Goal: Information Seeking & Learning: Learn about a topic

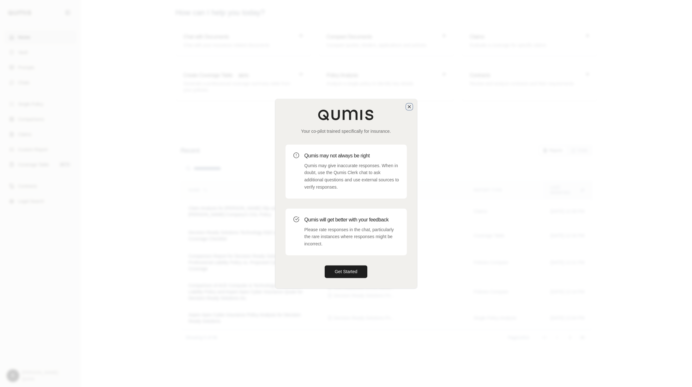
click at [409, 107] on icon "button" at bounding box center [409, 106] width 5 height 5
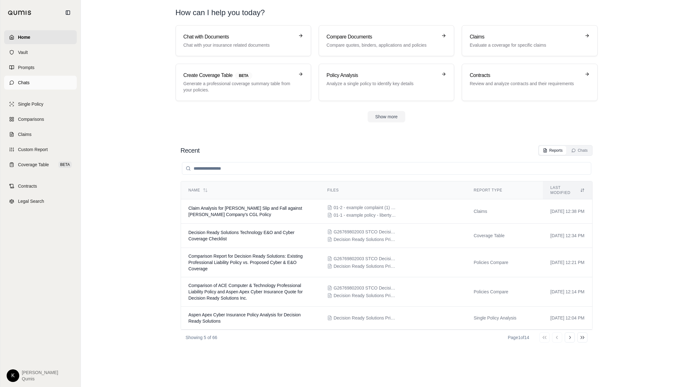
click at [27, 84] on span "Chats" at bounding box center [24, 83] width 12 height 6
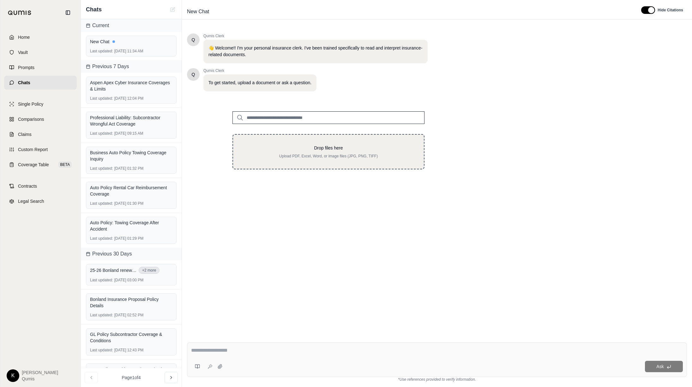
click at [302, 140] on div "Drop files here Upload PDF, Excel, Word, or image files (JPG, PNG, TIFF)" at bounding box center [328, 151] width 192 height 35
type input "**********"
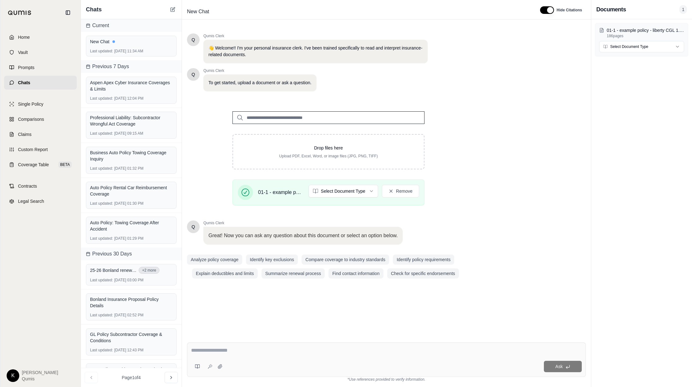
click at [242, 357] on div "Ask" at bounding box center [386, 360] width 399 height 34
paste textarea "**********"
type textarea "**********"
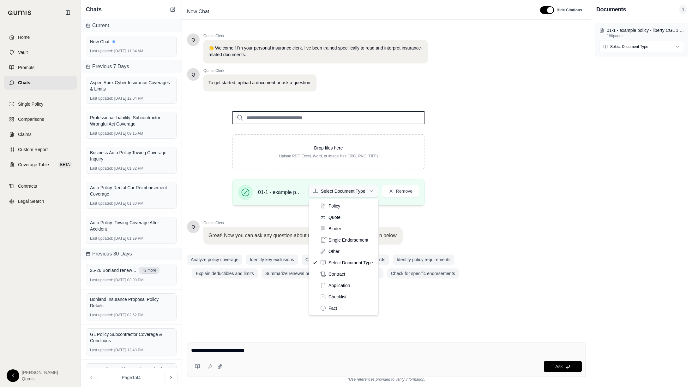
click at [325, 194] on html "Home Vault Prompts Chats Single Policy Comparisons Claims Custom Report Coverag…" at bounding box center [346, 193] width 692 height 387
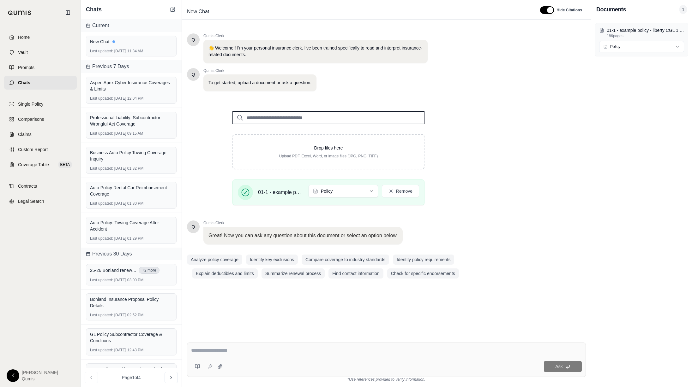
click at [282, 353] on textarea at bounding box center [386, 351] width 391 height 8
paste textarea "**********"
type textarea "**********"
click at [568, 366] on icon at bounding box center [567, 367] width 5 height 5
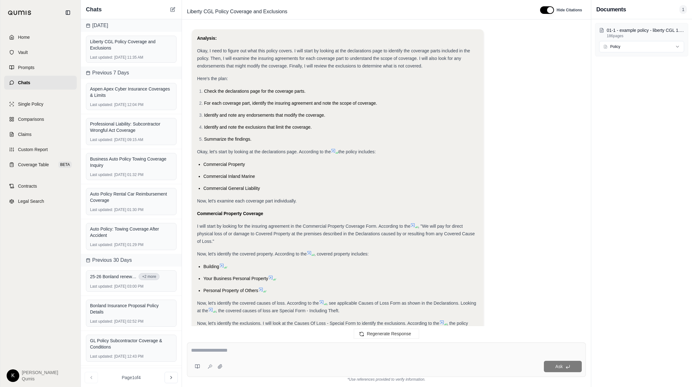
scroll to position [37, 0]
click at [332, 147] on div "Okay, let's start by looking at the declarations page. According to the the pol…" at bounding box center [337, 151] width 281 height 8
click at [334, 149] on icon at bounding box center [334, 150] width 4 height 4
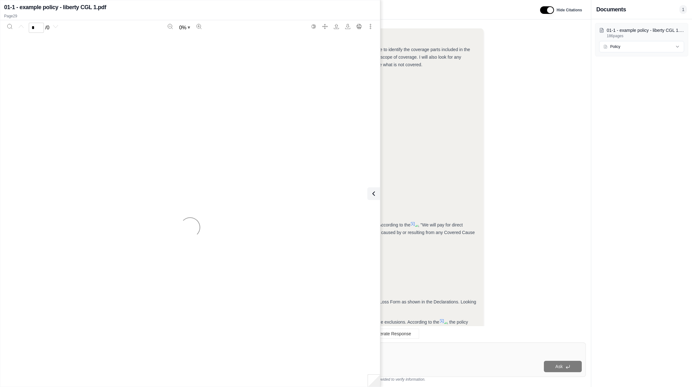
scroll to position [768, 0]
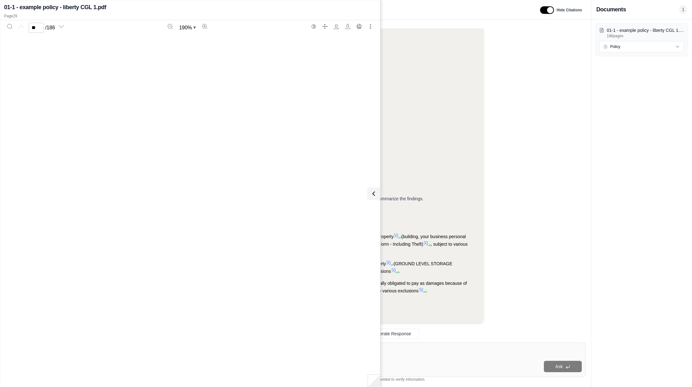
type input "**"
click at [374, 197] on icon at bounding box center [372, 194] width 8 height 8
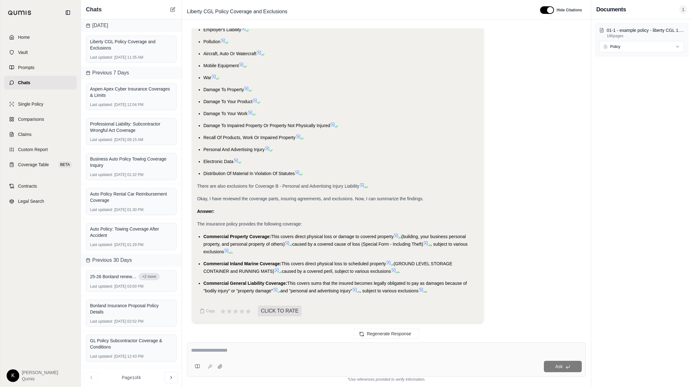
drag, startPoint x: 197, startPoint y: 223, endPoint x: 442, endPoint y: 294, distance: 255.0
copy div "The insurance policy provides the following coverage: Commercial Property Cover…"
click at [550, 11] on button "button" at bounding box center [547, 10] width 14 height 8
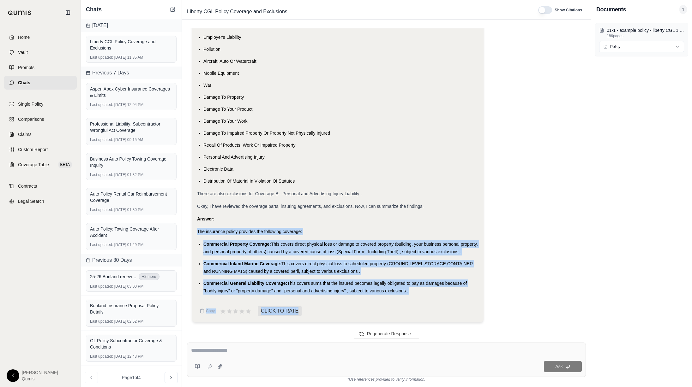
drag, startPoint x: 198, startPoint y: 224, endPoint x: 425, endPoint y: 311, distance: 242.9
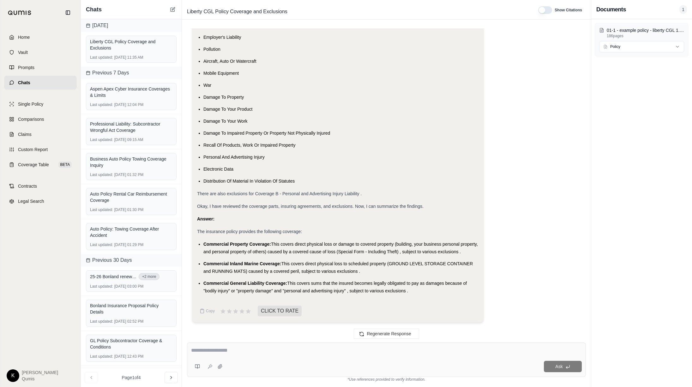
drag, startPoint x: 426, startPoint y: 301, endPoint x: 421, endPoint y: 297, distance: 5.8
drag, startPoint x: 414, startPoint y: 293, endPoint x: 193, endPoint y: 218, distance: 233.2
copy div "The insurance policy provides the following coverage: Commercial Property Cover…"
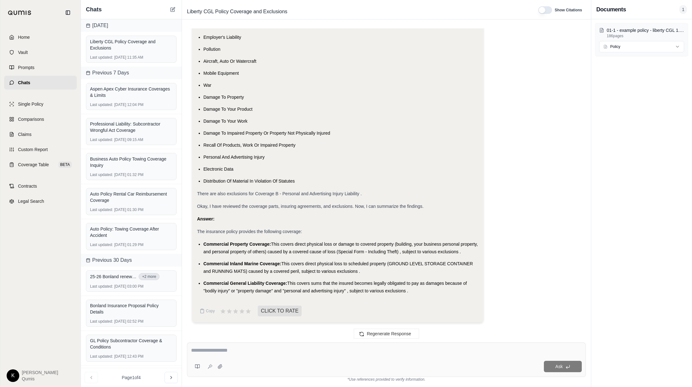
copy div "The insurance policy provides the following coverage: Commercial Property Cover…"
click at [173, 12] on button at bounding box center [173, 10] width 8 height 8
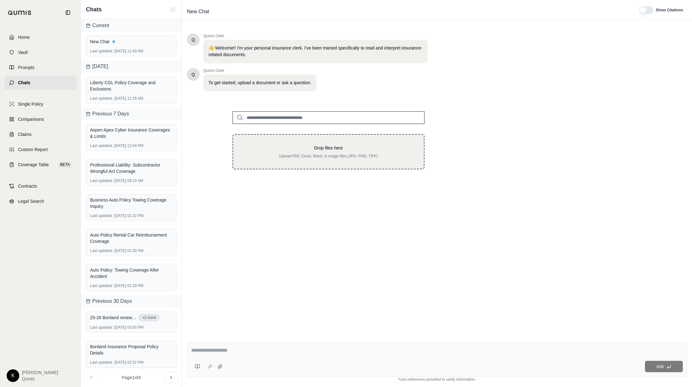
click at [292, 147] on p "Drop files here" at bounding box center [328, 148] width 170 height 6
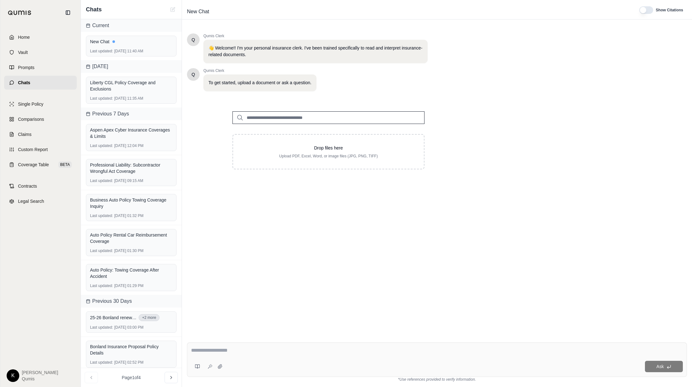
type input "**********"
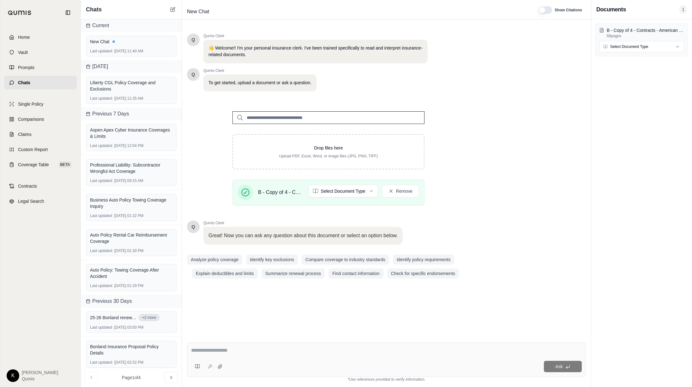
scroll to position [0, 0]
click at [366, 190] on html "Home Vault Prompts Chats Single Policy Comparisons Claims Custom Report Coverag…" at bounding box center [346, 193] width 692 height 387
click at [259, 345] on div "Ask" at bounding box center [386, 360] width 399 height 34
paste textarea "**********"
type textarea "**********"
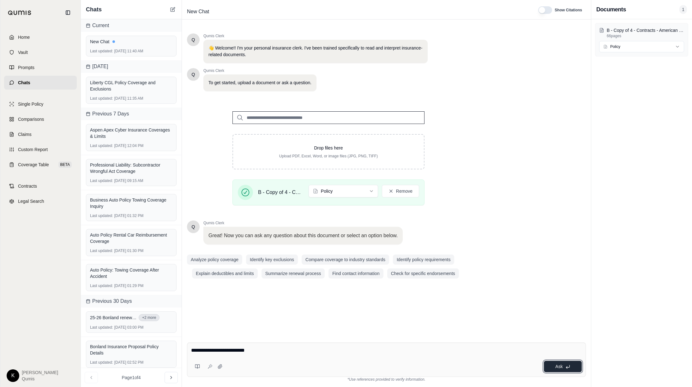
click at [556, 362] on button "Ask" at bounding box center [563, 366] width 38 height 11
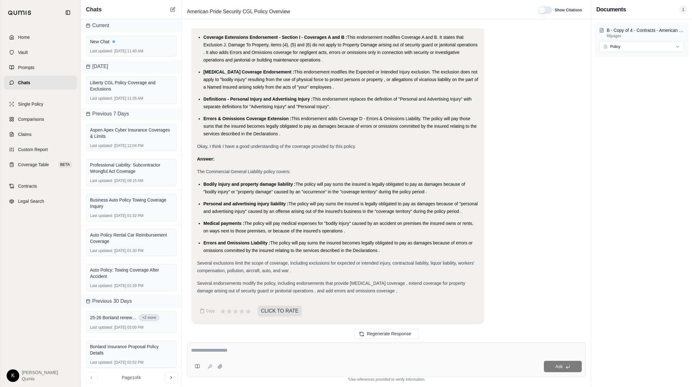
scroll to position [1405, 0]
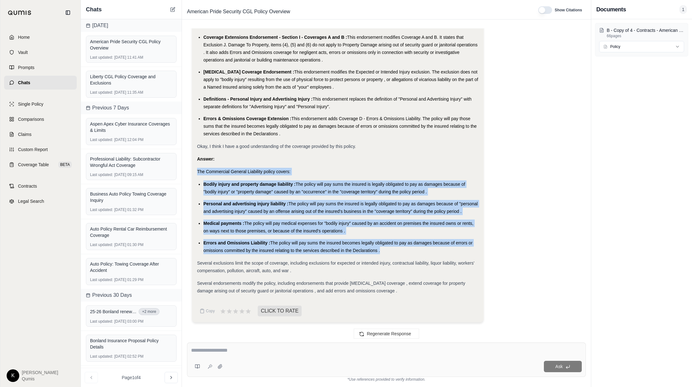
drag, startPoint x: 198, startPoint y: 163, endPoint x: 438, endPoint y: 259, distance: 259.1
click at [403, 290] on div "Several endorsements modify the policy, including endorsements that provide ass…" at bounding box center [337, 287] width 281 height 15
copy div "The Commercial General Liability policy covers: Bodily injury and property dama…"
click at [171, 11] on icon at bounding box center [172, 9] width 5 height 5
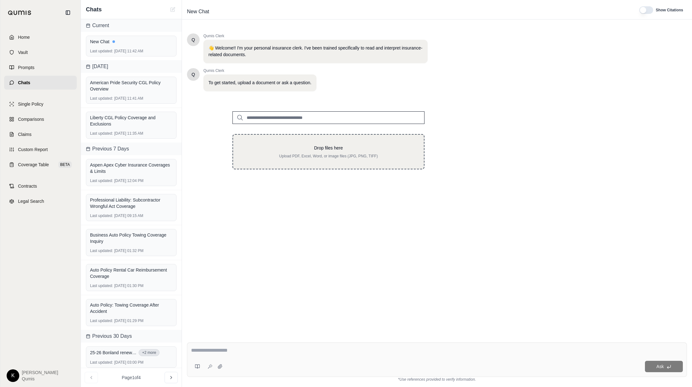
click at [320, 147] on p "Drop files here" at bounding box center [328, 148] width 170 height 6
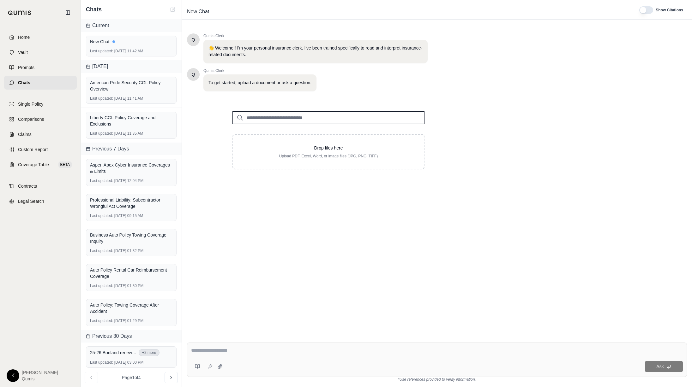
type input "**********"
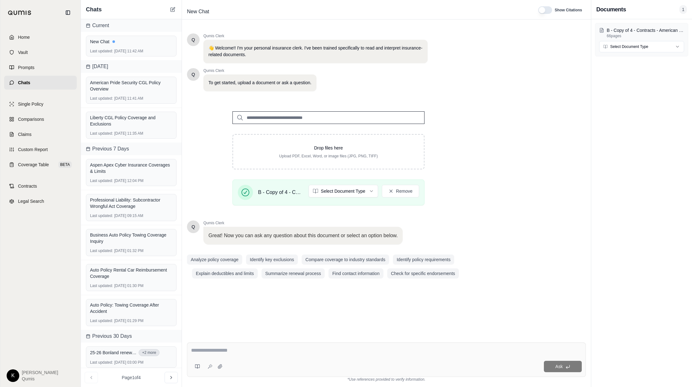
scroll to position [0, 0]
type textarea "**********"
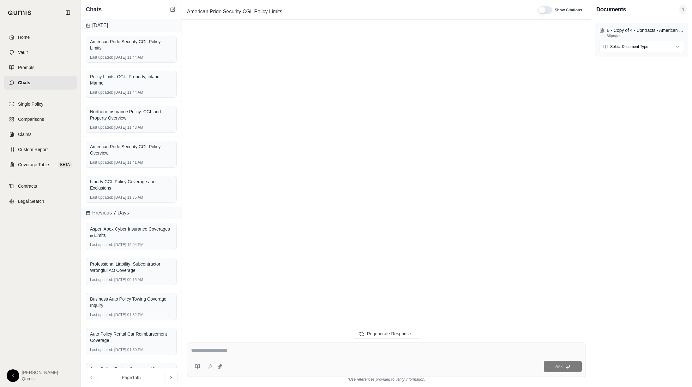
scroll to position [258, 0]
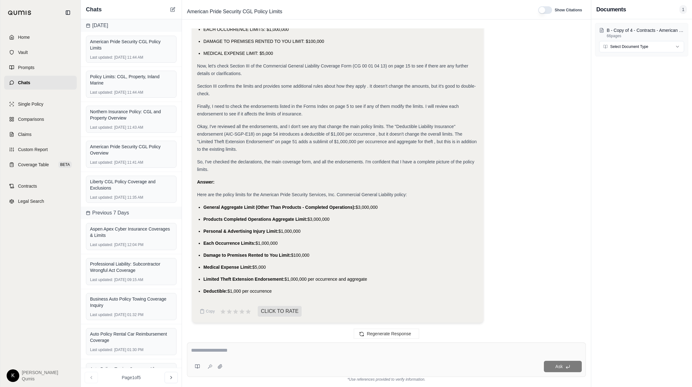
click at [403, 170] on div "So, I've checked the declarations, the main coverage form, and all the endorsem…" at bounding box center [337, 165] width 281 height 15
drag, startPoint x: 197, startPoint y: 194, endPoint x: 408, endPoint y: 300, distance: 235.7
click at [408, 300] on div "Analysis: Okay, I need to find the policy limits for the American Pride Securit…" at bounding box center [337, 64] width 281 height 505
copy div "Here are the policy limits for the American Pride Security Services, Inc. Comme…"
click at [169, 10] on button at bounding box center [173, 10] width 8 height 8
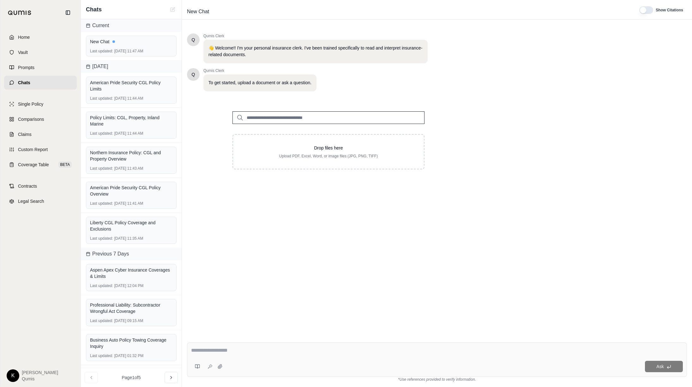
click at [273, 117] on input "search" at bounding box center [328, 117] width 192 height 13
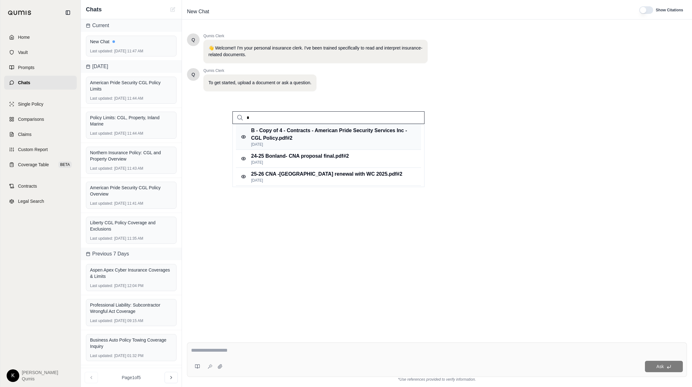
type input "*"
click at [271, 137] on p "B - Copy of 4 - Contracts - American Pride Security Services Inc - CGL Policy.p…" at bounding box center [330, 134] width 158 height 15
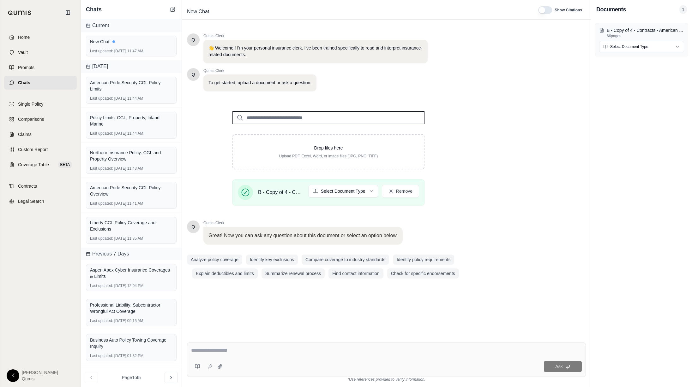
click at [332, 187] on html "Home Vault Prompts Chats Single Policy Comparisons Claims Custom Report Coverag…" at bounding box center [346, 193] width 692 height 387
click at [214, 352] on textarea at bounding box center [386, 351] width 391 height 8
paste textarea "**********"
type textarea "**********"
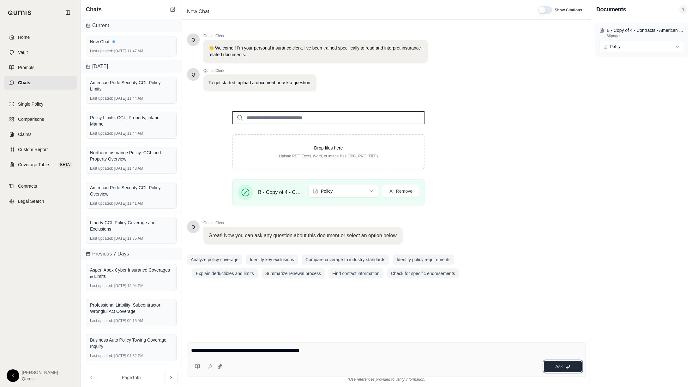
click at [555, 370] on button "Ask" at bounding box center [563, 366] width 38 height 11
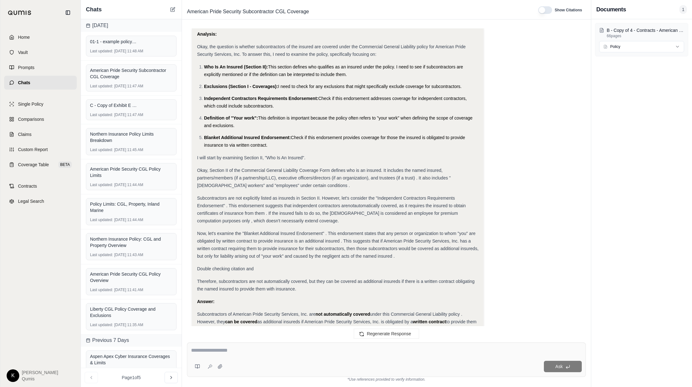
scroll to position [93, 0]
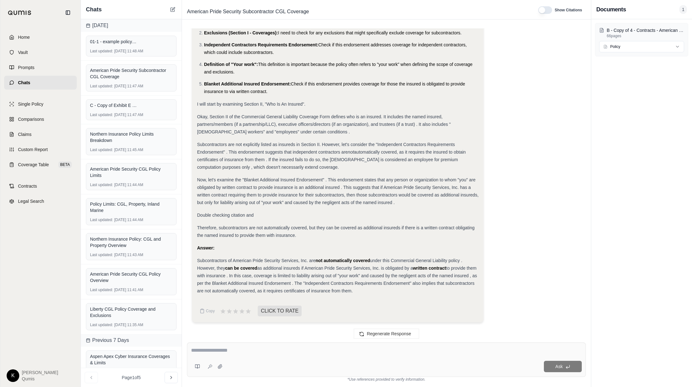
drag, startPoint x: 197, startPoint y: 261, endPoint x: 398, endPoint y: 291, distance: 202.8
click at [398, 291] on div "Subcontractors of American Pride Security Services, Inc. are not automatically …" at bounding box center [337, 276] width 281 height 38
copy div "Subcontractors of American Pride Security Services, Inc. are not automatically …"
click at [170, 10] on icon at bounding box center [172, 10] width 4 height 4
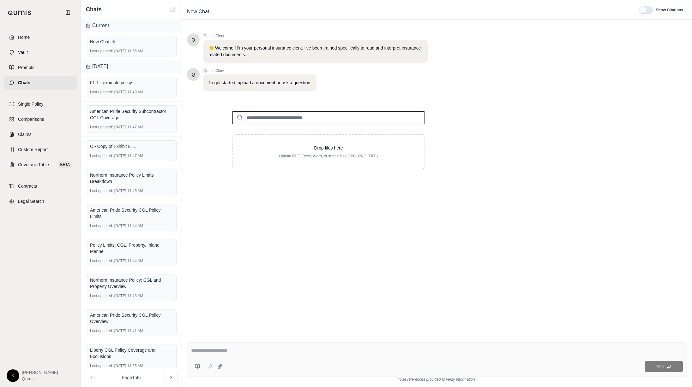
click at [282, 121] on input "search" at bounding box center [328, 117] width 192 height 13
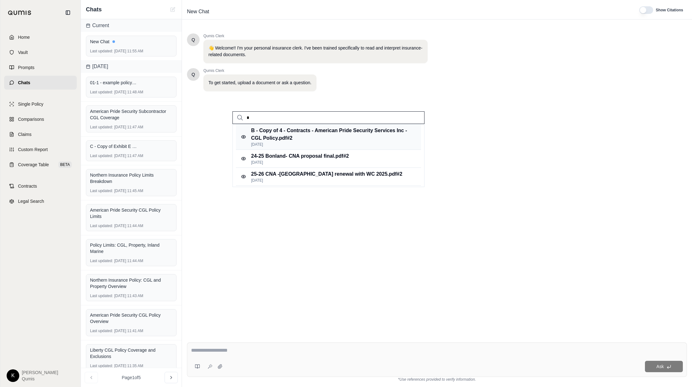
type input "*"
click at [286, 139] on p "B - Copy of 4 - Contracts - American Pride Security Services Inc - CGL Policy.p…" at bounding box center [330, 134] width 158 height 15
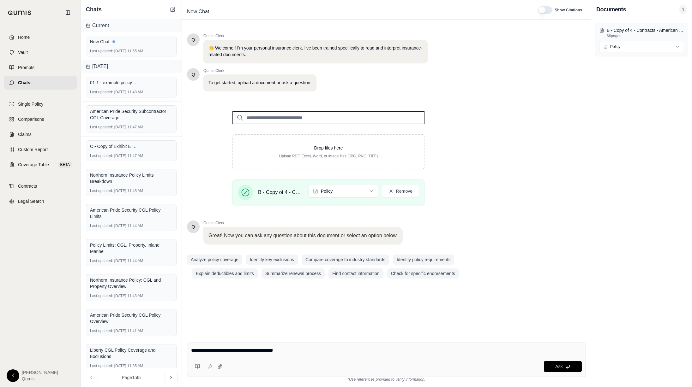
type textarea "**********"
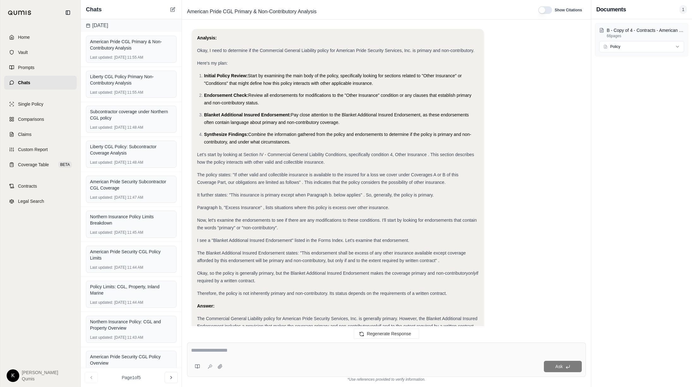
scroll to position [71, 0]
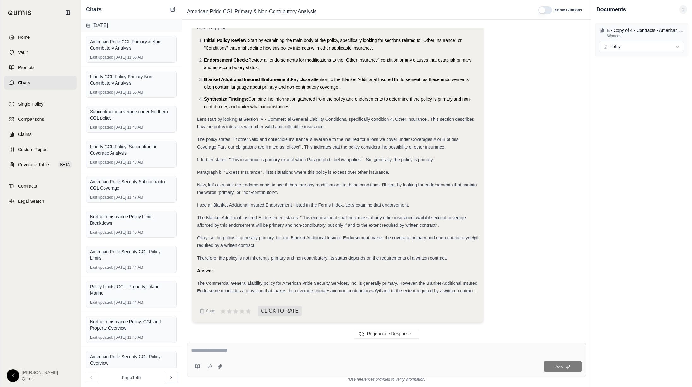
drag, startPoint x: 197, startPoint y: 283, endPoint x: 483, endPoint y: 290, distance: 286.1
click at [483, 290] on div "Analysis: Okay, I need to determine if the Commercial General Liability policy …" at bounding box center [337, 158] width 291 height 329
copy div "The Commercial General Liability policy for American Pride Security Services, I…"
click at [171, 8] on icon at bounding box center [172, 9] width 5 height 5
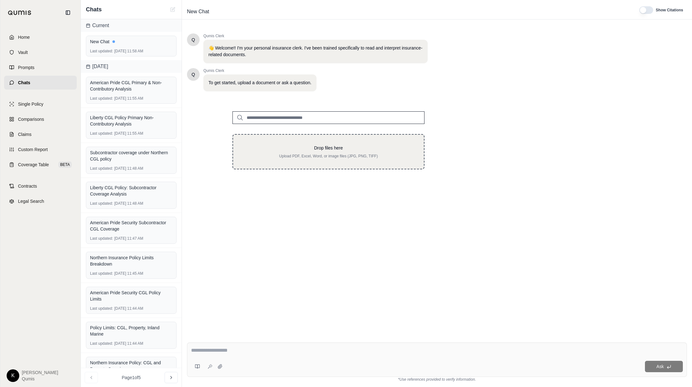
click at [307, 148] on p "Drop files here" at bounding box center [328, 148] width 170 height 6
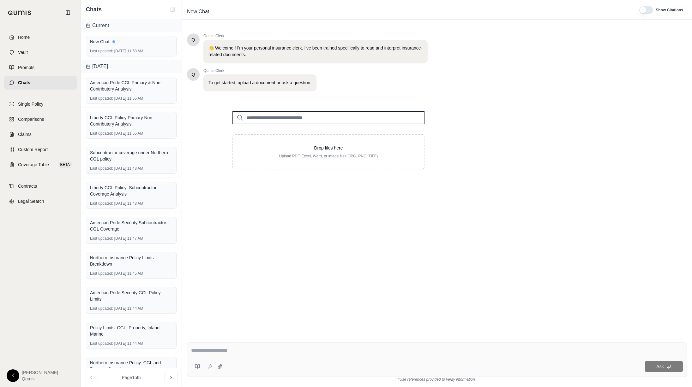
click at [272, 117] on input "search" at bounding box center [328, 117] width 192 height 13
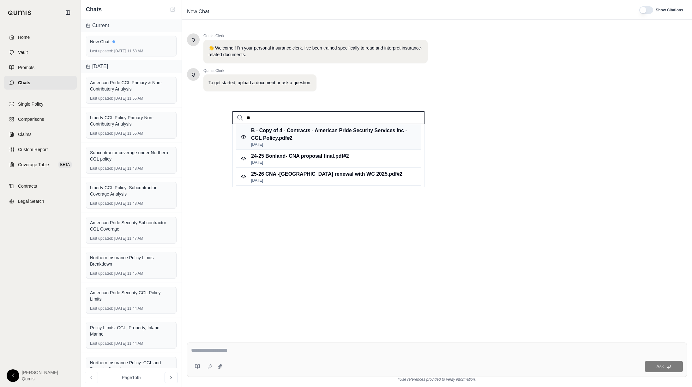
type input "*"
click at [272, 135] on p "B - Copy of 4 - Contracts - American Pride Security Services Inc - CGL Policy.p…" at bounding box center [330, 134] width 158 height 15
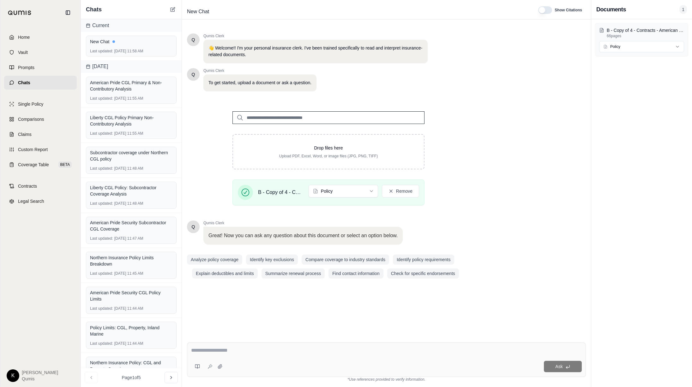
click at [246, 352] on textarea at bounding box center [386, 351] width 391 height 8
type textarea "**********"
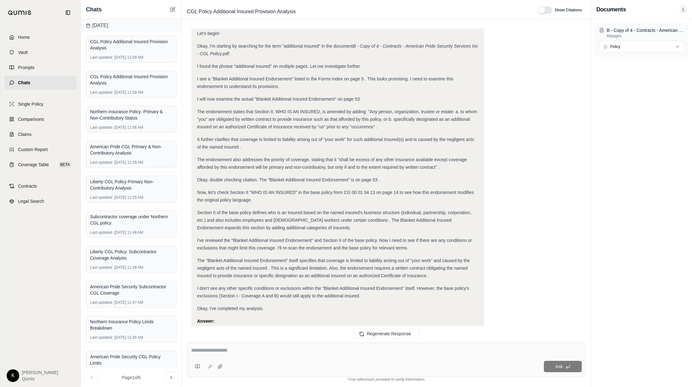
scroll to position [258, 0]
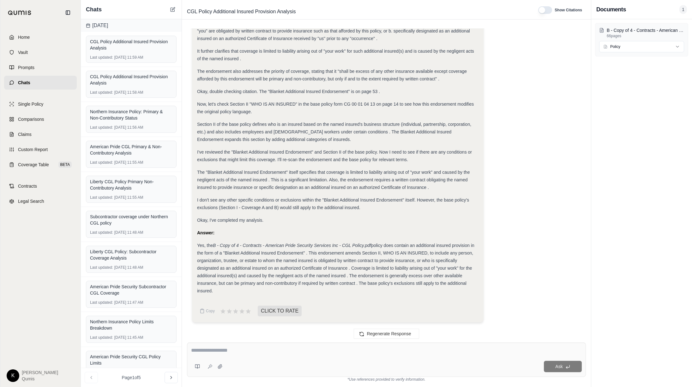
drag, startPoint x: 197, startPoint y: 245, endPoint x: 309, endPoint y: 294, distance: 122.4
click at [309, 294] on div "Yes, the B - Copy of 4 - Contracts - American Pride Security Services Inc - CGL…" at bounding box center [337, 268] width 281 height 53
copy div "Yes, the B - Copy of 4 - Contracts - American Pride Security Services Inc - CGL…"
click at [311, 346] on div "Ask" at bounding box center [386, 360] width 399 height 34
type textarea "**********"
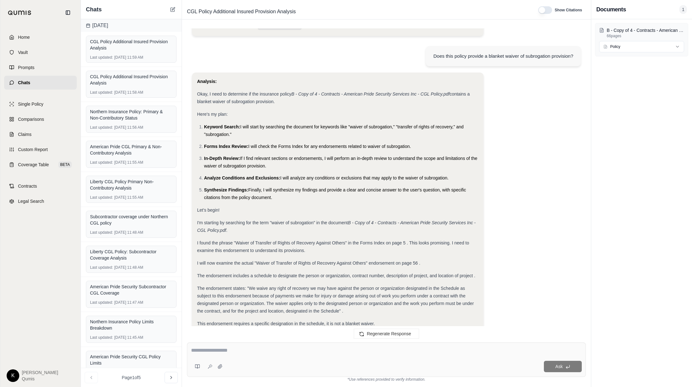
scroll to position [706, 0]
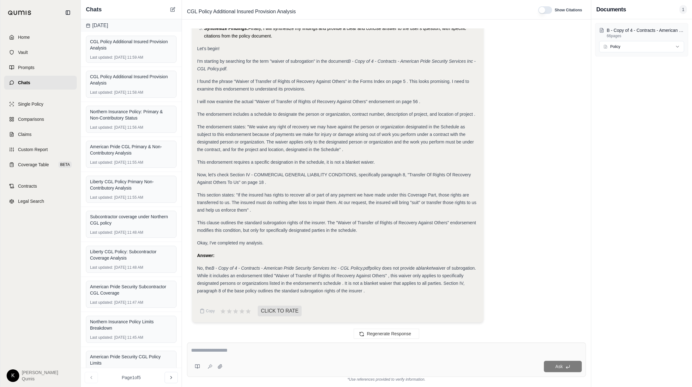
drag, startPoint x: 386, startPoint y: 290, endPoint x: 193, endPoint y: 269, distance: 194.7
click at [194, 269] on div "Analysis: Okay, I need to determine if the insurance policy B - Copy of 4 - Con…" at bounding box center [337, 117] width 291 height 412
click at [173, 7] on icon at bounding box center [172, 9] width 5 height 5
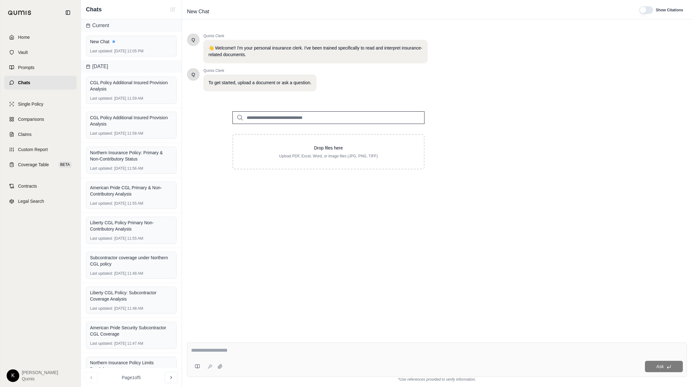
click at [276, 117] on input "search" at bounding box center [328, 117] width 192 height 13
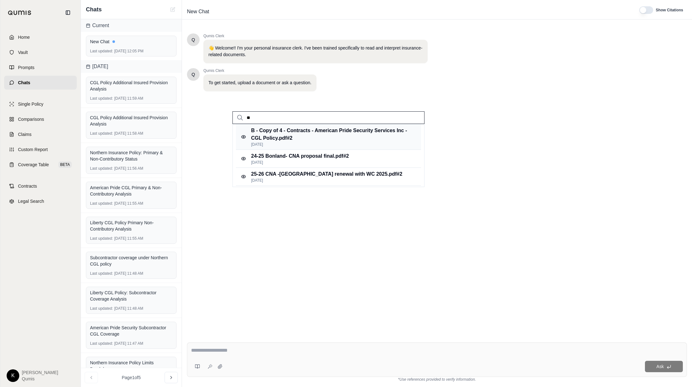
type input "*"
click at [291, 130] on p "B - Copy of 4 - Contracts - American Pride Security Services Inc - CGL Policy.p…" at bounding box center [330, 134] width 158 height 15
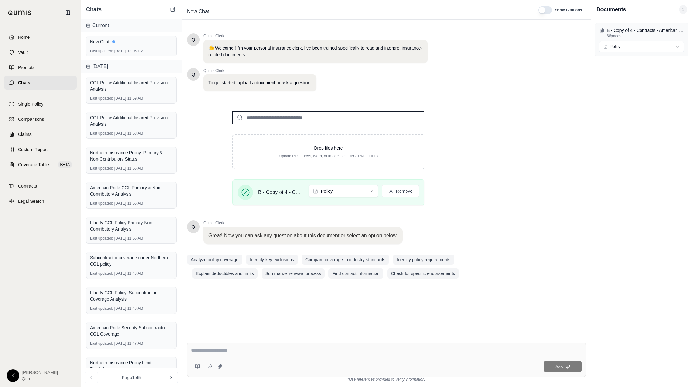
scroll to position [0, 0]
type textarea "**********"
click at [570, 367] on button "Ask" at bounding box center [563, 366] width 38 height 11
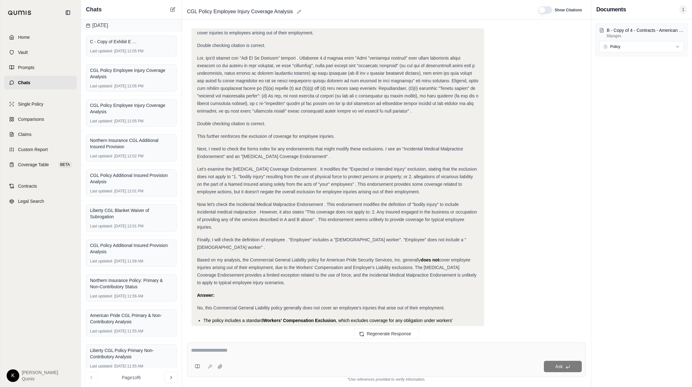
scroll to position [319, 0]
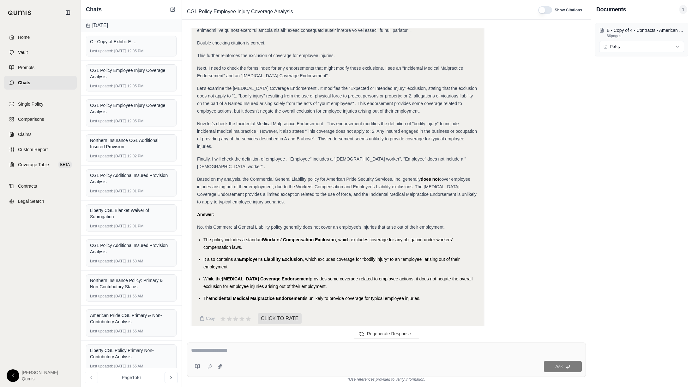
drag, startPoint x: 198, startPoint y: 219, endPoint x: 423, endPoint y: 295, distance: 237.6
click at [423, 295] on div "Analysis: Okay, I need to determine if the Commercial General Liability policy …" at bounding box center [337, 26] width 281 height 551
click at [173, 9] on icon at bounding box center [173, 8] width 3 height 3
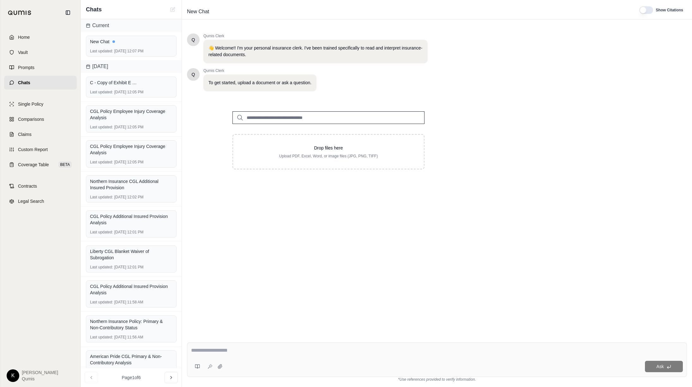
click at [284, 118] on input "search" at bounding box center [328, 117] width 192 height 13
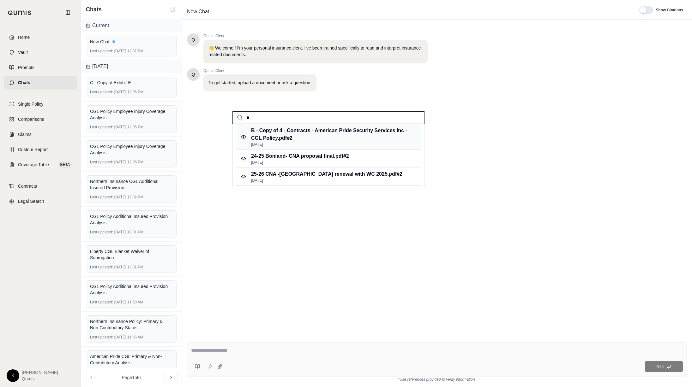
type input "*"
click at [283, 135] on p "B - Copy of 4 - Contracts - American Pride Security Services Inc - CGL Policy.p…" at bounding box center [330, 134] width 158 height 15
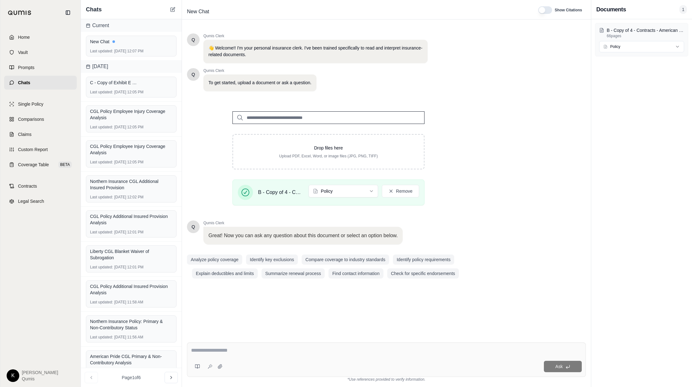
click at [279, 352] on textarea at bounding box center [386, 351] width 391 height 8
type textarea "**********"
click at [561, 367] on span "Ask" at bounding box center [558, 366] width 7 height 5
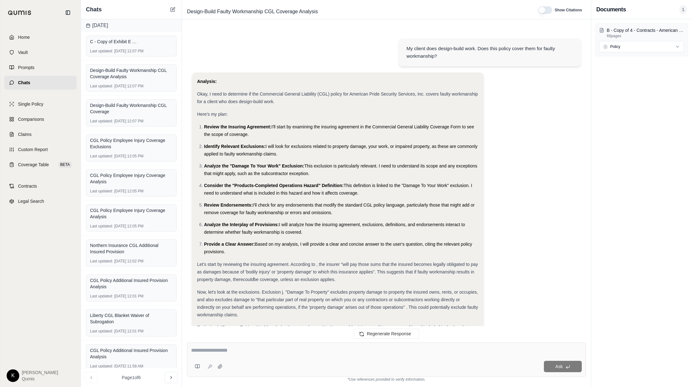
scroll to position [331, 0]
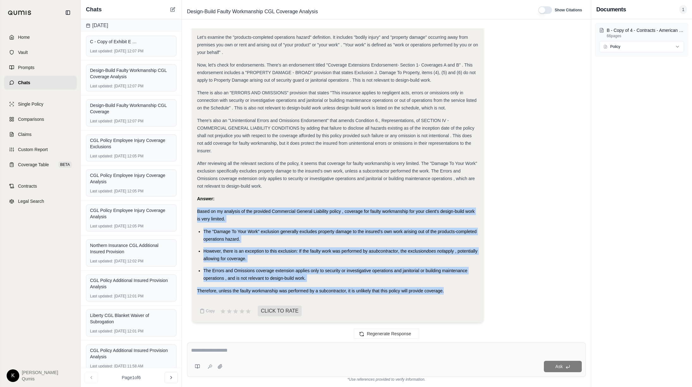
drag, startPoint x: 197, startPoint y: 210, endPoint x: 457, endPoint y: 297, distance: 274.2
click at [457, 297] on div "Analysis: Okay, I need to determine if the Commercial General Liability (CGL) p…" at bounding box center [337, 23] width 281 height 553
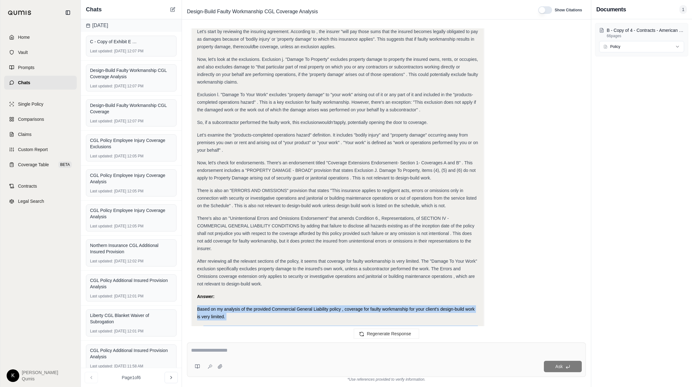
scroll to position [0, 0]
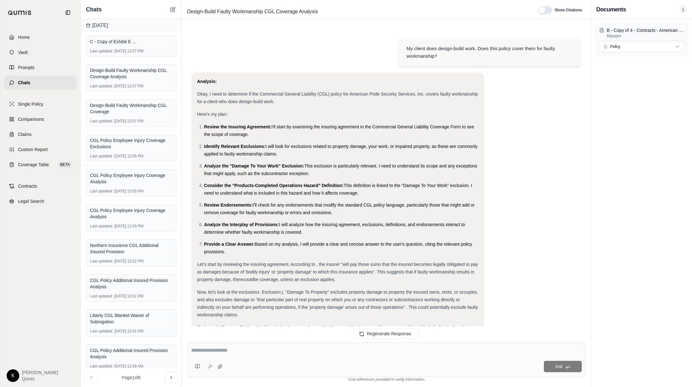
click at [175, 8] on icon at bounding box center [172, 9] width 5 height 5
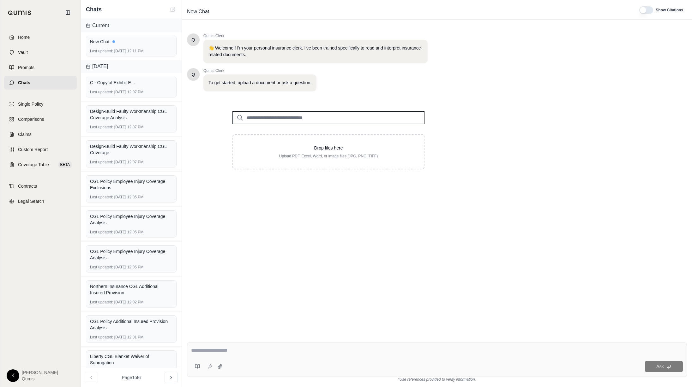
click at [274, 119] on input "search" at bounding box center [328, 117] width 192 height 13
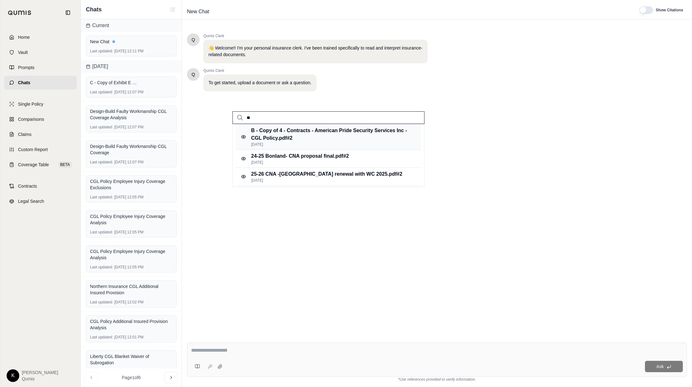
type input "*"
click at [276, 137] on p "B - Copy of 4 - Contracts - American Pride Security Services Inc - CGL Policy.p…" at bounding box center [330, 134] width 158 height 15
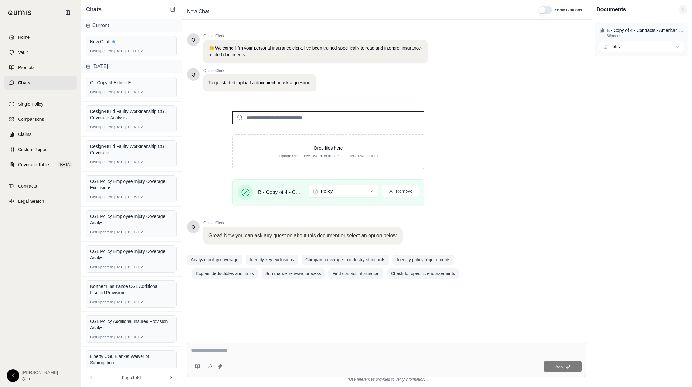
click at [229, 350] on textarea at bounding box center [386, 351] width 391 height 8
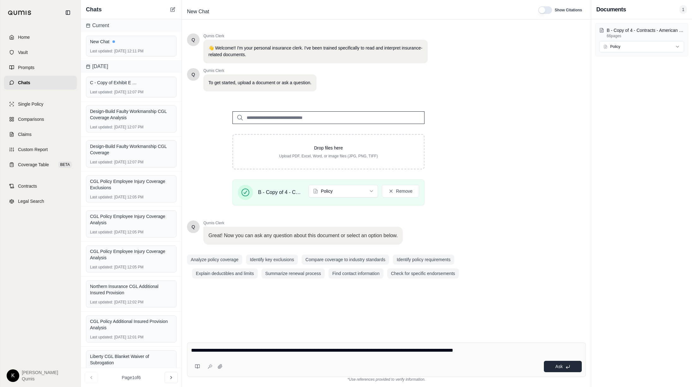
type textarea "**********"
click at [569, 368] on icon at bounding box center [567, 367] width 5 height 5
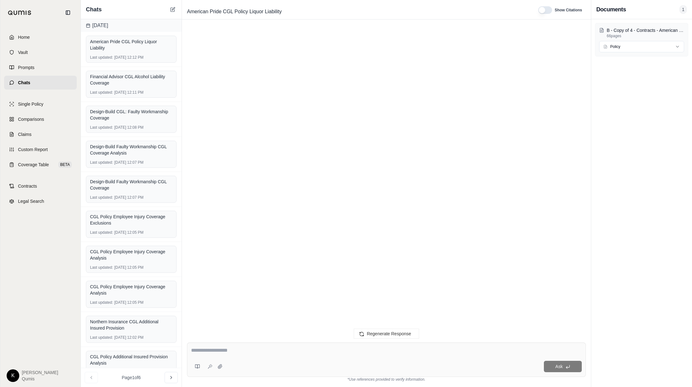
scroll to position [140, 0]
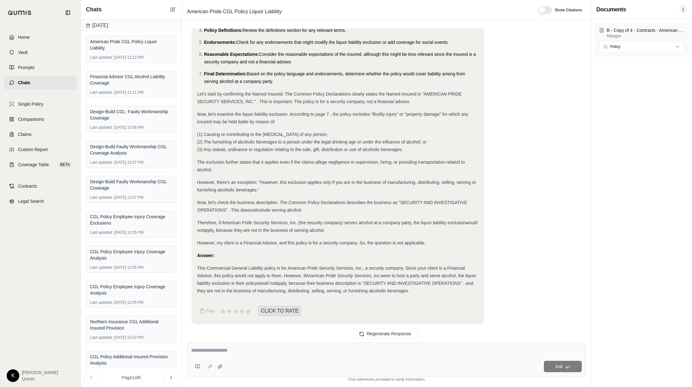
drag, startPoint x: 197, startPoint y: 268, endPoint x: 435, endPoint y: 292, distance: 239.9
click at [434, 291] on div "This Commercial General Liability policy is for American Pride Security Service…" at bounding box center [337, 280] width 281 height 30
click at [171, 9] on icon at bounding box center [172, 9] width 5 height 5
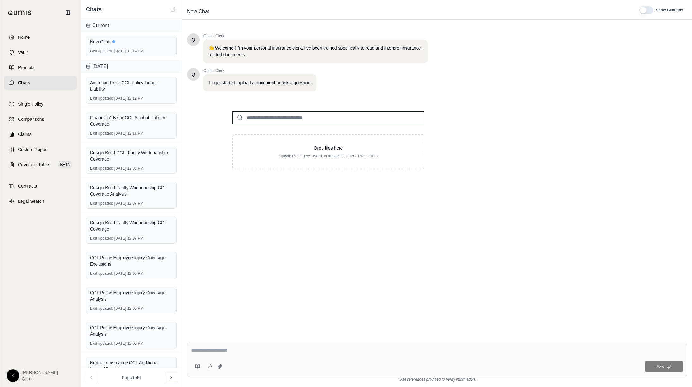
click at [274, 118] on input "search" at bounding box center [328, 117] width 192 height 13
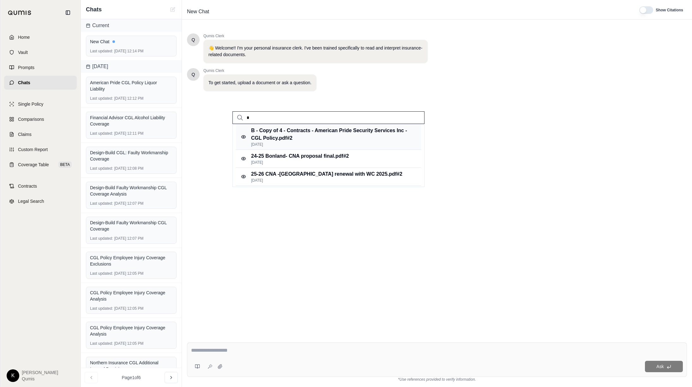
type input "*"
click at [281, 135] on p "B - Copy of 4 - Contracts - American Pride Security Services Inc - CGL Policy.p…" at bounding box center [330, 134] width 158 height 15
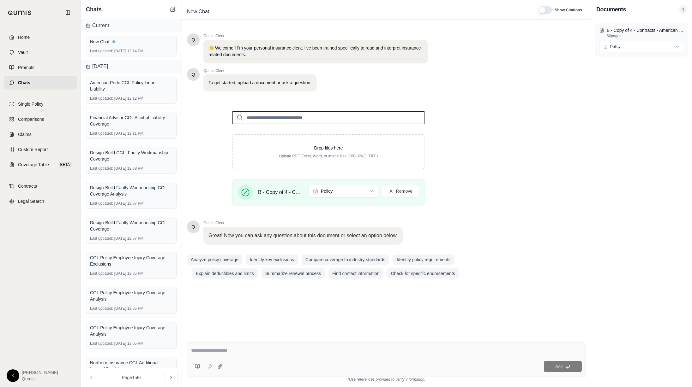
click at [272, 358] on div "Ask" at bounding box center [386, 360] width 399 height 34
paste textarea "**********"
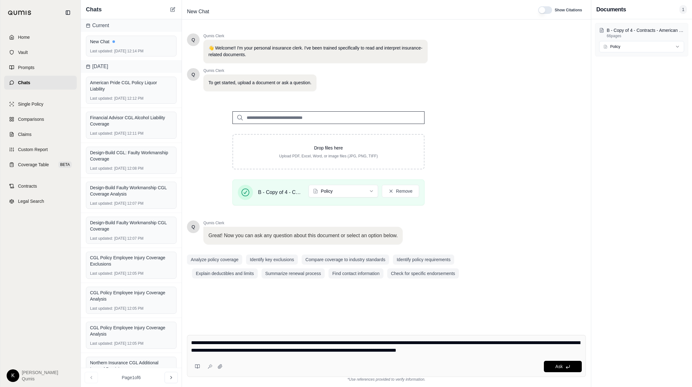
type textarea "**********"
click at [562, 371] on button "Ask" at bounding box center [563, 366] width 38 height 11
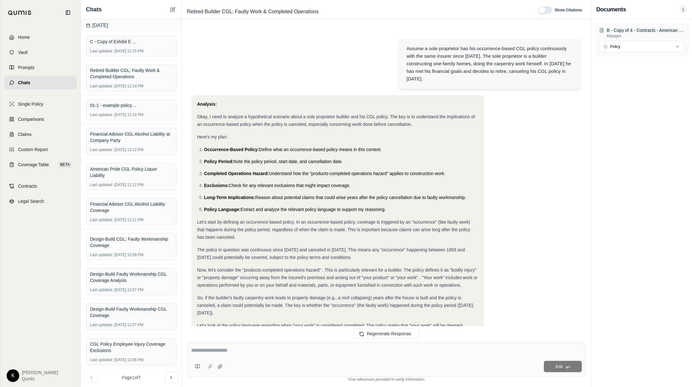
scroll to position [265, 0]
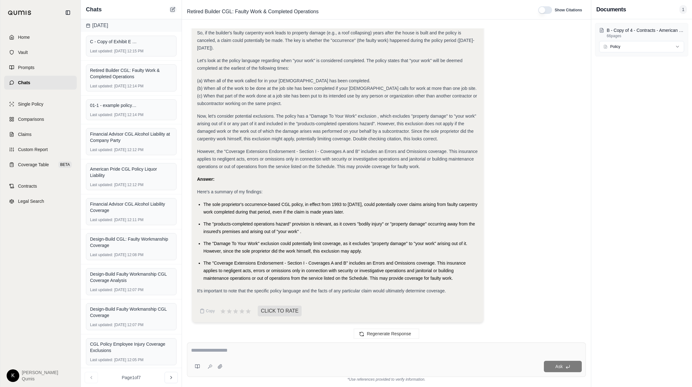
click at [171, 8] on icon at bounding box center [172, 9] width 5 height 5
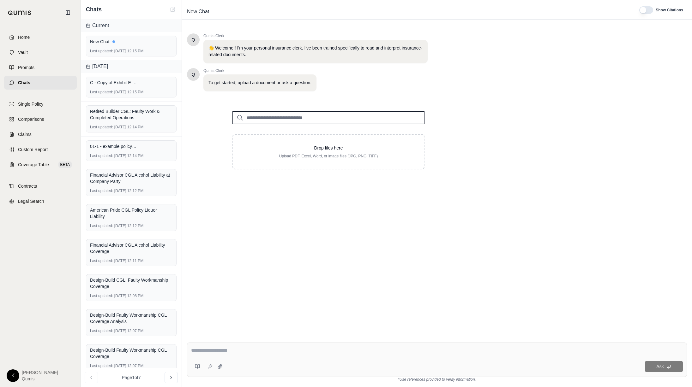
click at [307, 117] on input "search" at bounding box center [328, 117] width 192 height 13
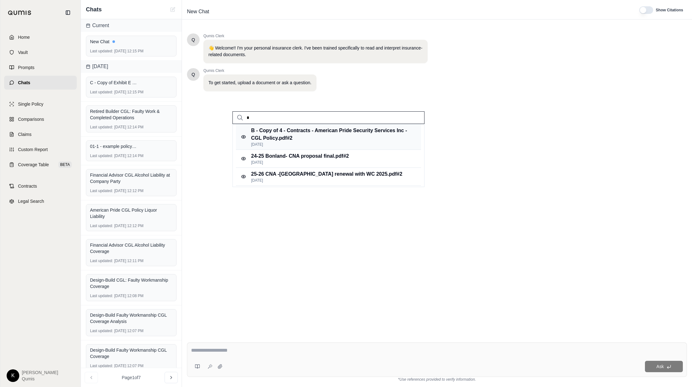
type input "*"
click at [305, 135] on p "B - Copy of 4 - Contracts - American Pride Security Services Inc - CGL Policy.p…" at bounding box center [330, 134] width 158 height 15
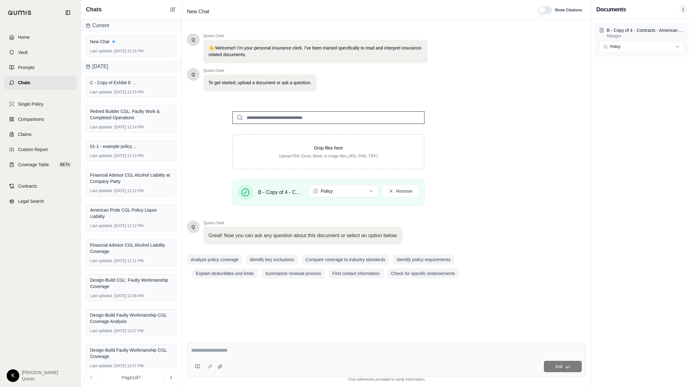
click at [270, 350] on textarea at bounding box center [386, 351] width 391 height 8
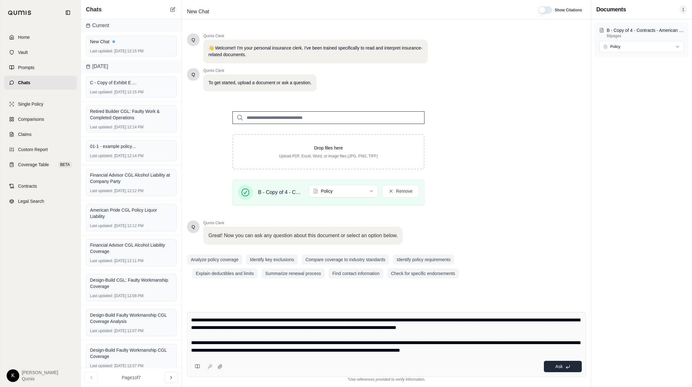
type textarea "**********"
click at [558, 370] on button "Ask" at bounding box center [563, 366] width 38 height 11
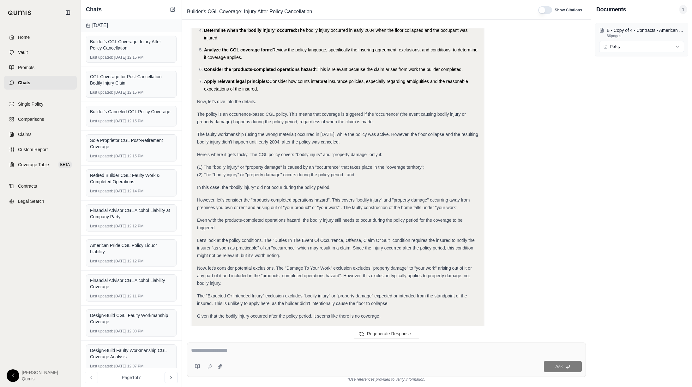
scroll to position [266, 0]
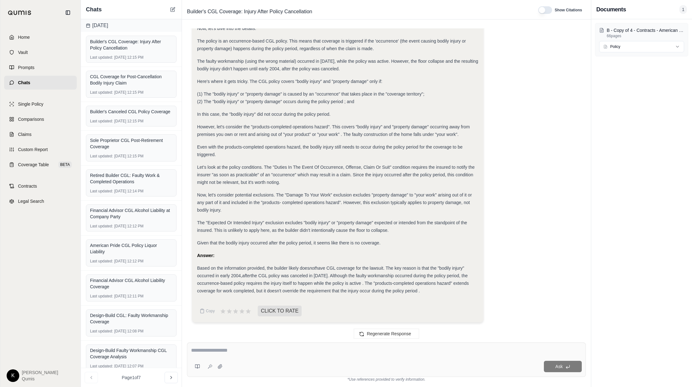
drag, startPoint x: 197, startPoint y: 267, endPoint x: 441, endPoint y: 292, distance: 246.0
click at [441, 292] on div "Based on the information provided, the builder likely does not have CGL coverag…" at bounding box center [337, 280] width 281 height 30
click at [174, 3] on div "Chats" at bounding box center [131, 9] width 101 height 19
drag, startPoint x: 174, startPoint y: 9, endPoint x: 175, endPoint y: 16, distance: 7.4
click at [174, 9] on icon at bounding box center [173, 8] width 3 height 3
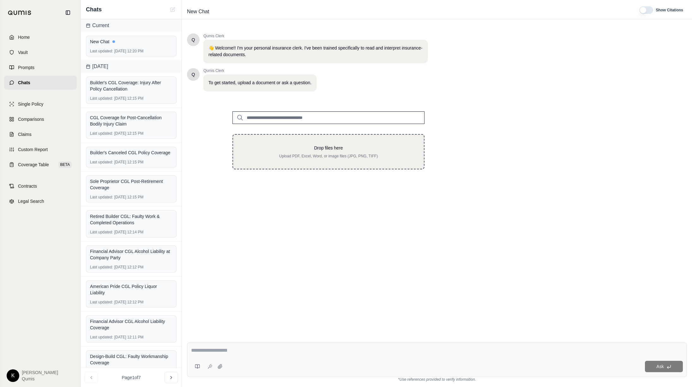
click at [310, 152] on div "Drop files here Upload PDF, Excel, Word, or image files (JPG, PNG, TIFF)" at bounding box center [328, 152] width 170 height 14
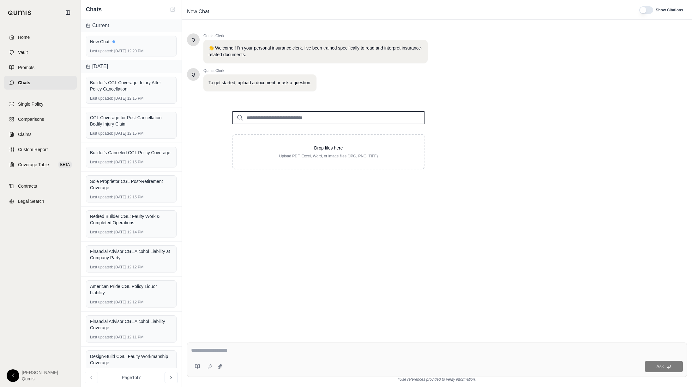
click at [294, 116] on input "search" at bounding box center [328, 117] width 192 height 13
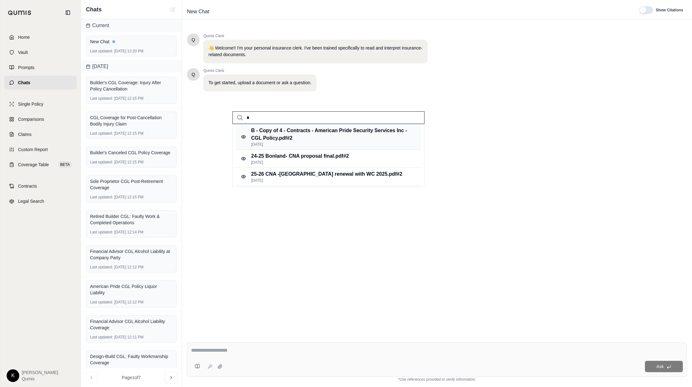
type input "*"
click at [317, 140] on p "B - Copy of 4 - Contracts - American Pride Security Services Inc - CGL Policy.p…" at bounding box center [330, 134] width 158 height 15
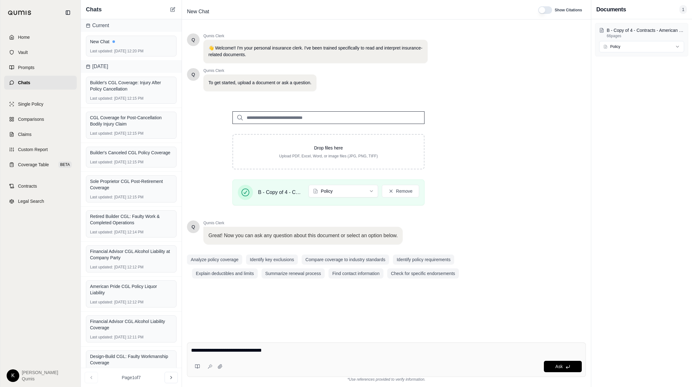
type textarea "**********"
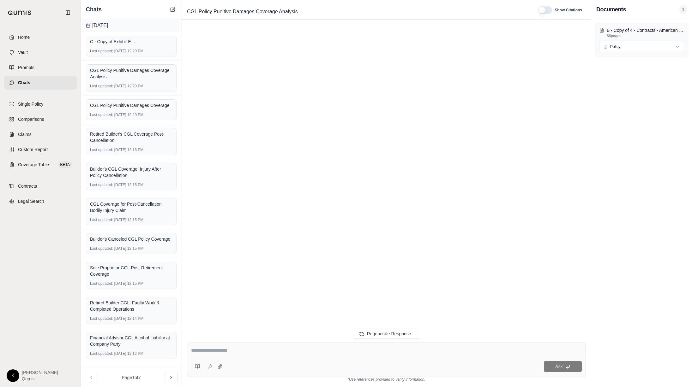
scroll to position [656, 0]
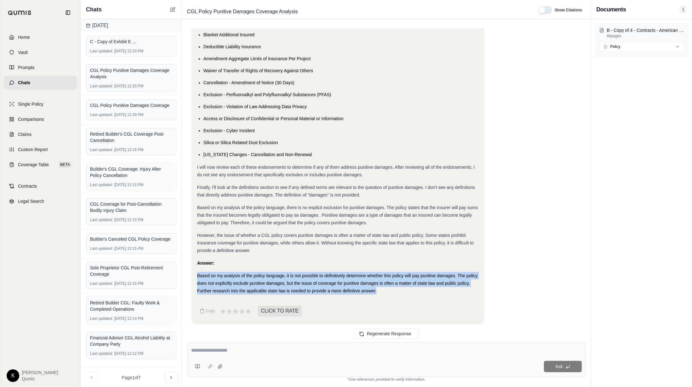
drag, startPoint x: 382, startPoint y: 290, endPoint x: 193, endPoint y: 272, distance: 189.6
drag, startPoint x: 173, startPoint y: 8, endPoint x: 176, endPoint y: 17, distance: 10.0
click at [173, 8] on icon at bounding box center [173, 8] width 3 height 3
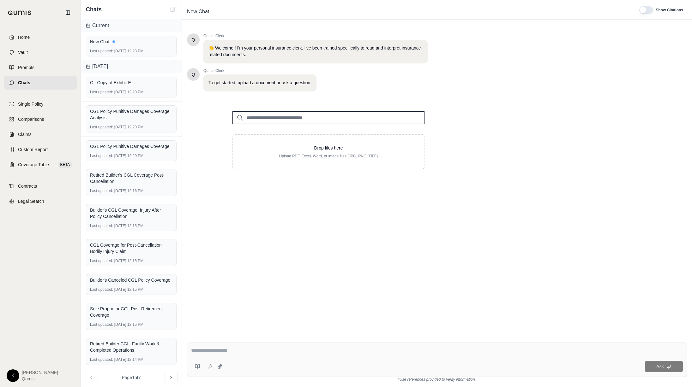
click at [273, 118] on input "search" at bounding box center [328, 117] width 192 height 13
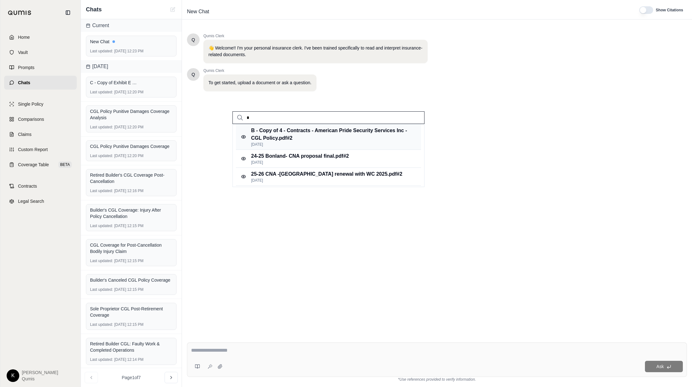
type input "*"
click at [284, 135] on p "B - Copy of 4 - Contracts - American Pride Security Services Inc - CGL Policy.p…" at bounding box center [330, 134] width 158 height 15
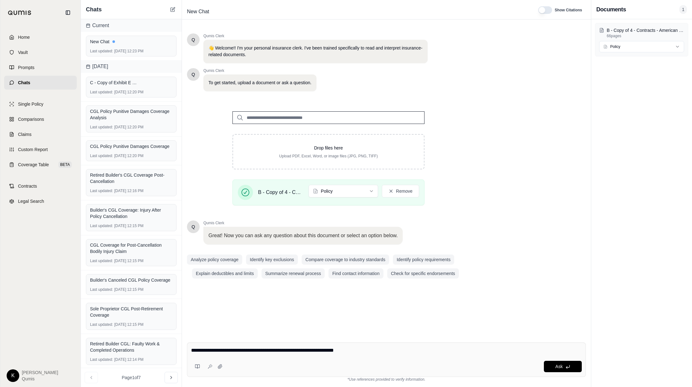
type textarea "**********"
drag, startPoint x: 519, startPoint y: 311, endPoint x: 528, endPoint y: 319, distance: 11.9
click at [519, 311] on div "Q Qumis Clerk 👋 Welcome!! I'm your personal insurance clerk. I've been trained …" at bounding box center [386, 180] width 399 height 304
click at [552, 367] on button "Ask" at bounding box center [563, 366] width 38 height 11
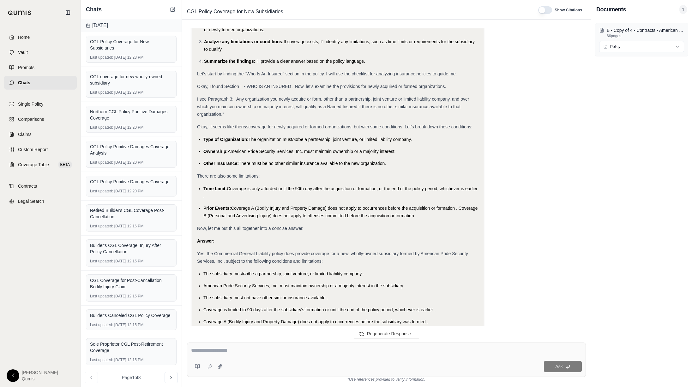
scroll to position [152, 0]
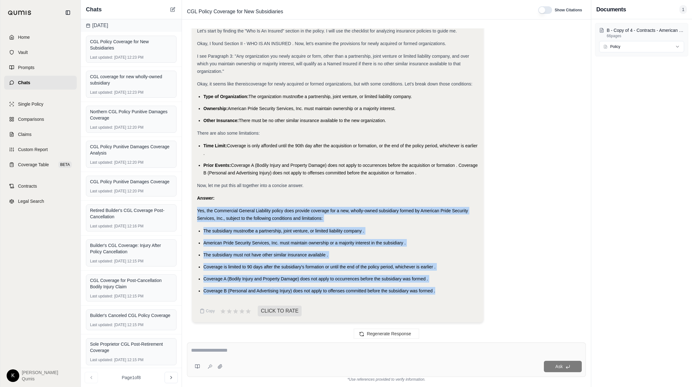
drag, startPoint x: 198, startPoint y: 210, endPoint x: 440, endPoint y: 298, distance: 257.6
click at [439, 298] on div "Analysis: Okay, I need to determine if the Commercial General Liability policy …" at bounding box center [337, 109] width 281 height 382
click at [171, 9] on icon at bounding box center [172, 9] width 5 height 5
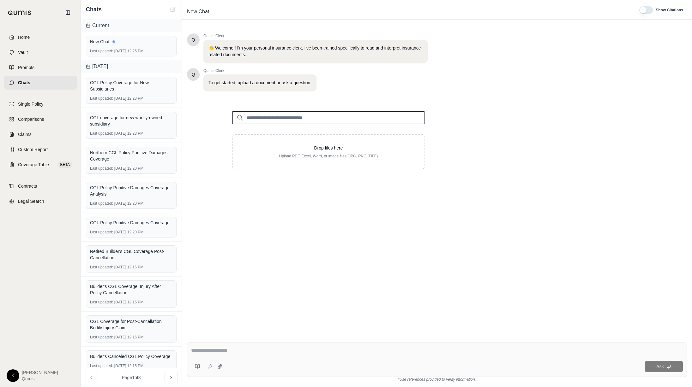
click at [290, 119] on input "search" at bounding box center [328, 117] width 192 height 13
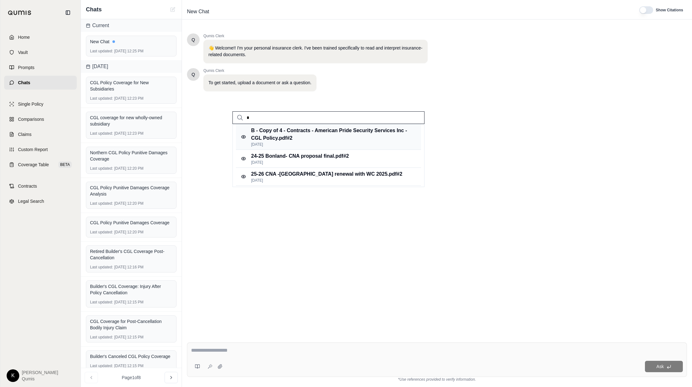
type input "*"
click at [298, 139] on p "B - Copy of 4 - Contracts - American Pride Security Services Inc - CGL Policy.p…" at bounding box center [330, 134] width 158 height 15
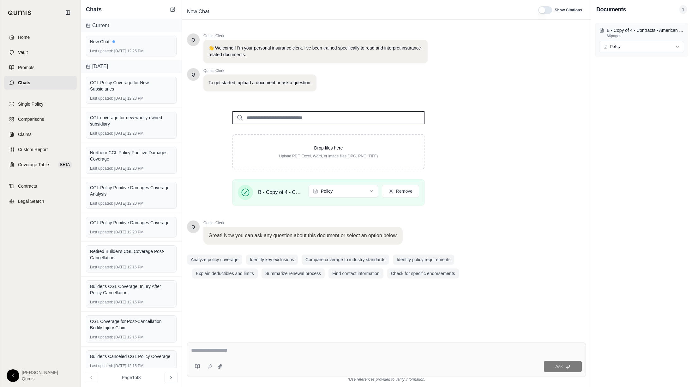
click at [287, 351] on textarea at bounding box center [386, 351] width 391 height 8
type textarea "**********"
click at [567, 364] on button "Ask" at bounding box center [563, 366] width 38 height 11
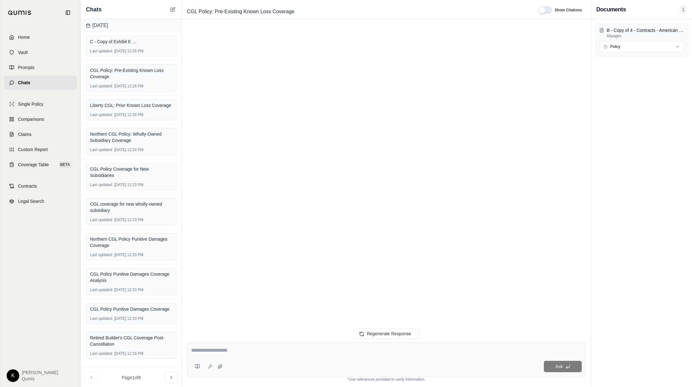
scroll to position [86, 0]
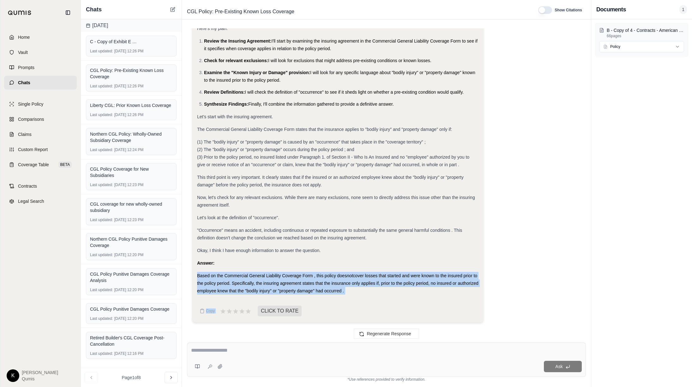
drag, startPoint x: 197, startPoint y: 277, endPoint x: 434, endPoint y: 303, distance: 238.5
click at [434, 303] on div "Analysis: Okay, I need to determine if the Commercial General Liability policy …" at bounding box center [337, 155] width 281 height 326
click at [173, 10] on icon at bounding box center [172, 9] width 5 height 5
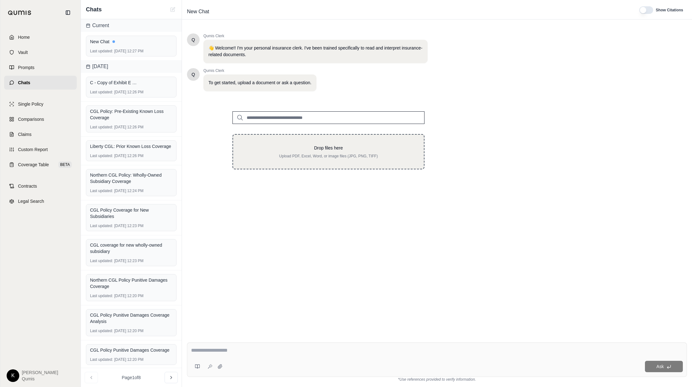
click at [269, 146] on p "Drop files here" at bounding box center [328, 148] width 170 height 6
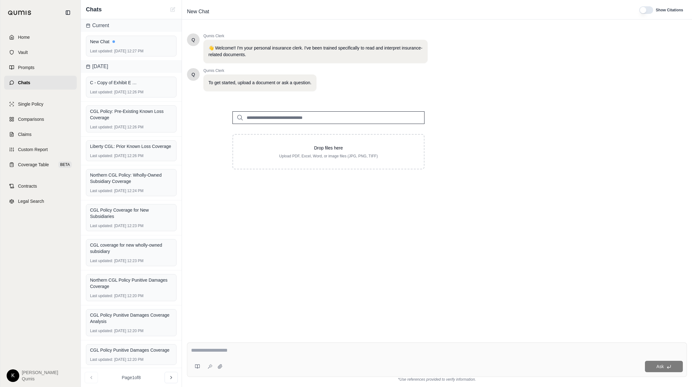
click at [271, 115] on input "search" at bounding box center [328, 117] width 192 height 13
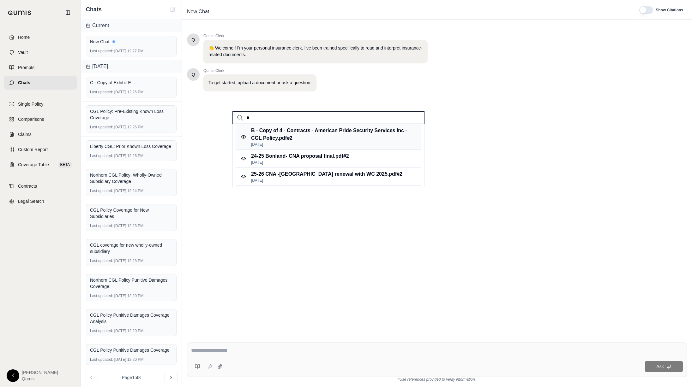
type input "*"
click at [272, 132] on p "B - Copy of 4 - Contracts - American Pride Security Services Inc - CGL Policy.p…" at bounding box center [330, 134] width 158 height 15
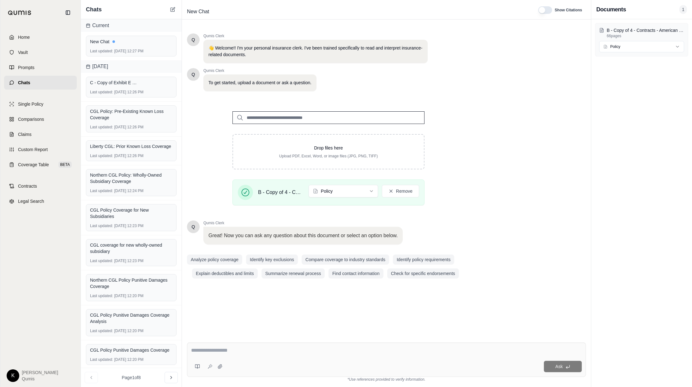
click at [265, 355] on div at bounding box center [386, 352] width 391 height 10
click at [252, 348] on textarea at bounding box center [386, 351] width 391 height 8
paste textarea "**********"
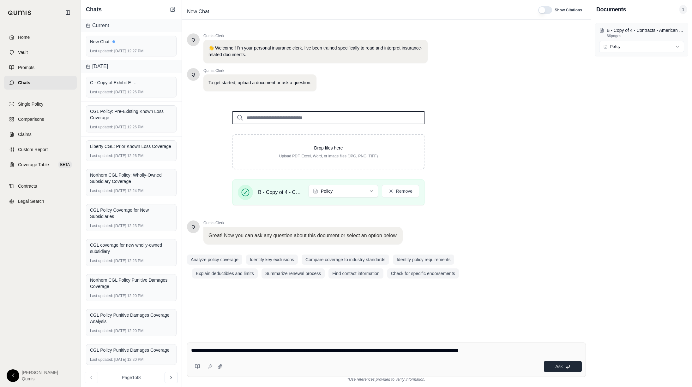
type textarea "**********"
click at [560, 366] on span "Ask" at bounding box center [558, 366] width 7 height 5
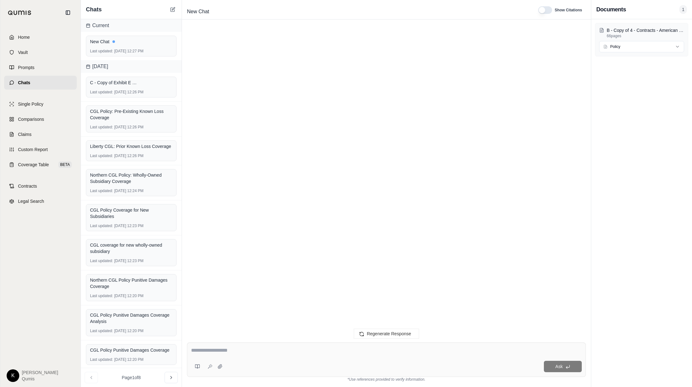
scroll to position [299, 0]
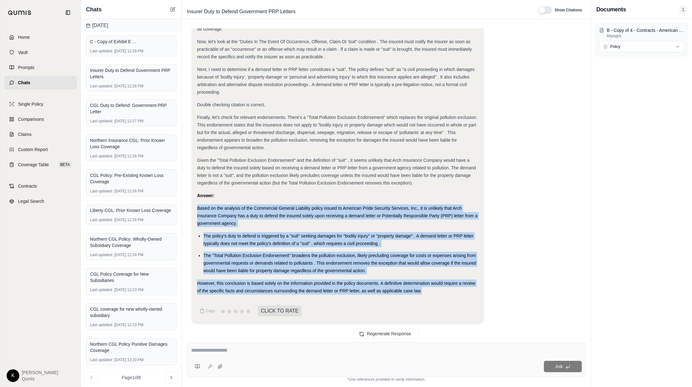
drag, startPoint x: 197, startPoint y: 207, endPoint x: 353, endPoint y: 258, distance: 163.7
click at [438, 292] on div "Analysis: Okay, I need to determine if Arch Insurance Company under the Commerc…" at bounding box center [337, 36] width 281 height 517
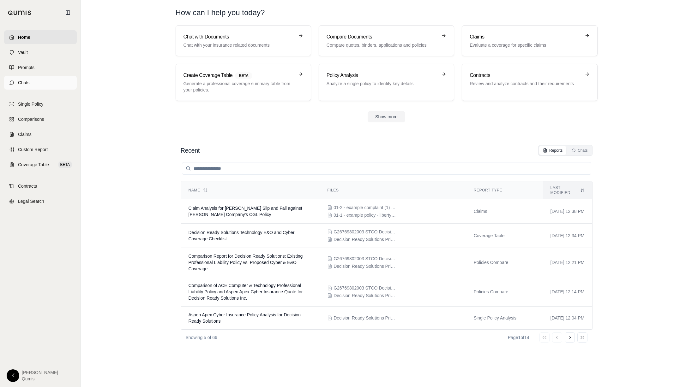
click at [39, 82] on link "Chats" at bounding box center [40, 83] width 73 height 14
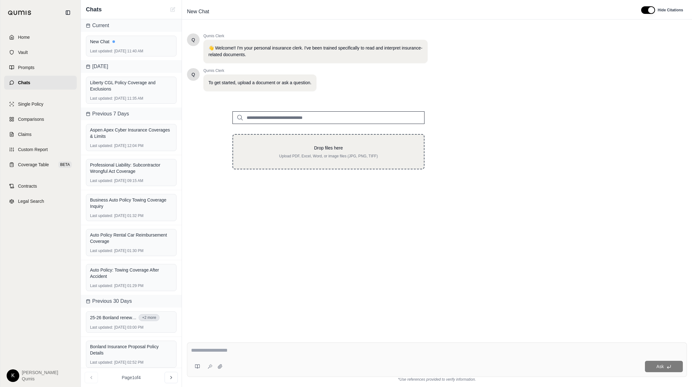
click at [323, 149] on p "Drop files here" at bounding box center [328, 148] width 170 height 6
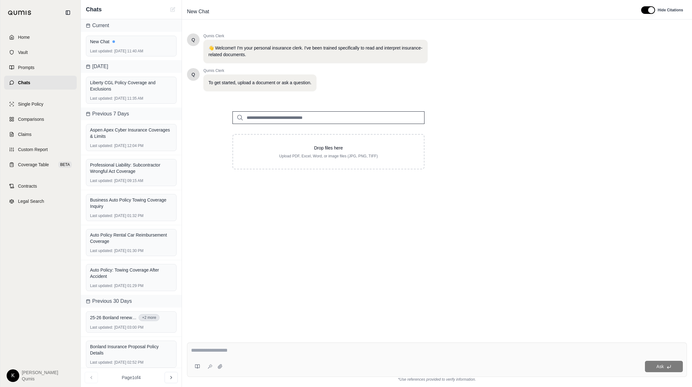
click at [310, 119] on input "search" at bounding box center [328, 117] width 192 height 13
click at [272, 116] on input "*****" at bounding box center [328, 117] width 192 height 13
click at [305, 120] on input "**********" at bounding box center [328, 117] width 192 height 13
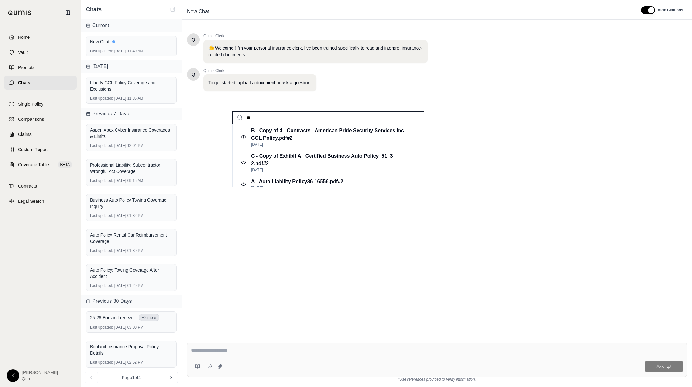
type input "*"
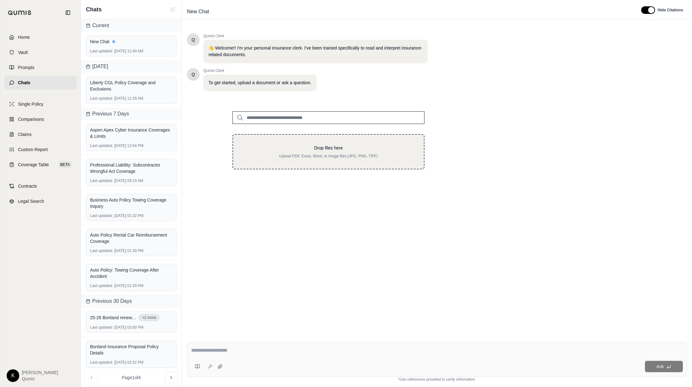
click at [316, 149] on p "Drop files here" at bounding box center [328, 148] width 170 height 6
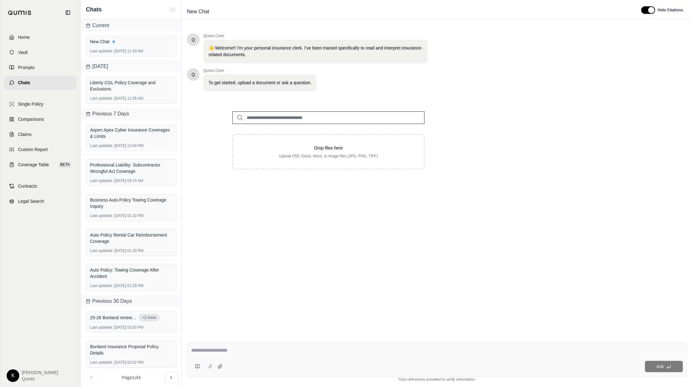
type input "**********"
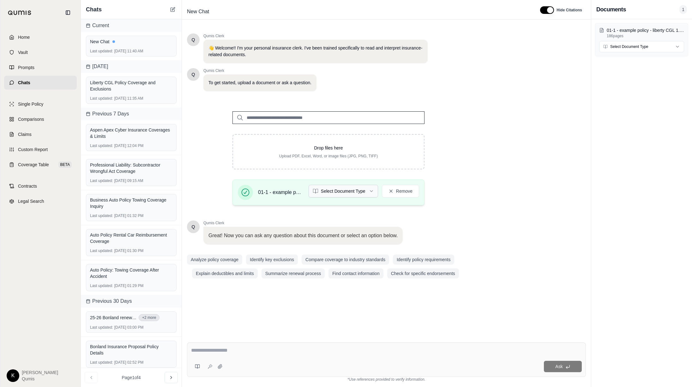
click at [349, 191] on html "Home Vault Prompts Chats Single Policy Comparisons Claims Custom Report Coverag…" at bounding box center [346, 193] width 692 height 387
click at [267, 352] on textarea at bounding box center [386, 351] width 391 height 8
type textarea "**********"
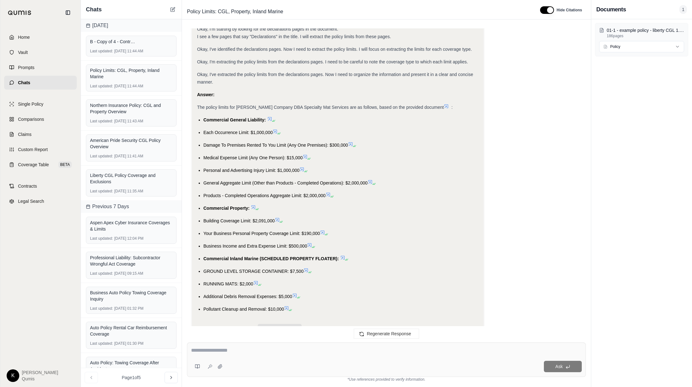
scroll to position [154, 0]
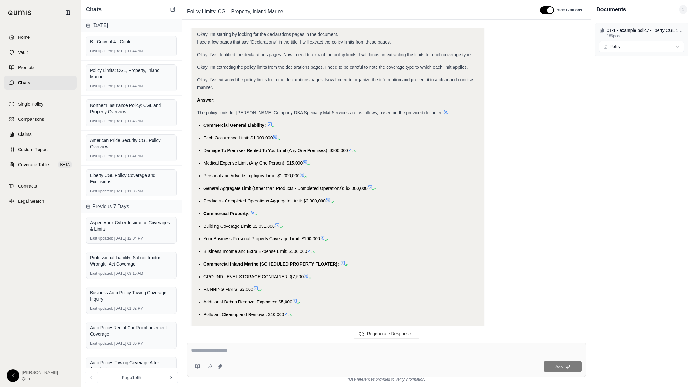
drag, startPoint x: 198, startPoint y: 111, endPoint x: 399, endPoint y: 270, distance: 255.9
click at [419, 317] on div "Analysis: Okay, I need to find the policy limits for the insurance policy provi…" at bounding box center [337, 117] width 281 height 402
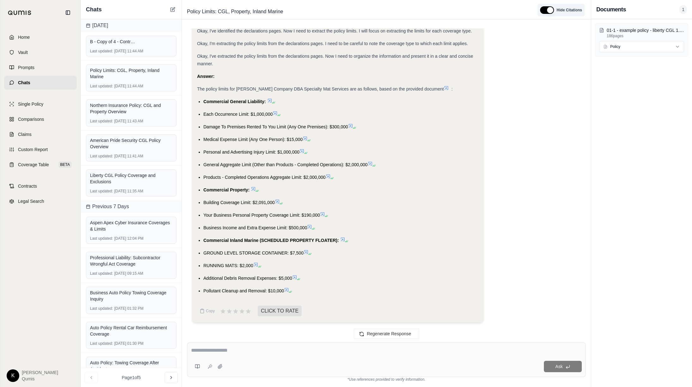
click at [550, 10] on button "button" at bounding box center [547, 10] width 14 height 8
type button "on"
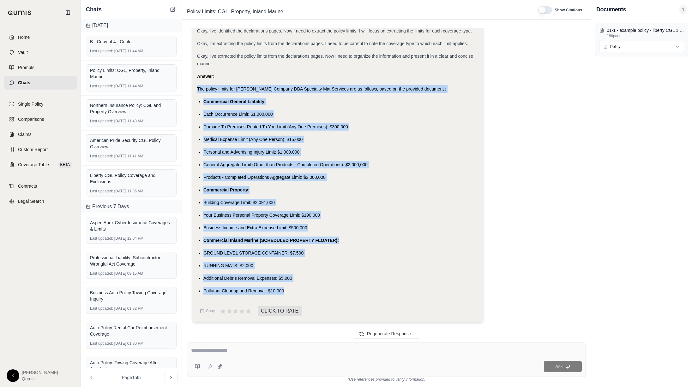
click at [287, 293] on div "Pollutant Cleanup and Removal: $10,000" at bounding box center [340, 291] width 275 height 8
copy div "The policy limits for [PERSON_NAME] Company DBA Specialty Mat Services are as f…"
click at [172, 10] on icon at bounding box center [172, 9] width 5 height 5
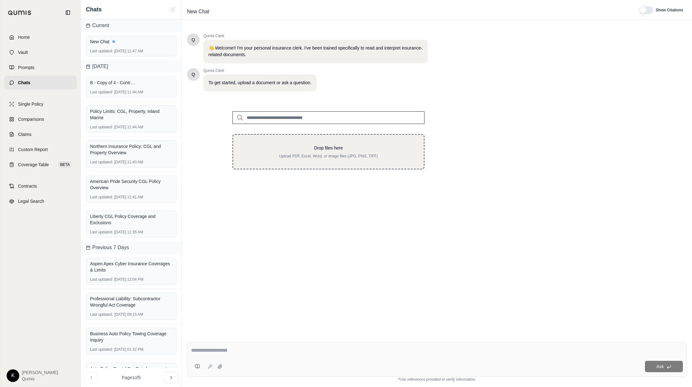
click at [275, 156] on p "Upload PDF, Excel, Word, or image files (JPG, PNG, TIFF)" at bounding box center [328, 156] width 170 height 5
type input "**********"
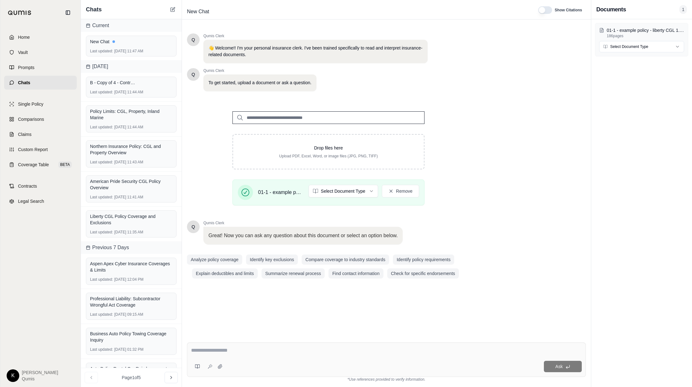
scroll to position [0, 0]
click at [254, 358] on div "Ask" at bounding box center [386, 360] width 399 height 34
paste textarea "**********"
type textarea "**********"
click at [567, 370] on button "Ask" at bounding box center [563, 366] width 38 height 11
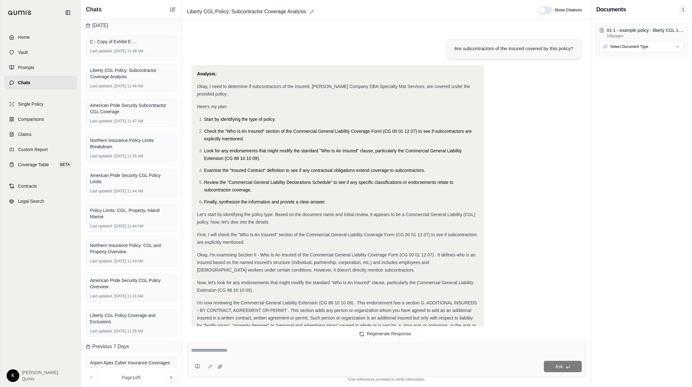
scroll to position [431, 0]
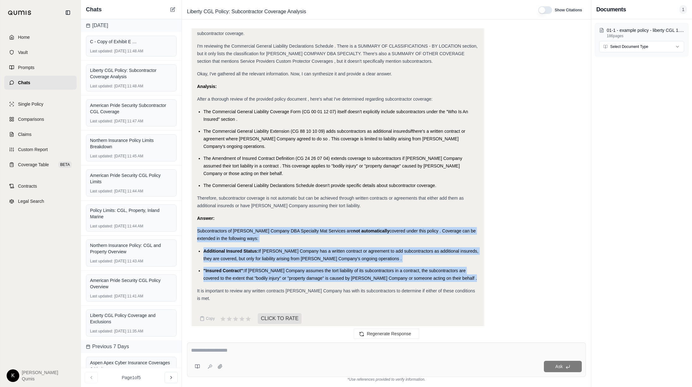
drag, startPoint x: 197, startPoint y: 230, endPoint x: 442, endPoint y: 282, distance: 250.3
copy div "Subcontractors of [PERSON_NAME] Company DBA Specialty Mat Services are not auto…"
click at [172, 10] on icon at bounding box center [172, 9] width 5 height 5
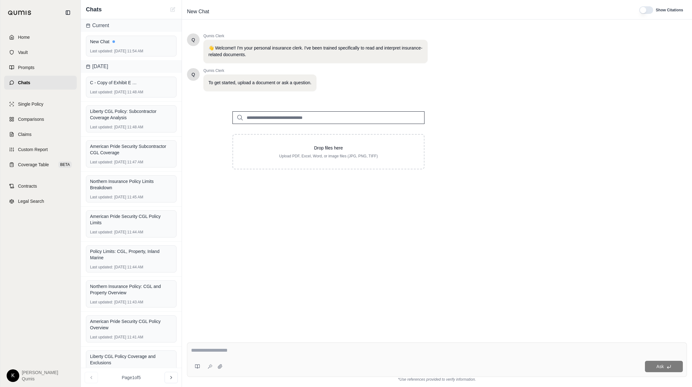
click at [260, 117] on input "search" at bounding box center [328, 117] width 192 height 13
type input "*"
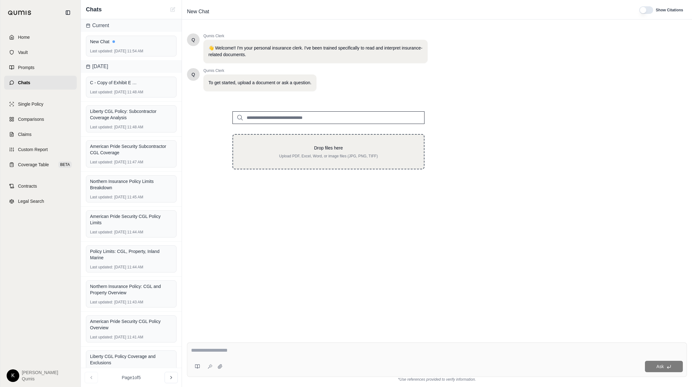
click at [321, 145] on p "Drop files here" at bounding box center [328, 148] width 170 height 6
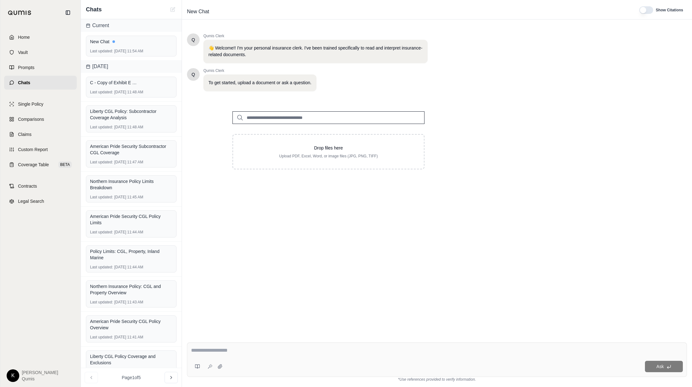
type input "**********"
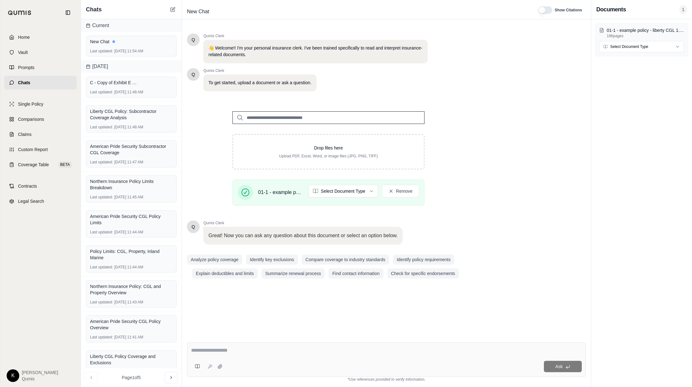
scroll to position [0, 0]
type textarea "**********"
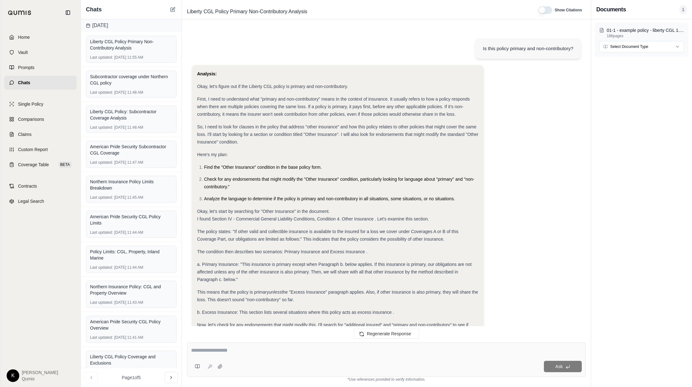
scroll to position [368, 0]
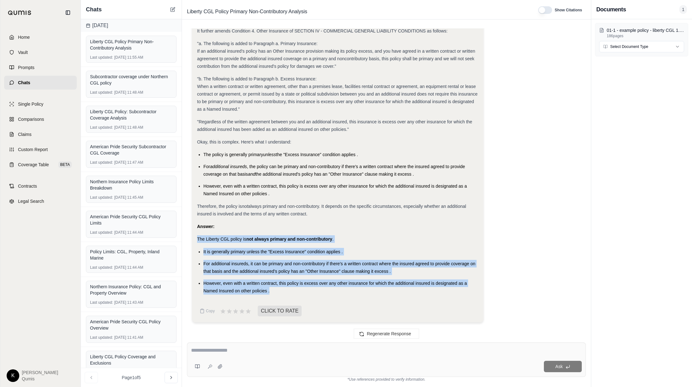
drag, startPoint x: 198, startPoint y: 239, endPoint x: 390, endPoint y: 290, distance: 198.8
copy div "The Liberty CGL policy is not always primary and non-contributory . It is gener…"
click at [170, 11] on icon at bounding box center [172, 10] width 4 height 4
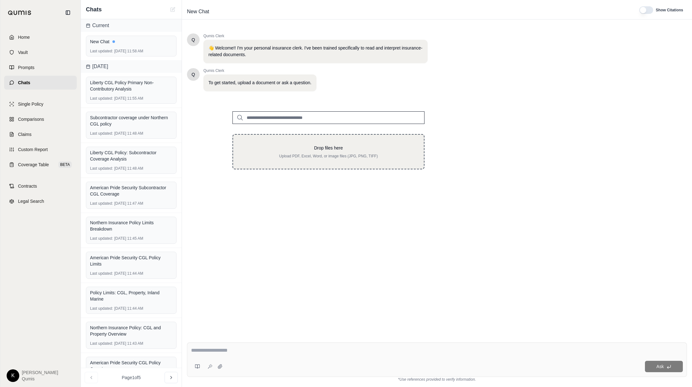
click at [314, 150] on p "Drop files here" at bounding box center [328, 148] width 170 height 6
type input "**********"
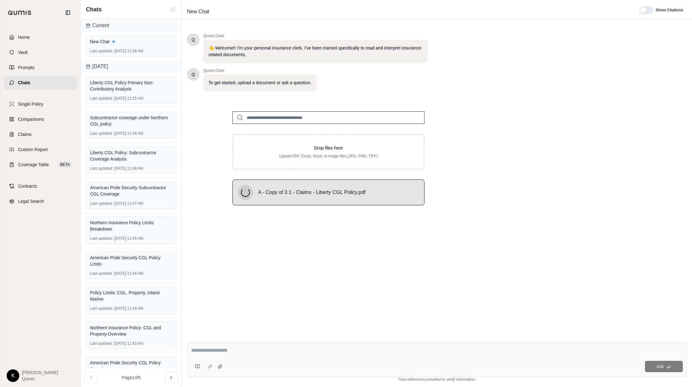
click at [245, 353] on textarea at bounding box center [437, 351] width 492 height 8
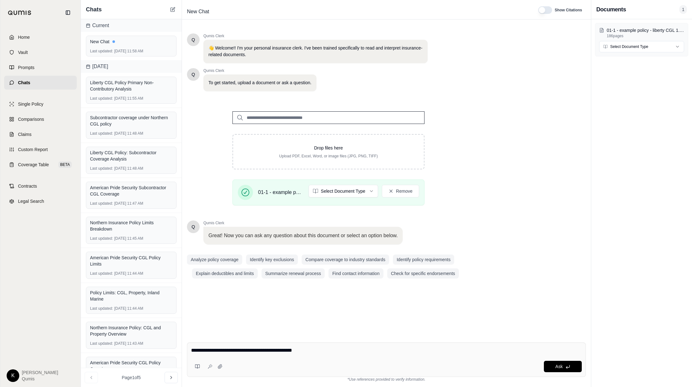
type textarea "**********"
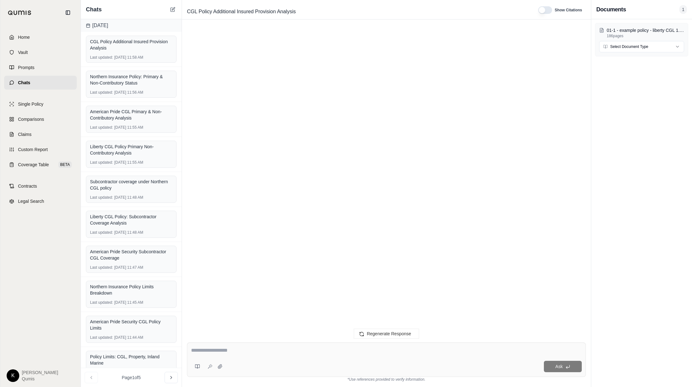
scroll to position [468, 0]
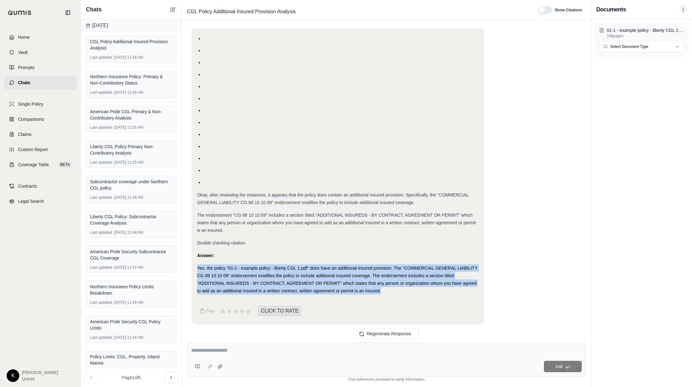
drag, startPoint x: 380, startPoint y: 292, endPoint x: 198, endPoint y: 266, distance: 184.4
click at [198, 266] on span "Yes, the policy "01-1 - example policy - liberty CGL 1.pdf" does have an additi…" at bounding box center [337, 280] width 280 height 28
copy span "Yes, the policy "01-1 - example policy - liberty CGL 1.pdf" does have an additi…"
click at [172, 10] on icon at bounding box center [173, 8] width 3 height 3
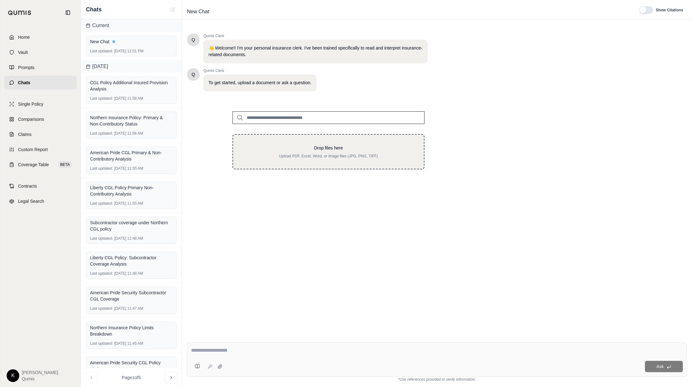
click at [320, 148] on p "Drop files here" at bounding box center [328, 148] width 170 height 6
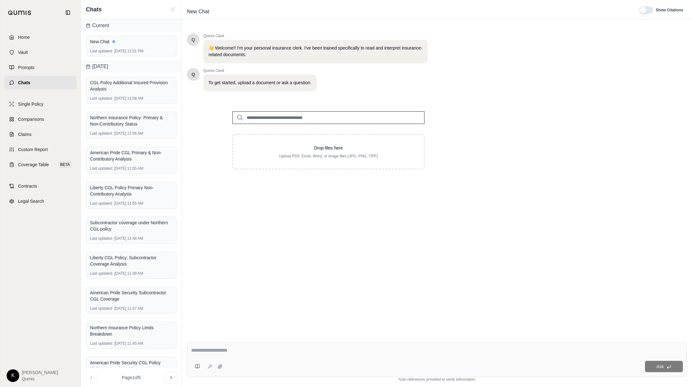
type input "**********"
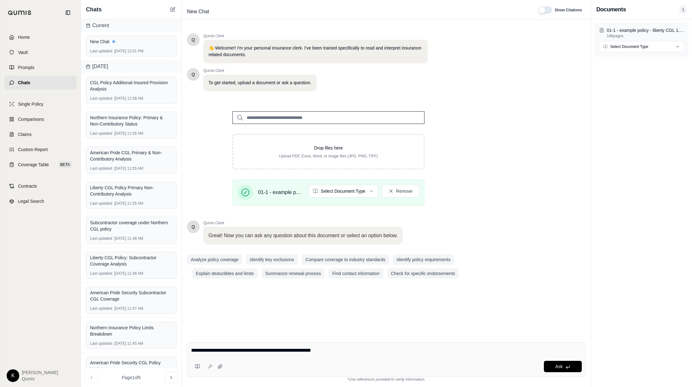
type textarea "**********"
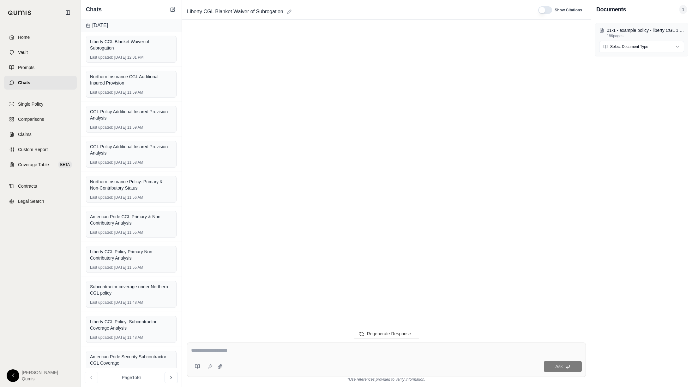
scroll to position [126, 0]
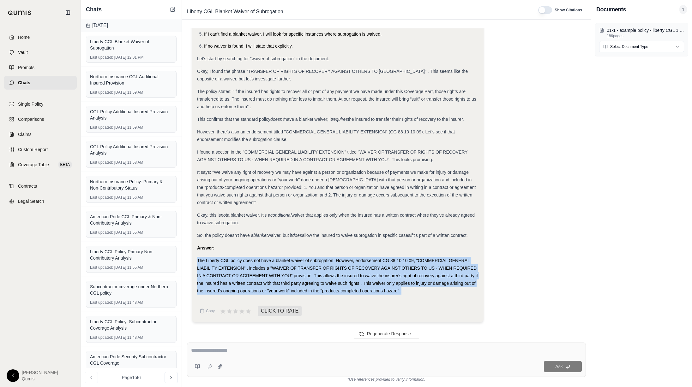
drag, startPoint x: 198, startPoint y: 260, endPoint x: 422, endPoint y: 296, distance: 226.8
click at [422, 296] on div "Analysis: Okay, let's figure out if the Liberty CGL policy has a blanket waiver…" at bounding box center [337, 122] width 281 height 356
copy span "The Liberty CGL policy does not have a blanket waiver of subrogation. However, …"
click at [172, 12] on icon at bounding box center [172, 10] width 4 height 4
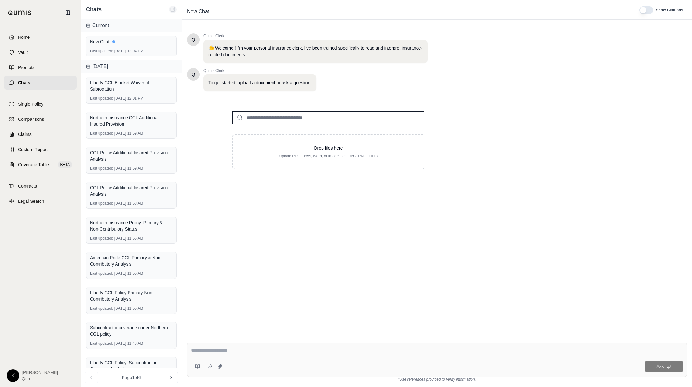
scroll to position [0, 0]
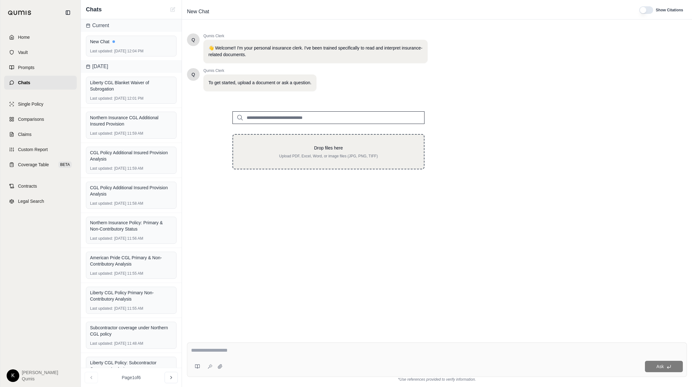
click at [296, 149] on p "Drop files here" at bounding box center [328, 148] width 170 height 6
type input "**********"
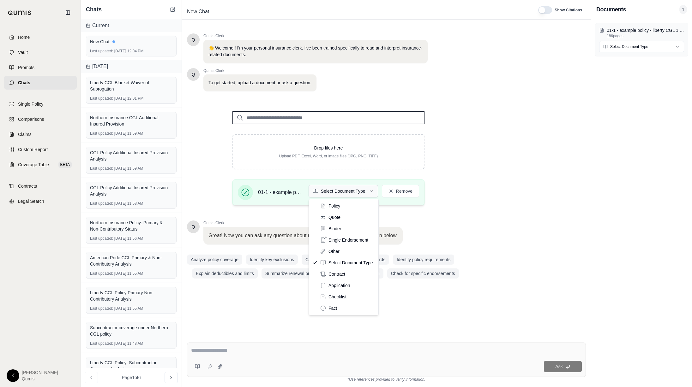
click at [366, 193] on html "Home Vault Prompts Chats Single Policy Comparisons Claims Custom Report Coverag…" at bounding box center [346, 193] width 692 height 387
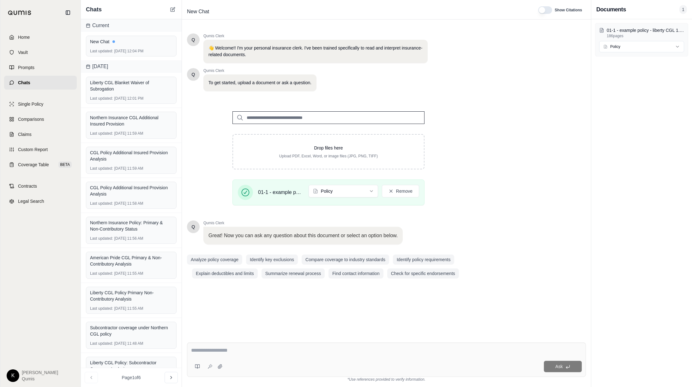
click at [251, 361] on div "Ask" at bounding box center [403, 366] width 356 height 11
click at [209, 350] on textarea at bounding box center [386, 351] width 391 height 8
paste textarea "**********"
type textarea "**********"
click at [553, 367] on button "Ask" at bounding box center [563, 366] width 38 height 11
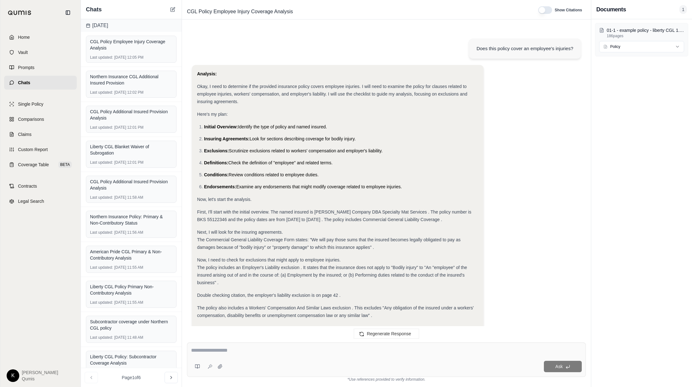
scroll to position [210, 0]
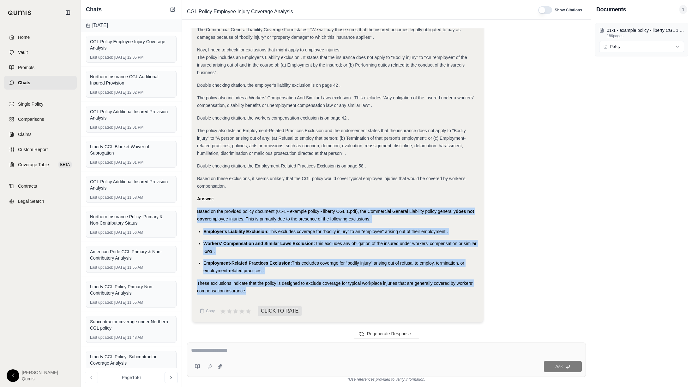
drag, startPoint x: 197, startPoint y: 210, endPoint x: 412, endPoint y: 291, distance: 230.0
click at [412, 291] on div "Analysis: Okay, I need to determine if the provided insurance policy covers emp…" at bounding box center [337, 77] width 281 height 435
copy div "Based on the provided policy document (01-1 - example policy - liberty CGL 1.pd…"
click at [171, 9] on icon at bounding box center [172, 9] width 5 height 5
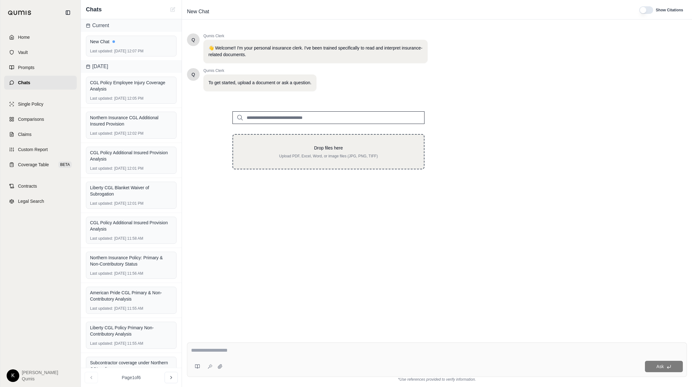
click at [284, 143] on div "Drop files here Upload PDF, Excel, Word, or image files (JPG, PNG, TIFF)" at bounding box center [328, 151] width 192 height 35
type input "**********"
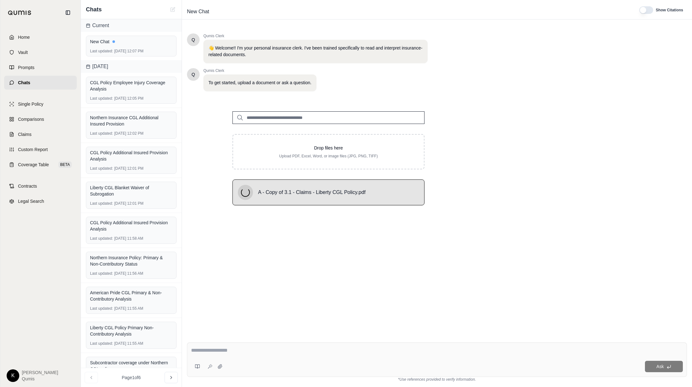
click at [230, 350] on textarea at bounding box center [437, 351] width 492 height 8
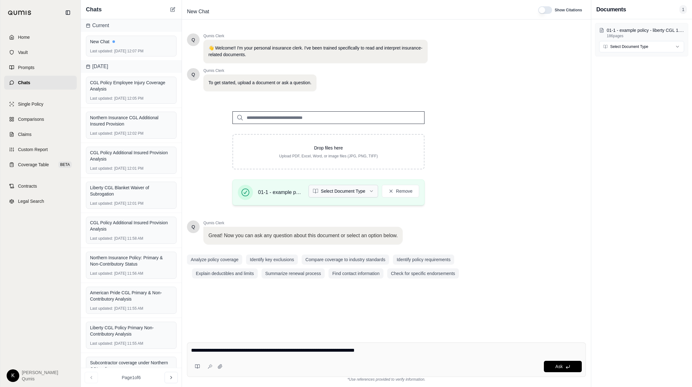
type textarea "**********"
click at [358, 191] on html "Home Vault Prompts Chats Single Policy Comparisons Claims Custom Report Coverag…" at bounding box center [346, 193] width 692 height 387
click at [278, 359] on div "Ask" at bounding box center [386, 360] width 399 height 34
paste textarea "**********"
type textarea "**********"
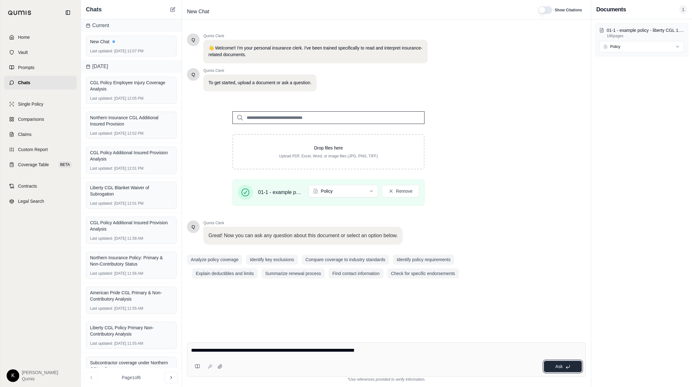
click at [562, 368] on span "Ask" at bounding box center [558, 366] width 7 height 5
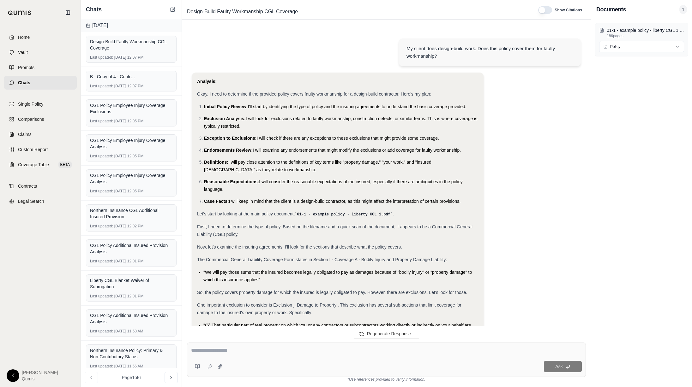
scroll to position [706, 0]
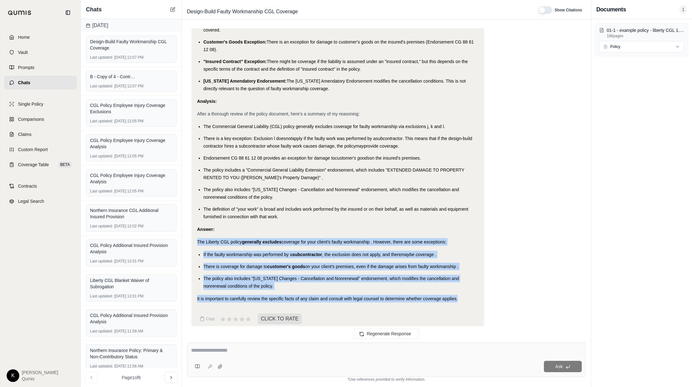
drag, startPoint x: 197, startPoint y: 235, endPoint x: 436, endPoint y: 301, distance: 248.1
copy div "The Liberty CGL policy generally excludes coverage for your client's faulty wor…"
click at [173, 12] on icon at bounding box center [172, 9] width 5 height 5
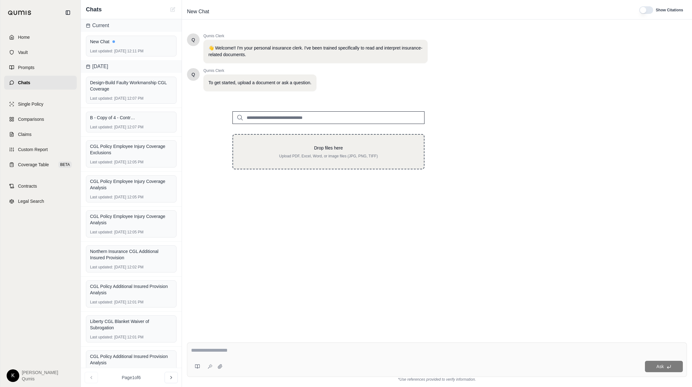
click at [294, 148] on p "Drop files here" at bounding box center [328, 148] width 170 height 6
type input "**********"
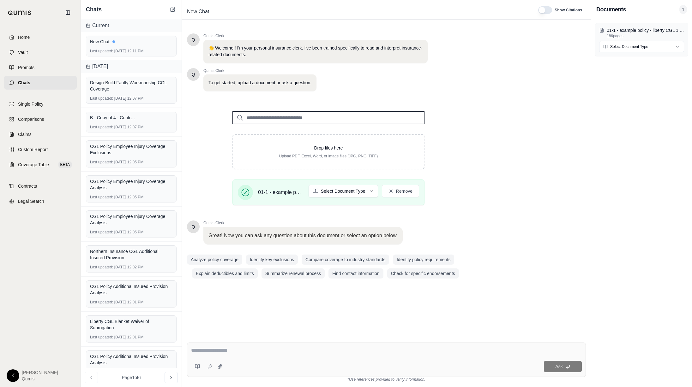
scroll to position [0, 0]
paste textarea "**********"
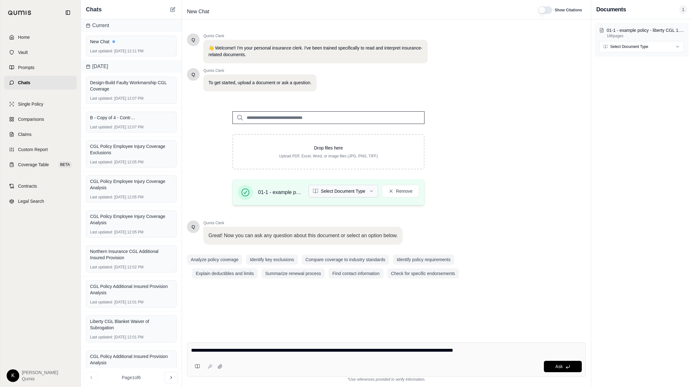
type textarea "**********"
click at [352, 190] on html "Home Vault Prompts Chats Single Policy Comparisons Claims Custom Report Coverag…" at bounding box center [346, 193] width 692 height 387
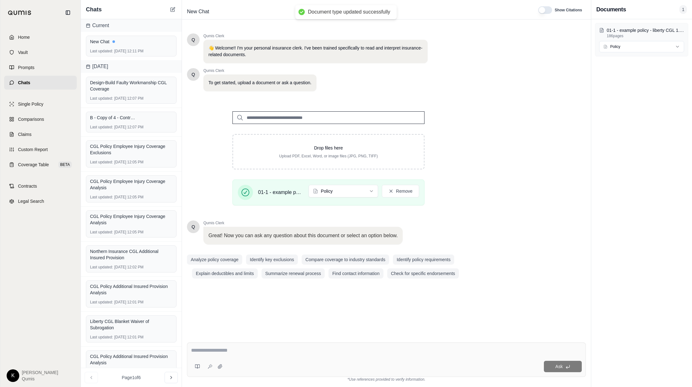
click at [241, 349] on textarea at bounding box center [386, 351] width 391 height 8
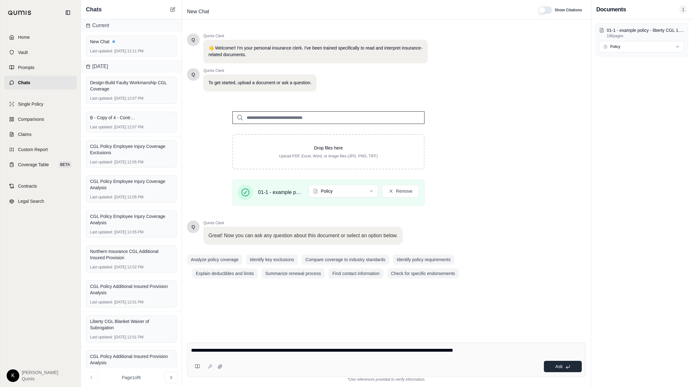
type textarea "**********"
click at [569, 368] on icon at bounding box center [567, 367] width 3 height 2
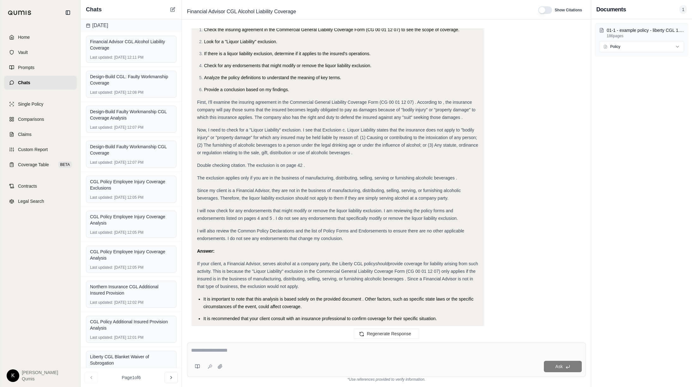
scroll to position [125, 0]
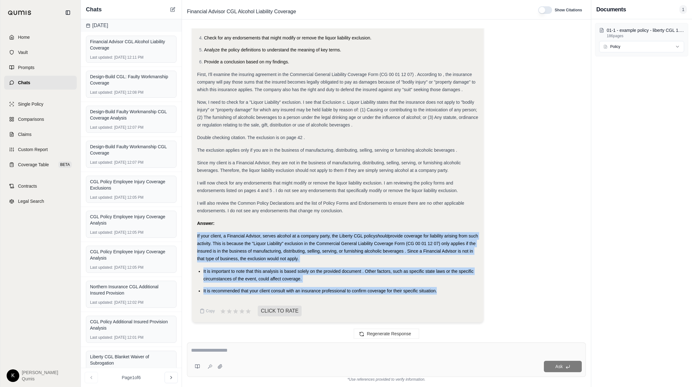
drag, startPoint x: 197, startPoint y: 236, endPoint x: 450, endPoint y: 301, distance: 261.4
click at [450, 301] on div "Analysis: Okay, I need to determine if the Liberty CGL policy covers liability …" at bounding box center [337, 135] width 281 height 365
copy div "If your client, a Financial Advisor, serves alcohol at a company party, the Lib…"
click at [173, 10] on icon at bounding box center [172, 9] width 5 height 5
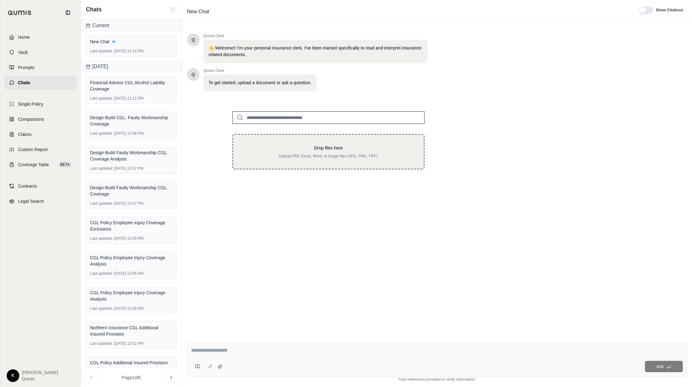
click at [294, 146] on p "Drop files here" at bounding box center [328, 148] width 170 height 6
type input "**********"
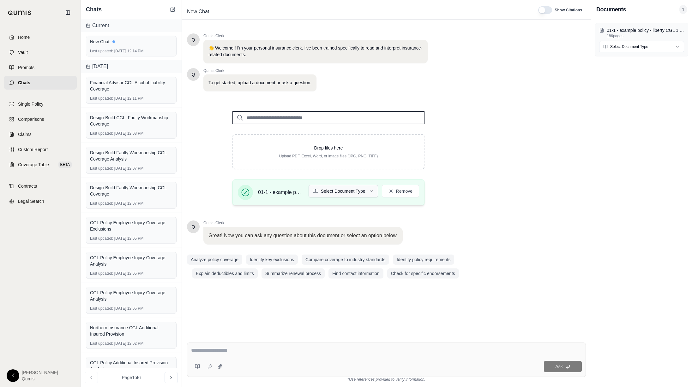
click at [361, 193] on html "Home Vault Prompts Chats Single Policy Comparisons Claims Custom Report Coverag…" at bounding box center [346, 193] width 692 height 387
click at [253, 349] on textarea at bounding box center [386, 351] width 391 height 8
paste textarea "**********"
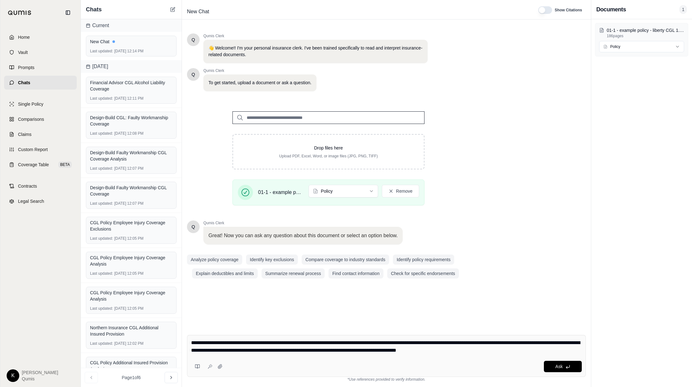
type textarea "**********"
click at [553, 367] on button "Ask" at bounding box center [563, 366] width 38 height 11
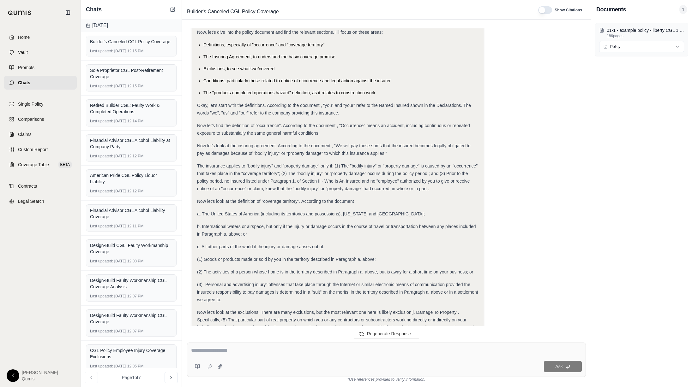
scroll to position [0, 0]
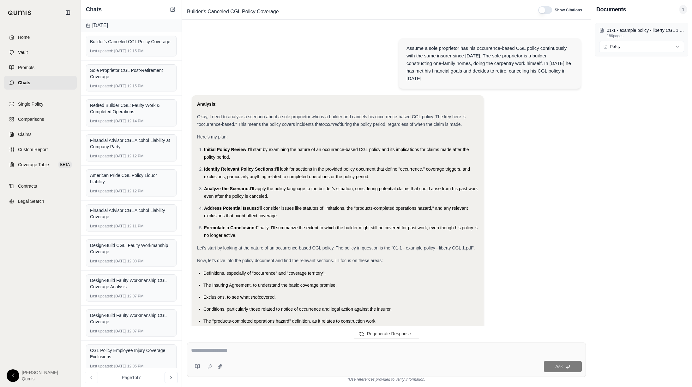
click at [569, 81] on div "Assume a sole proprietor has his occurrence-based CGL policy continuously with …" at bounding box center [489, 64] width 167 height 38
click at [500, 78] on div "Assume a sole proprietor has his occurrence-based CGL policy continuously with …" at bounding box center [489, 64] width 167 height 38
click at [170, 7] on icon at bounding box center [172, 9] width 5 height 5
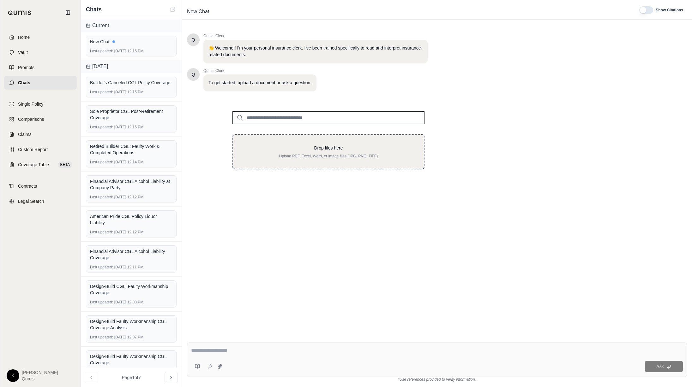
click at [388, 167] on div "Drop files here Upload PDF, Excel, Word, or image files (JPG, PNG, TIFF)" at bounding box center [328, 151] width 192 height 35
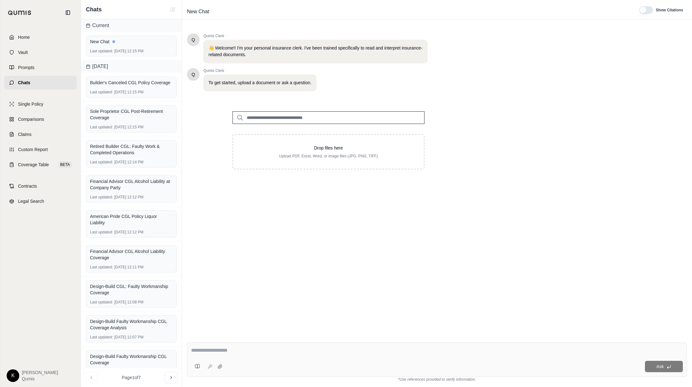
type input "**********"
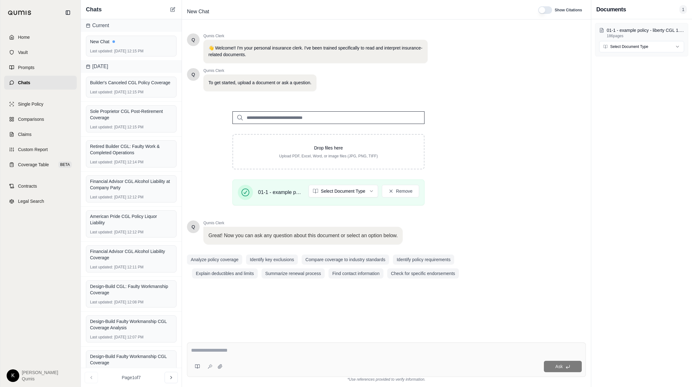
click at [241, 350] on textarea at bounding box center [386, 351] width 391 height 8
paste textarea "**********"
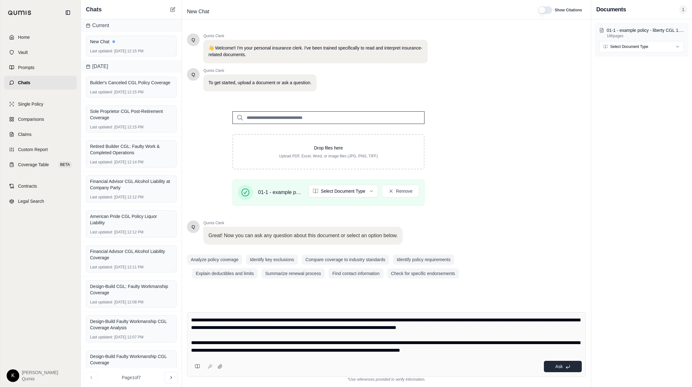
type textarea "**********"
click at [559, 368] on span "Ask" at bounding box center [558, 366] width 7 height 5
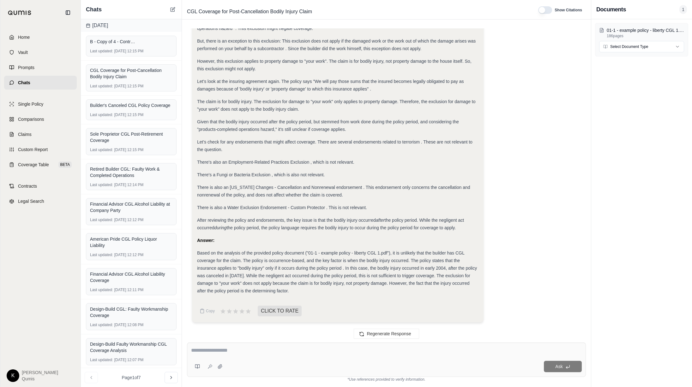
scroll to position [491, 0]
drag, startPoint x: 197, startPoint y: 253, endPoint x: 369, endPoint y: 293, distance: 177.3
click at [369, 293] on div "Based on the analysis of the provided policy document ("01-1 - example policy -…" at bounding box center [337, 271] width 281 height 45
copy span "Based on the analysis of the provided policy document ("01-1 - example policy -…"
click at [170, 9] on button at bounding box center [173, 10] width 8 height 8
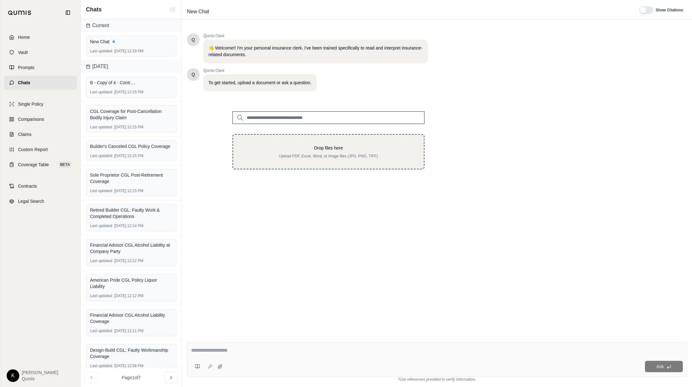
click at [281, 151] on p "Drop files here" at bounding box center [328, 148] width 170 height 6
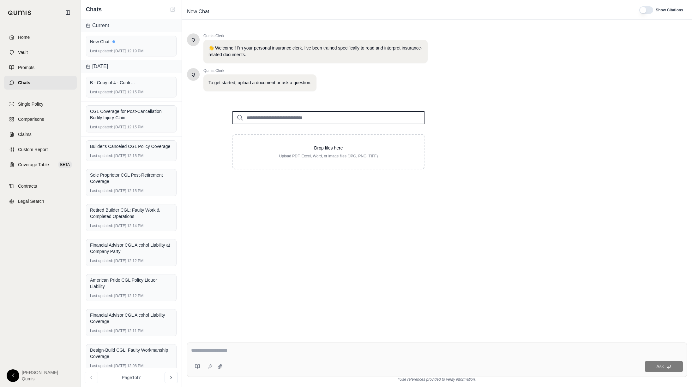
type input "**********"
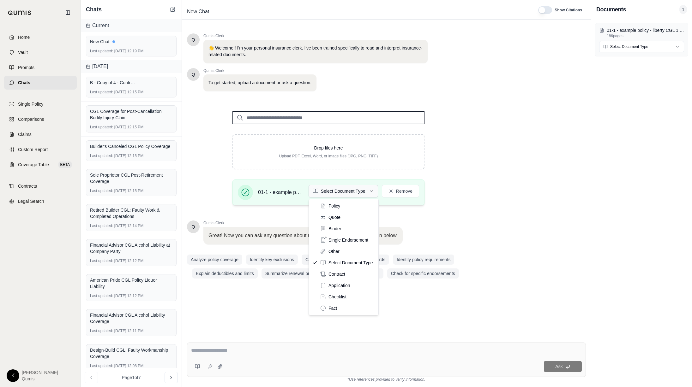
click at [365, 192] on html "Home Vault Prompts Chats Single Policy Comparisons Claims Custom Report Coverag…" at bounding box center [346, 193] width 692 height 387
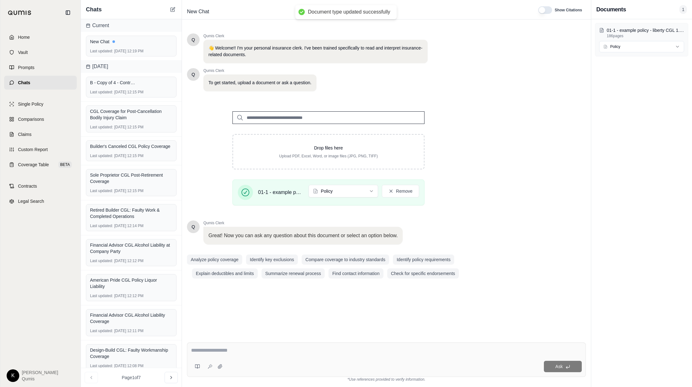
click at [282, 352] on textarea at bounding box center [386, 351] width 391 height 8
type textarea "*"
type textarea "**********"
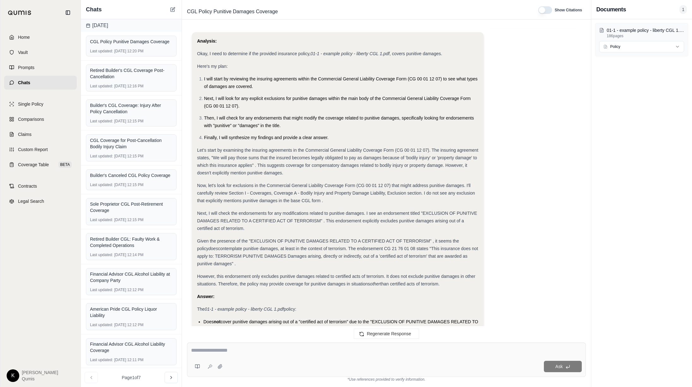
scroll to position [99, 0]
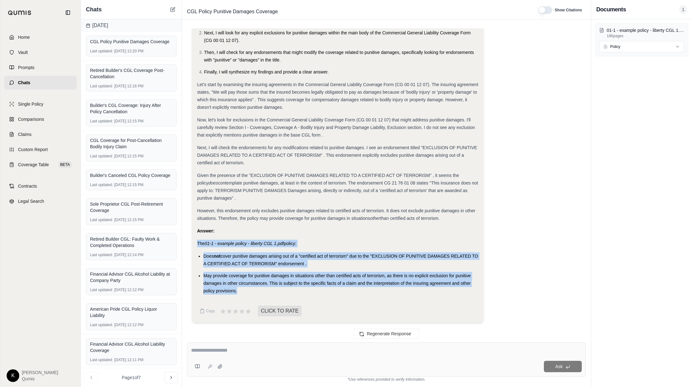
drag, startPoint x: 197, startPoint y: 243, endPoint x: 448, endPoint y: 290, distance: 255.3
click at [448, 290] on div "Analysis: Okay, I need to determine if the provided insurance policy, 01-1 - ex…" at bounding box center [337, 133] width 281 height 323
copy div "The 01-1 - example policy - liberty CGL 1.pdf policy: Does not cover punitive d…"
click at [173, 12] on button at bounding box center [173, 10] width 8 height 8
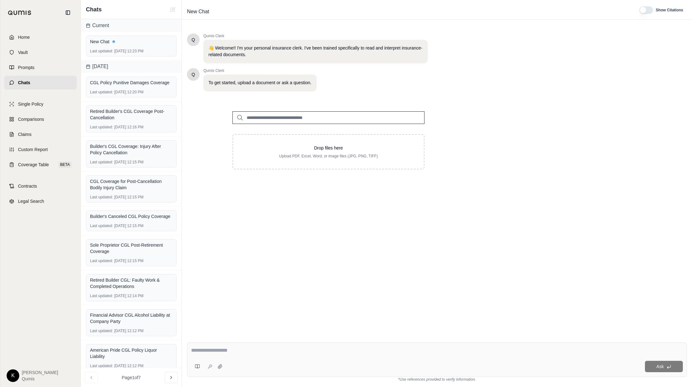
click at [295, 119] on input "search" at bounding box center [328, 117] width 192 height 13
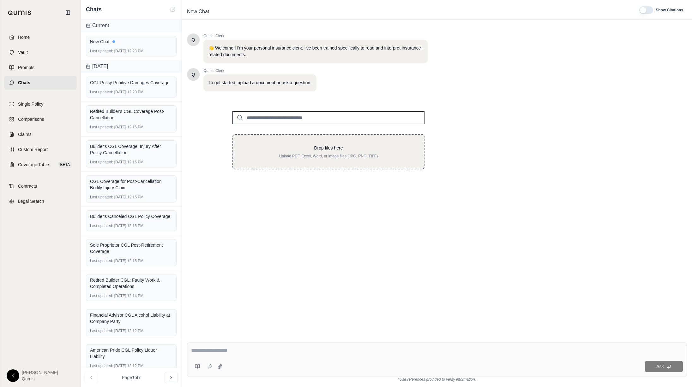
click at [309, 151] on p "Drop files here" at bounding box center [328, 148] width 170 height 6
type input "**********"
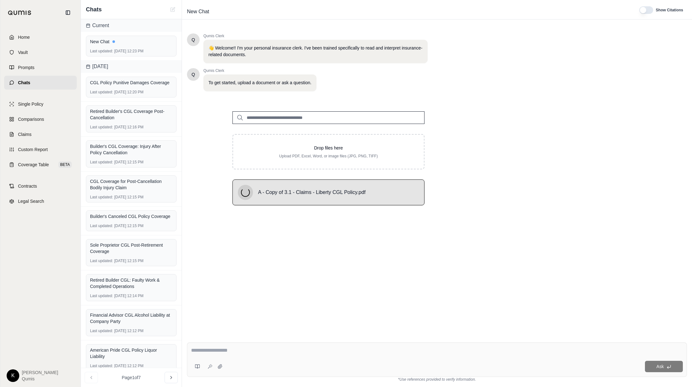
click at [272, 363] on div "Ask" at bounding box center [453, 366] width 457 height 11
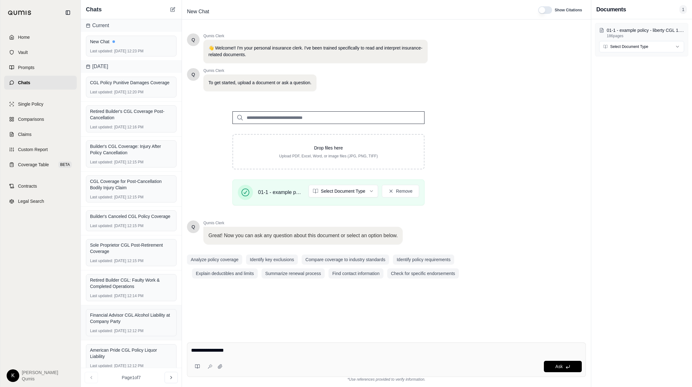
drag, startPoint x: 169, startPoint y: 347, endPoint x: 112, endPoint y: 340, distance: 57.3
click at [112, 340] on div "Chats Current New Chat Last updated: [DATE] 12:23 PM [DATE] CGL Policy Punitive…" at bounding box center [386, 193] width 611 height 387
paste textarea "**********"
type textarea "**********"
click at [557, 367] on span "Ask" at bounding box center [558, 366] width 7 height 5
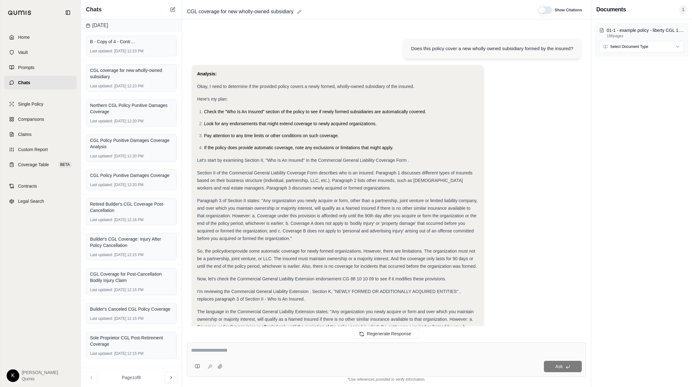
scroll to position [183, 0]
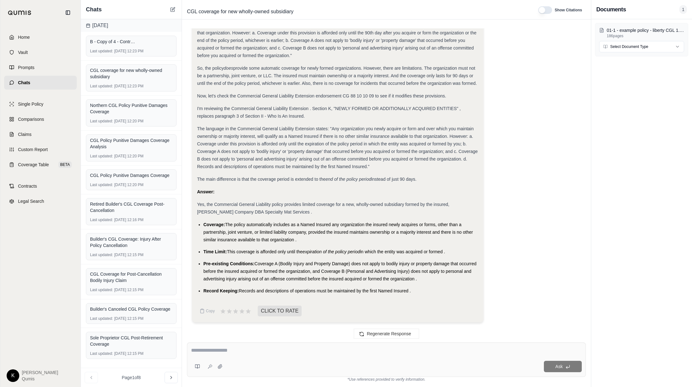
drag, startPoint x: 198, startPoint y: 204, endPoint x: 448, endPoint y: 291, distance: 264.9
click at [448, 291] on div "Analysis: Okay, I need to determine if the provided policy covers a newly forme…" at bounding box center [337, 91] width 281 height 408
click at [57, 38] on link "Home" at bounding box center [40, 37] width 73 height 14
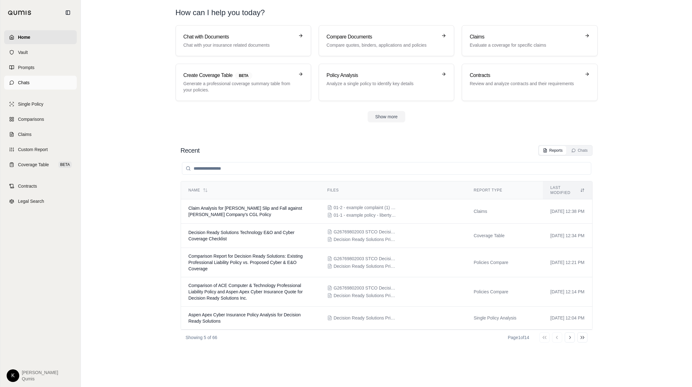
click at [48, 83] on link "Chats" at bounding box center [40, 83] width 73 height 14
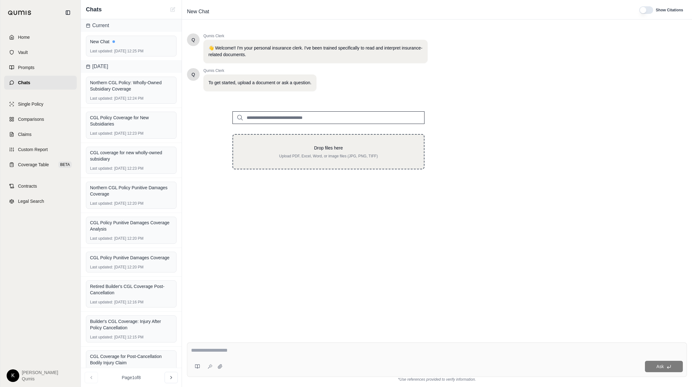
click at [298, 147] on p "Drop files here" at bounding box center [328, 148] width 170 height 6
type input "**********"
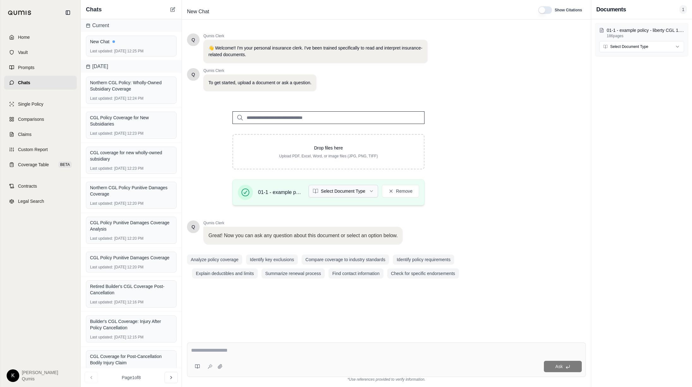
click at [335, 191] on html "Home Vault Prompts Chats Single Policy Comparisons Claims Custom Report Coverag…" at bounding box center [346, 193] width 692 height 387
click at [235, 346] on div "Ask" at bounding box center [386, 360] width 399 height 34
paste textarea "**********"
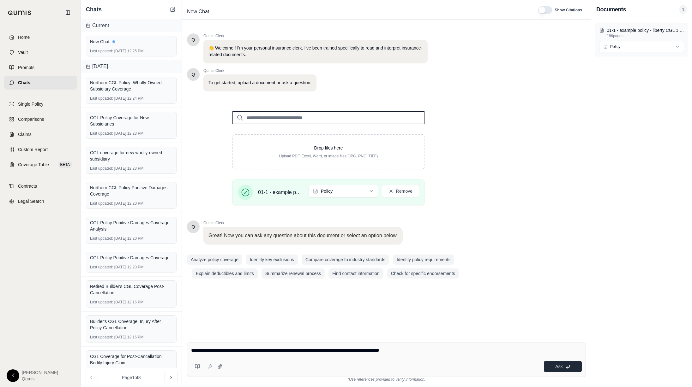
type textarea "**********"
click at [562, 370] on button "Ask" at bounding box center [563, 366] width 38 height 11
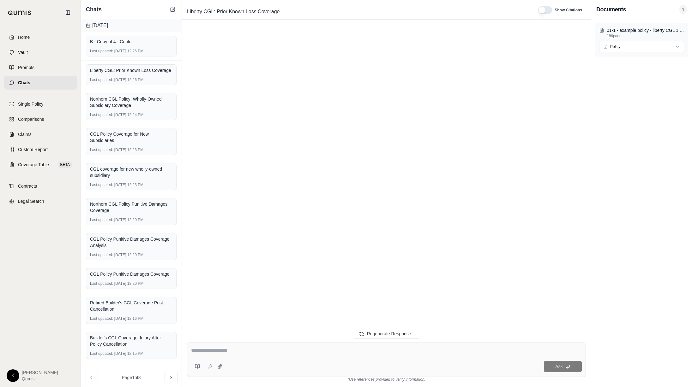
scroll to position [137, 0]
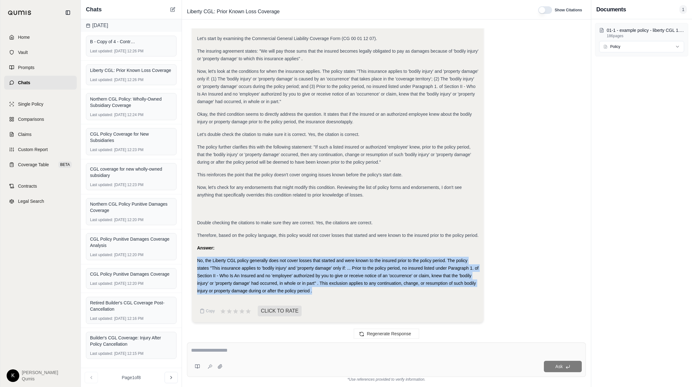
drag, startPoint x: 197, startPoint y: 260, endPoint x: 420, endPoint y: 292, distance: 225.8
click at [420, 292] on div "No, the Liberty CGL policy generally does not cover losses that started and wer…" at bounding box center [337, 276] width 281 height 38
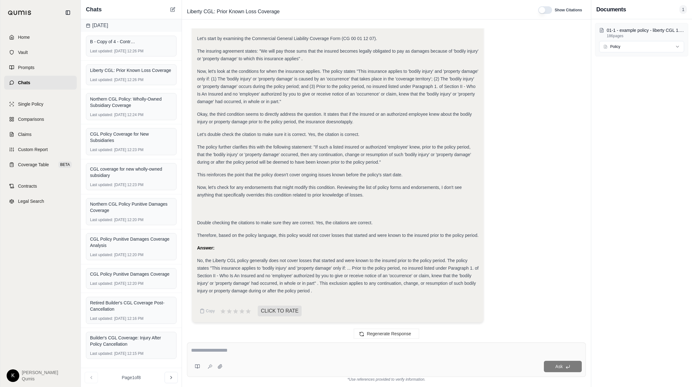
click at [178, 8] on div "Chats" at bounding box center [131, 9] width 101 height 19
click at [174, 10] on icon at bounding box center [172, 9] width 5 height 5
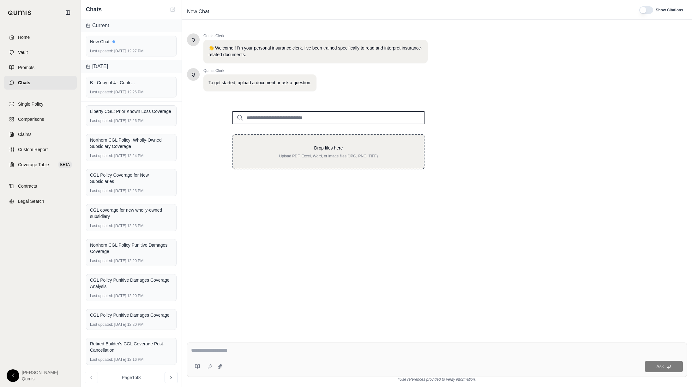
click at [287, 147] on p "Drop files here" at bounding box center [328, 148] width 170 height 6
type input "**********"
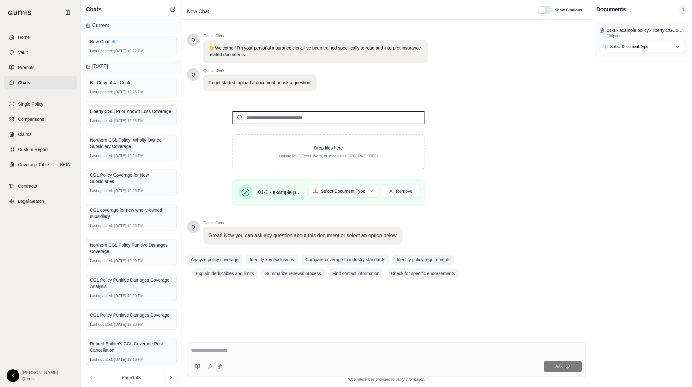
click at [212, 349] on textarea at bounding box center [386, 351] width 391 height 8
click at [334, 194] on html "Home Vault Prompts Chats Single Policy Comparisons Claims Custom Report Coverag…" at bounding box center [346, 193] width 692 height 387
click at [207, 349] on textarea at bounding box center [386, 351] width 391 height 8
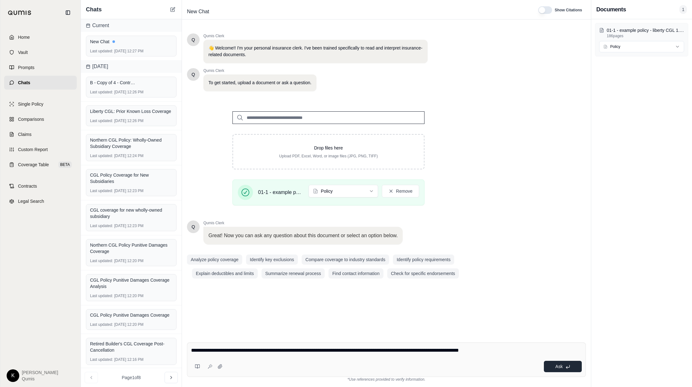
type textarea "**********"
click at [565, 368] on icon at bounding box center [567, 367] width 5 height 5
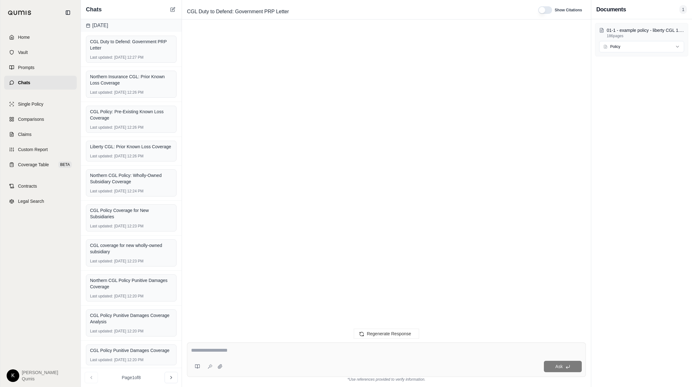
scroll to position [146, 0]
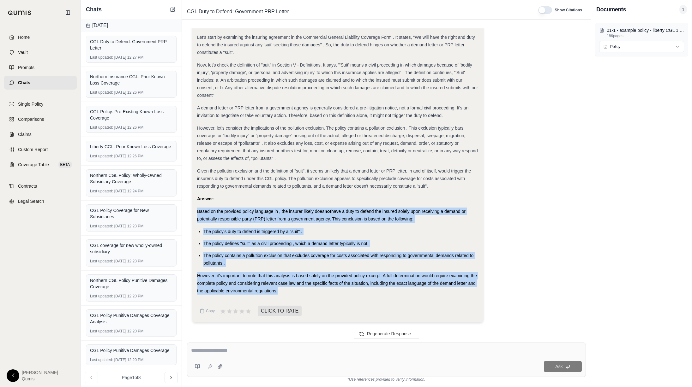
drag, startPoint x: 197, startPoint y: 211, endPoint x: 447, endPoint y: 293, distance: 263.0
click at [447, 293] on div "Analysis: Okay, let's analyze whether the insurer has a duty to defend the insu…" at bounding box center [337, 113] width 281 height 363
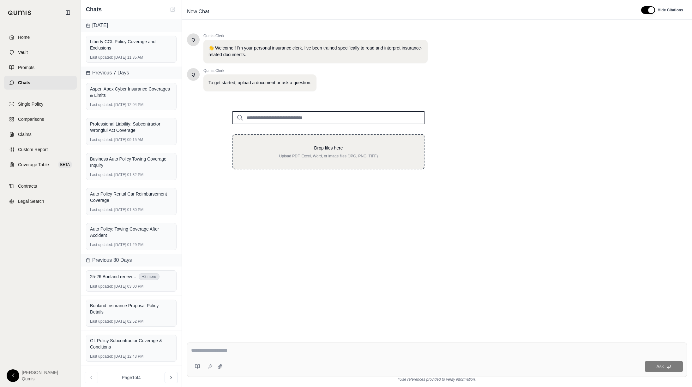
click at [289, 151] on p "Drop files here" at bounding box center [328, 148] width 170 height 6
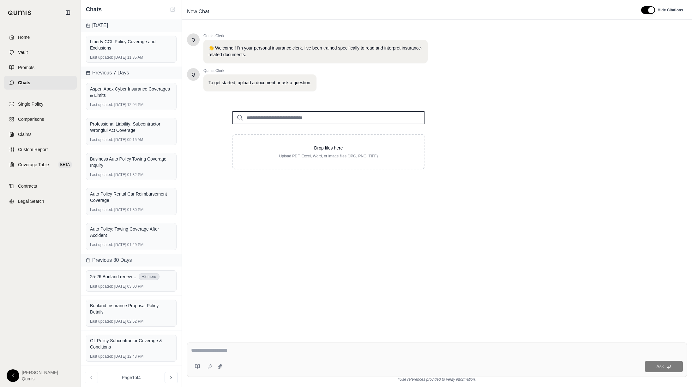
type input "**********"
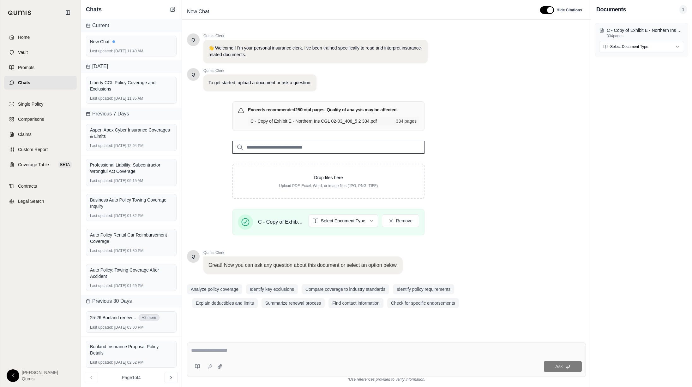
click at [263, 352] on textarea at bounding box center [386, 351] width 391 height 8
paste textarea "**********"
type textarea "**********"
click at [563, 366] on button "Ask" at bounding box center [563, 366] width 38 height 11
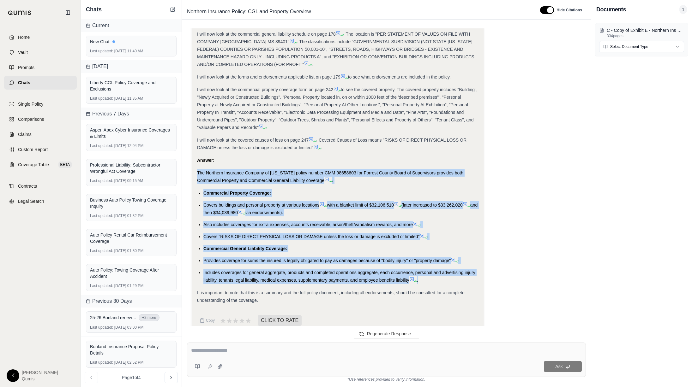
scroll to position [396, 0]
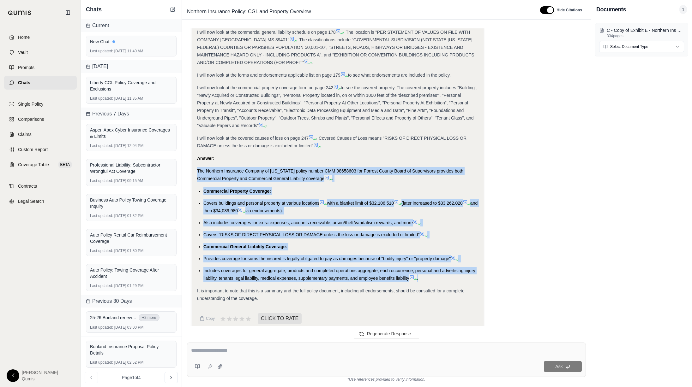
drag, startPoint x: 197, startPoint y: 163, endPoint x: 444, endPoint y: 277, distance: 272.2
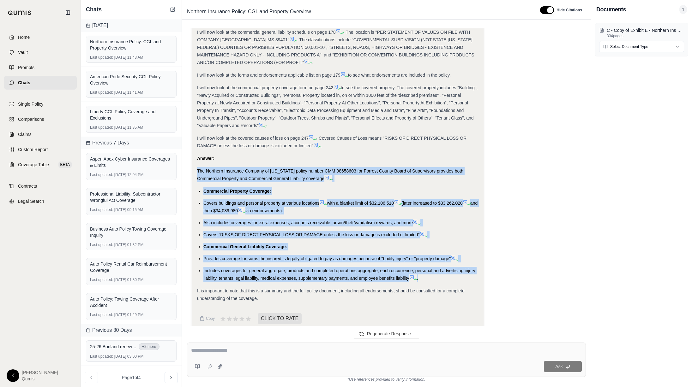
copy div "The Northern Insurance Company of New York policy number CMM 98658603 for Forre…"
click at [174, 10] on icon at bounding box center [172, 9] width 5 height 5
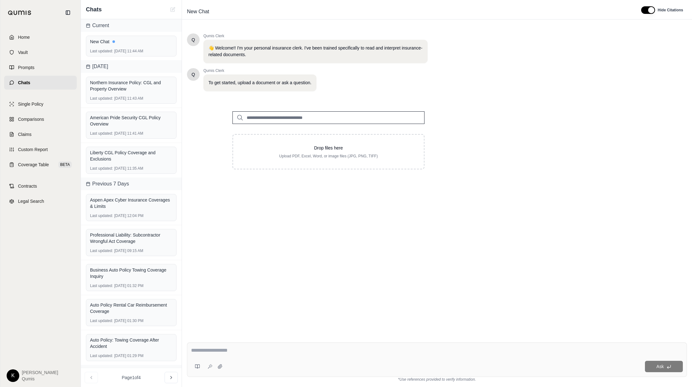
click at [284, 117] on input "search" at bounding box center [328, 117] width 192 height 13
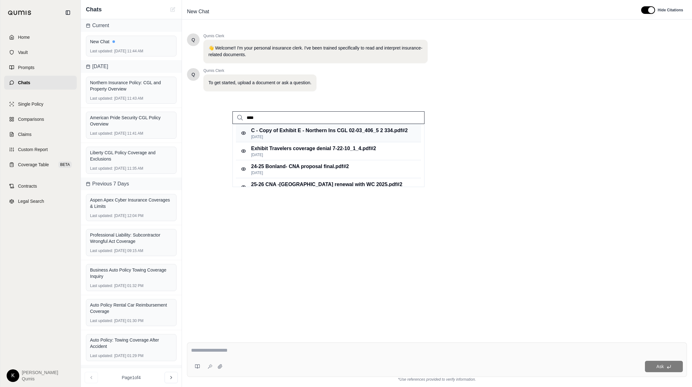
type input "***"
click at [302, 134] on p "[DATE]" at bounding box center [329, 136] width 157 height 5
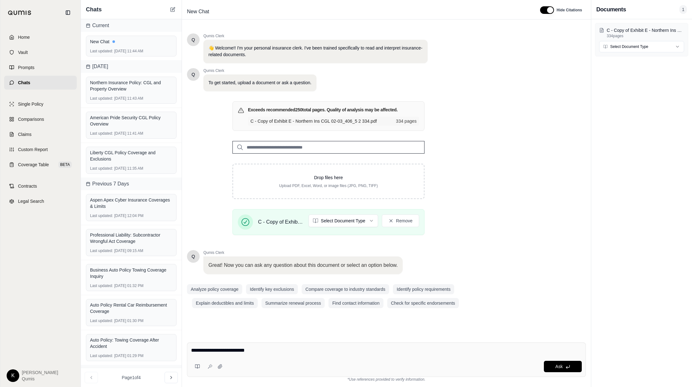
type textarea "**********"
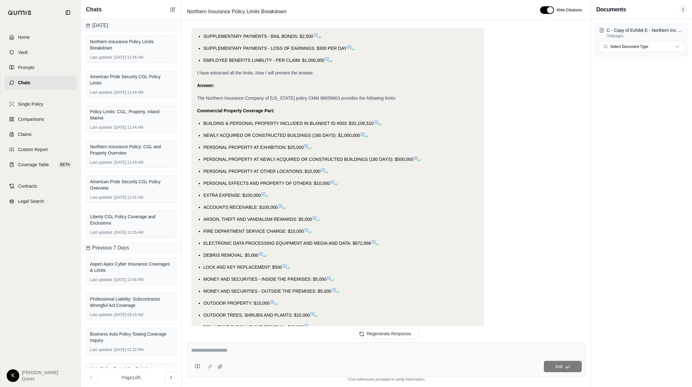
scroll to position [509, 0]
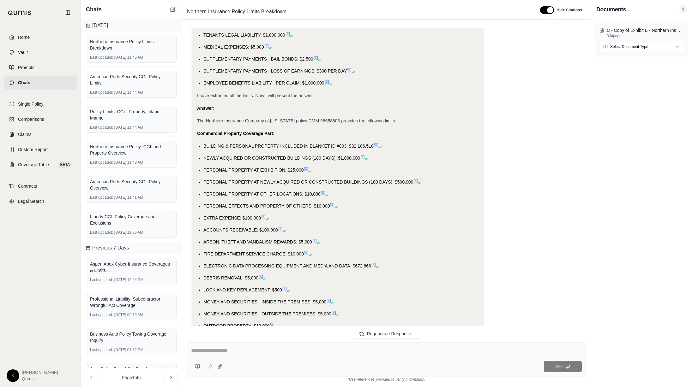
drag, startPoint x: 197, startPoint y: 119, endPoint x: 448, endPoint y: 320, distance: 321.9
click at [452, 323] on div "Okay, I need to identify the policy limits for the Northern Insurance Company o…" at bounding box center [337, 30] width 281 height 938
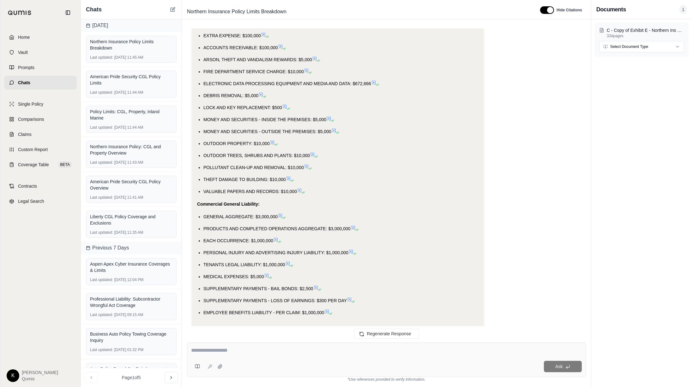
scroll to position [713, 0]
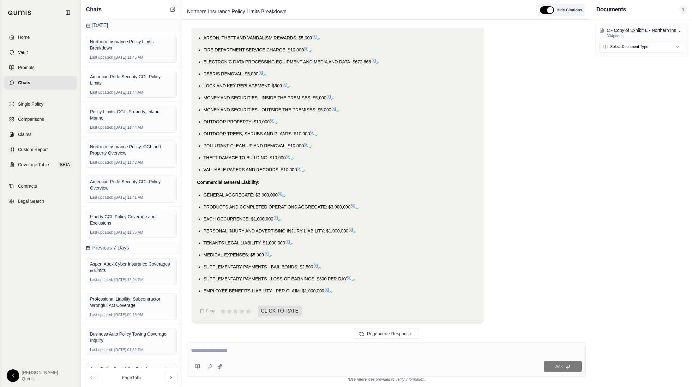
click at [552, 11] on button "button" at bounding box center [547, 10] width 14 height 8
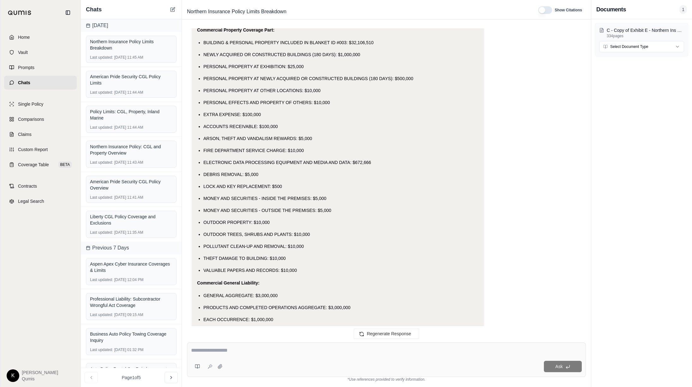
scroll to position [547, 0]
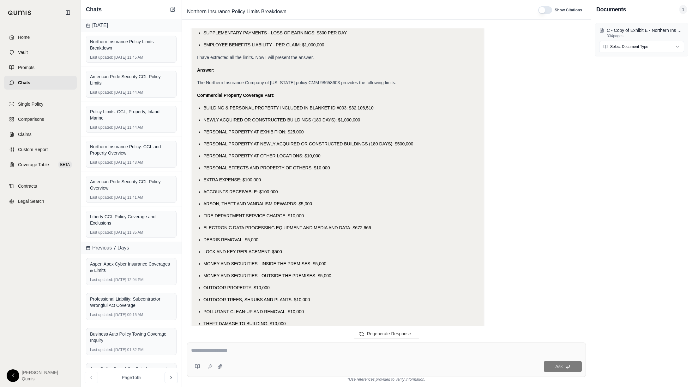
click at [193, 75] on div "Okay, I need to identify the policy limits for the Northern Insurance Company o…" at bounding box center [337, 3] width 291 height 971
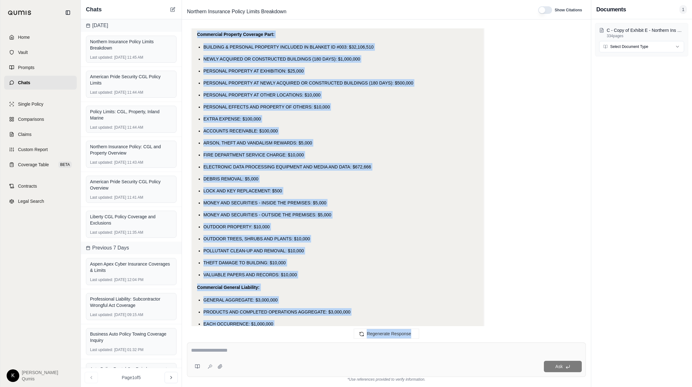
scroll to position [713, 0]
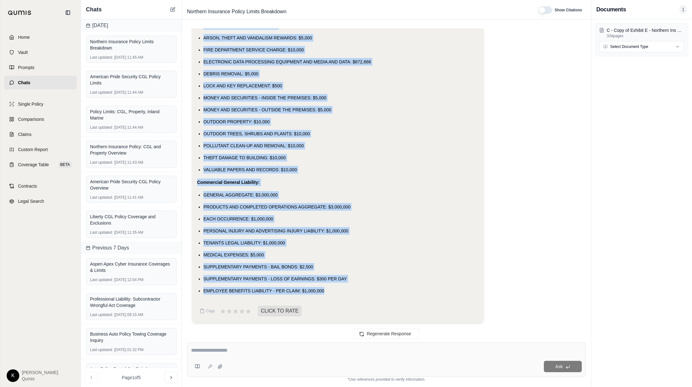
drag, startPoint x: 197, startPoint y: 82, endPoint x: 443, endPoint y: 295, distance: 325.2
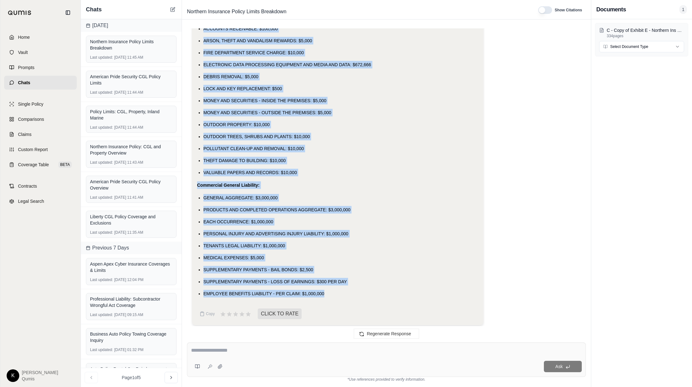
copy div "The Northern Insurance Company of New York policy CMM 98658603 provides the fol…"
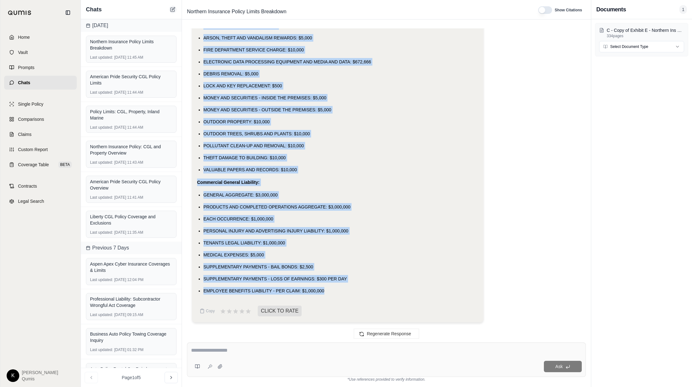
click at [171, 10] on icon at bounding box center [172, 9] width 5 height 5
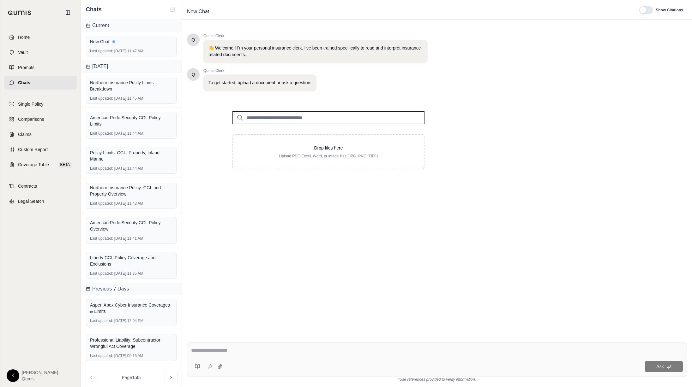
click at [250, 116] on input "search" at bounding box center [328, 117] width 192 height 13
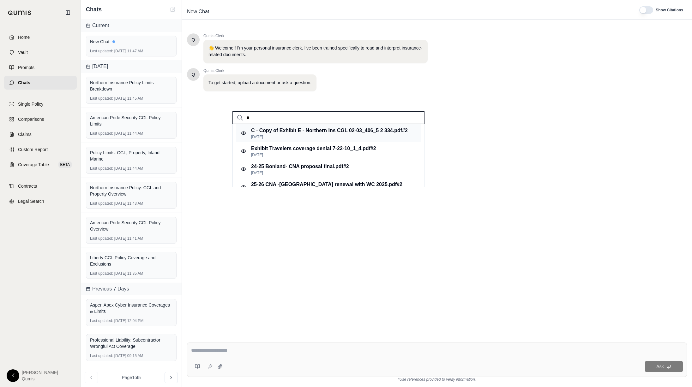
type input "*"
click at [300, 135] on p "[DATE]" at bounding box center [329, 136] width 157 height 5
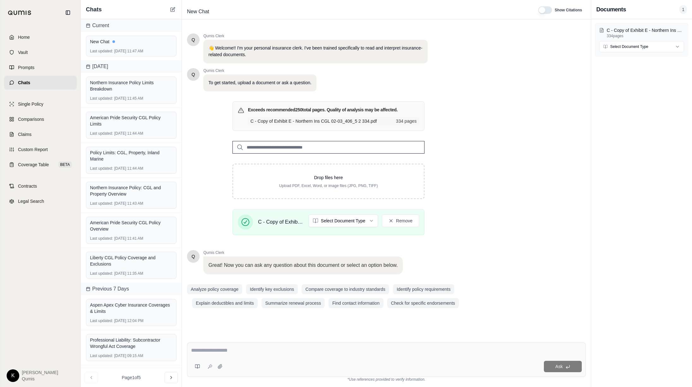
click at [356, 225] on html "Home Vault Prompts Chats Single Policy Comparisons Claims Custom Report Coverag…" at bounding box center [346, 193] width 692 height 387
click at [204, 360] on div "Ask" at bounding box center [386, 360] width 399 height 34
paste textarea "**********"
type textarea "**********"
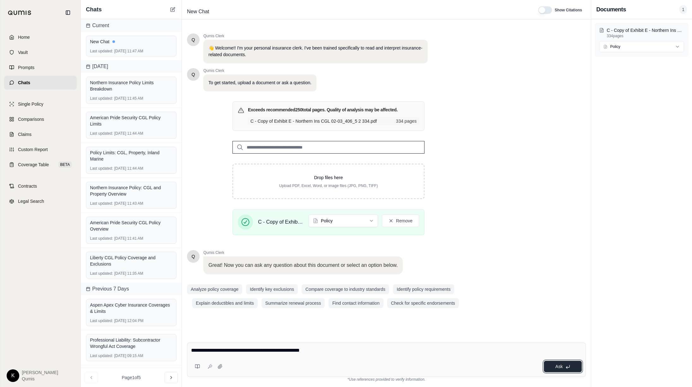
click at [556, 368] on span "Ask" at bounding box center [558, 366] width 7 height 5
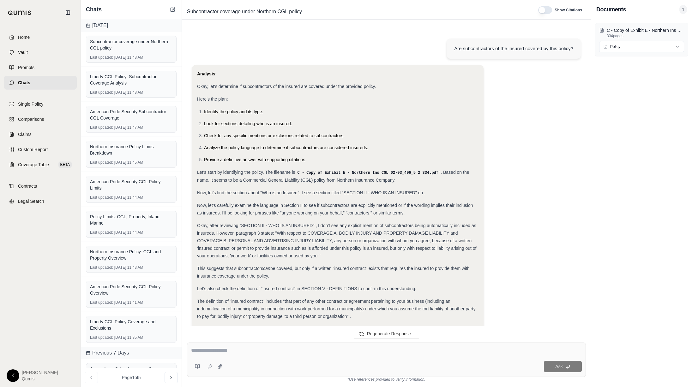
scroll to position [106, 0]
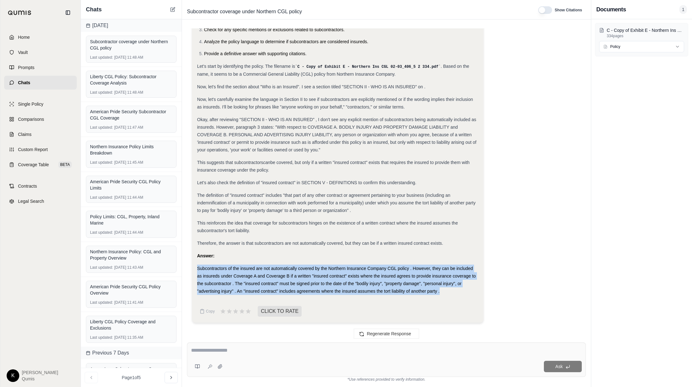
drag, startPoint x: 198, startPoint y: 267, endPoint x: 439, endPoint y: 290, distance: 242.0
click at [440, 290] on div "Subcontractors of the insured are not automatically covered by the Northern Ins…" at bounding box center [337, 280] width 281 height 30
copy span "Subcontractors of the insured are not automatically covered by the Northern Ins…"
click at [172, 11] on icon at bounding box center [172, 9] width 5 height 5
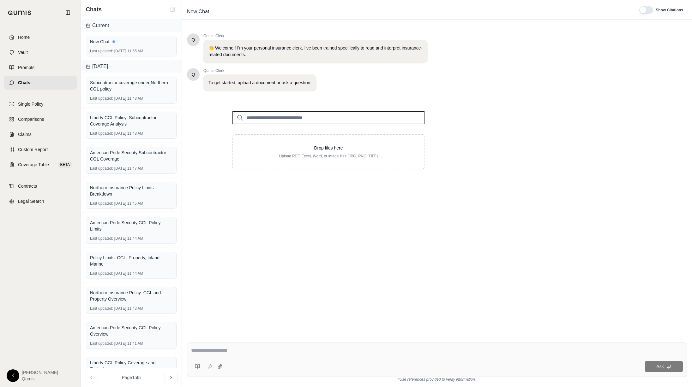
click at [266, 119] on input "search" at bounding box center [328, 117] width 192 height 13
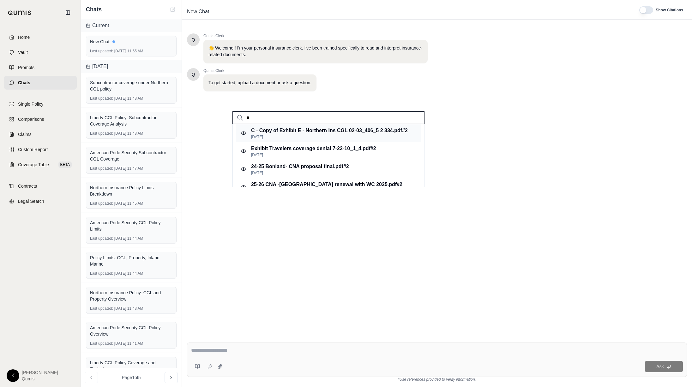
type input "*"
click at [295, 134] on p "C - Copy of Exhibit E - Northern Ins CGL 02-03_406_5 2 334.pdf #2" at bounding box center [329, 131] width 157 height 8
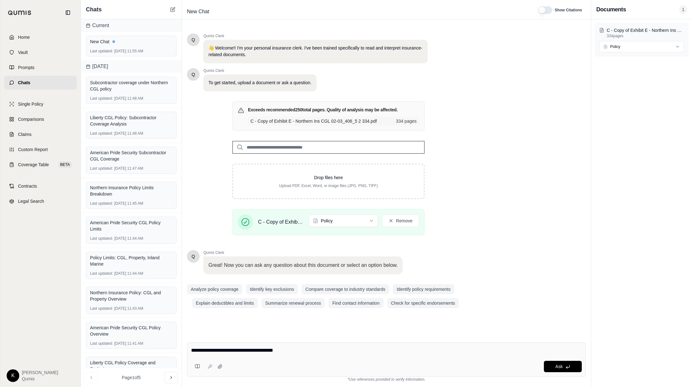
type textarea "**********"
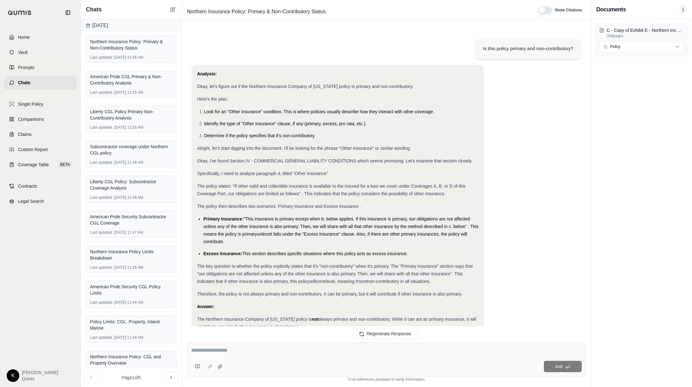
scroll to position [36, 0]
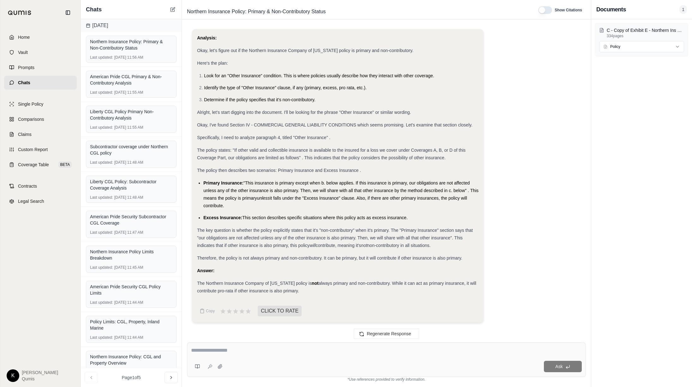
drag, startPoint x: 198, startPoint y: 283, endPoint x: 316, endPoint y: 295, distance: 118.3
click at [316, 295] on div "Analysis: Okay, let's figure out if the Northern Insurance Company of New York …" at bounding box center [337, 167] width 281 height 266
copy div "The Northern Insurance Company of New York policy is not always primary and non…"
click at [172, 9] on icon at bounding box center [172, 9] width 5 height 5
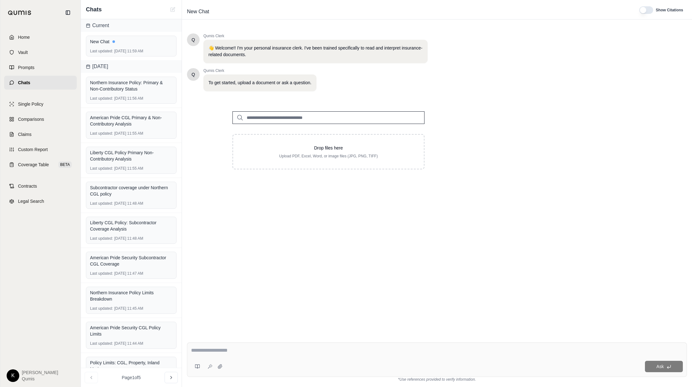
click at [294, 118] on input "search" at bounding box center [328, 117] width 192 height 13
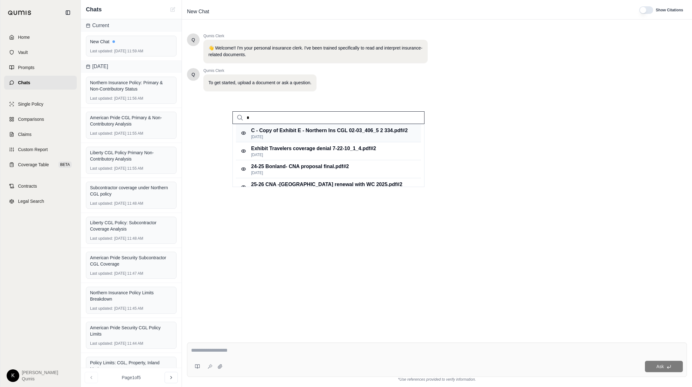
type input "*"
click at [294, 132] on p "C - Copy of Exhibit E - Northern Ins CGL 02-03_406_5 2 334.pdf #2" at bounding box center [329, 131] width 157 height 8
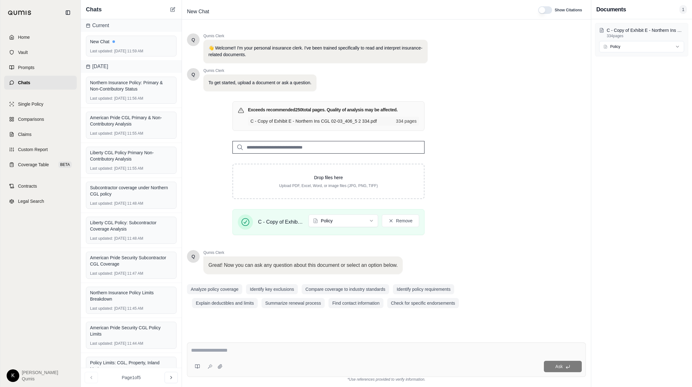
click at [231, 357] on div "Ask" at bounding box center [386, 360] width 399 height 34
type textarea "**********"
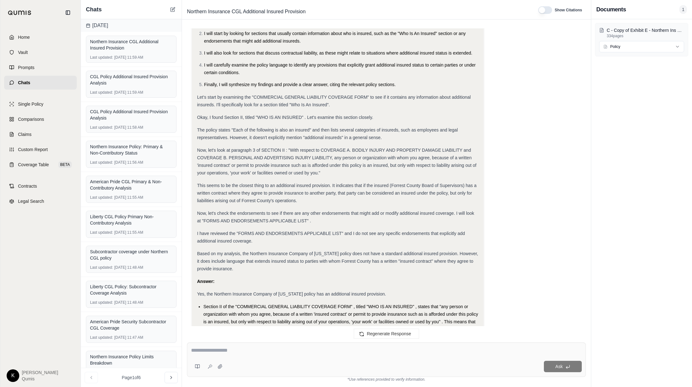
scroll to position [156, 0]
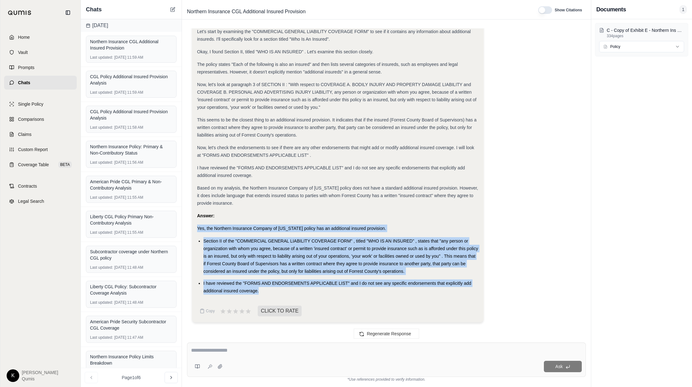
drag, startPoint x: 197, startPoint y: 228, endPoint x: 466, endPoint y: 291, distance: 276.6
click at [467, 291] on div "Analysis: Okay, let's determine if the Northern Insurance Company of New York p…" at bounding box center [337, 104] width 281 height 381
copy div "Yes, the Northern Insurance Company of New York policy has an additional insure…"
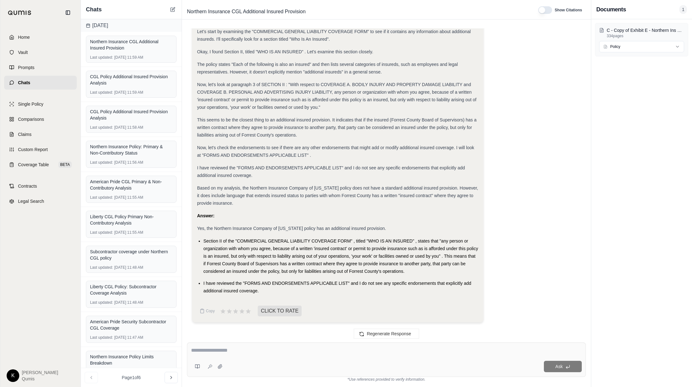
click at [312, 365] on div "Ask" at bounding box center [403, 366] width 356 height 11
click at [306, 356] on div at bounding box center [386, 352] width 391 height 10
click at [308, 347] on textarea at bounding box center [386, 351] width 391 height 8
type textarea "**********"
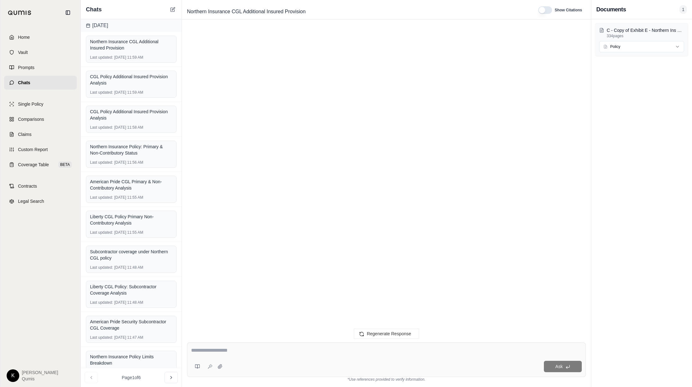
scroll to position [638, 0]
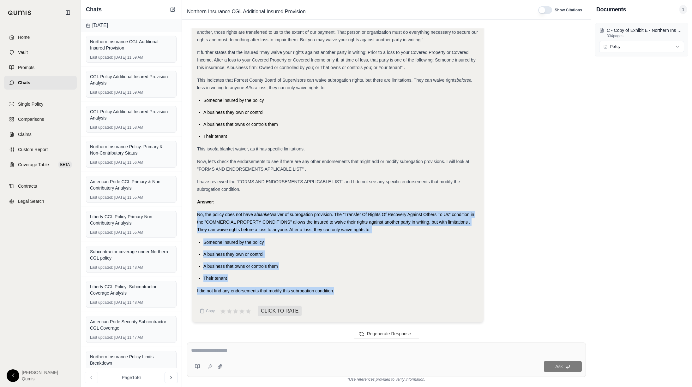
drag, startPoint x: 326, startPoint y: 292, endPoint x: 196, endPoint y: 215, distance: 151.2
click at [196, 215] on div "Analysis: Okay, let's investigate whether the Northern Insurance Company of New…" at bounding box center [337, 100] width 291 height 446
copy div "No, the policy does not have a blanket waiver of subrogation provision. The "Tr…"
click at [171, 7] on icon at bounding box center [172, 9] width 5 height 5
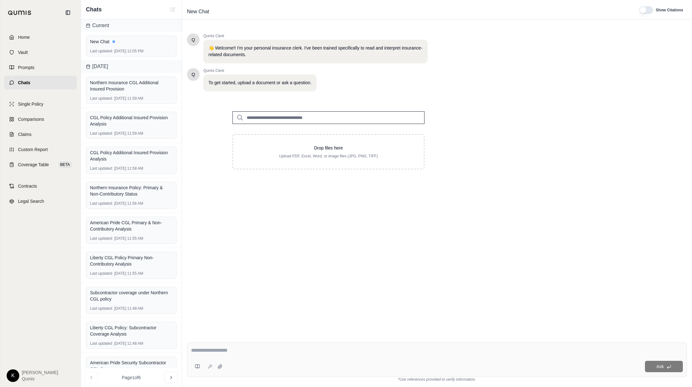
click at [290, 121] on input "search" at bounding box center [328, 117] width 192 height 13
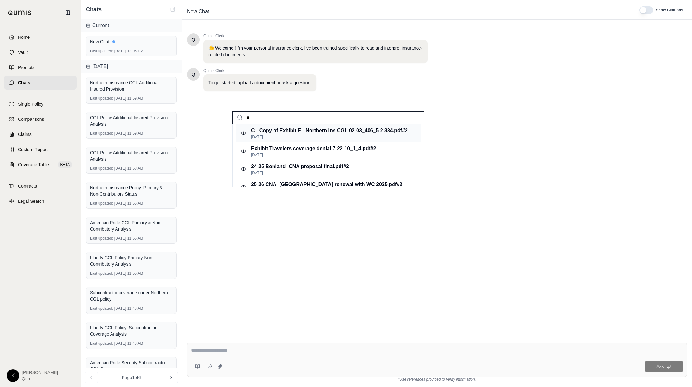
type input "*"
click at [291, 131] on p "C - Copy of Exhibit E - Northern Ins CGL 02-03_406_5 2 334.pdf #2" at bounding box center [329, 131] width 157 height 8
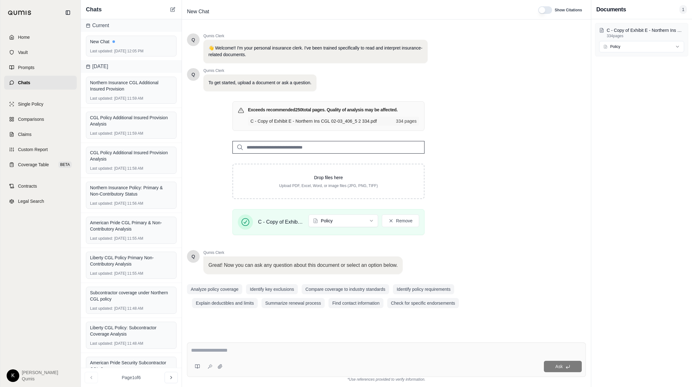
click at [294, 352] on textarea at bounding box center [386, 351] width 391 height 8
type textarea "**********"
click at [557, 366] on span "Ask" at bounding box center [558, 366] width 7 height 5
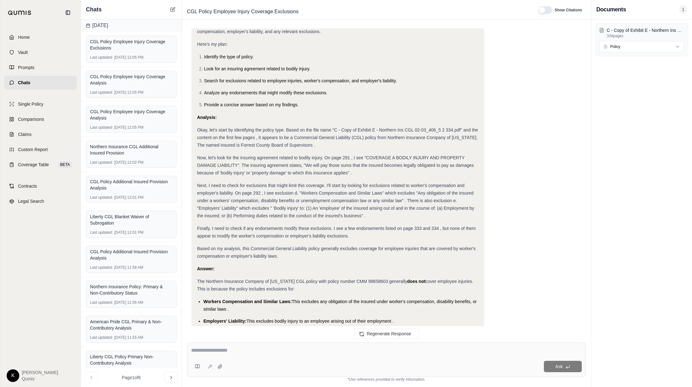
scroll to position [100, 0]
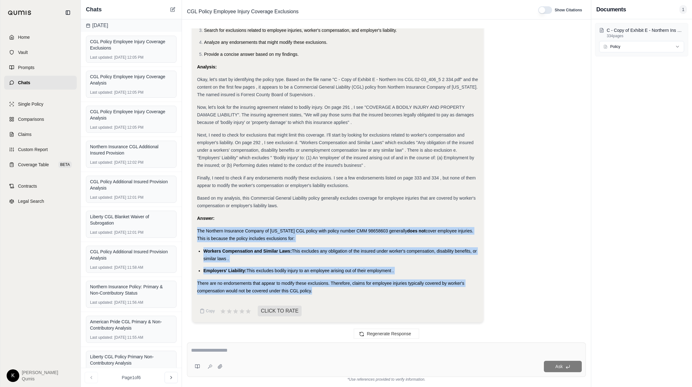
drag, startPoint x: 197, startPoint y: 230, endPoint x: 434, endPoint y: 290, distance: 244.3
click at [434, 290] on div "Okay, I need to determine if the provided policy covers employee injuries. I wi…" at bounding box center [337, 132] width 281 height 325
copy div "The Northern Insurance Company of New York CGL policy with policy number CMM 98…"
click at [172, 11] on icon at bounding box center [172, 10] width 4 height 4
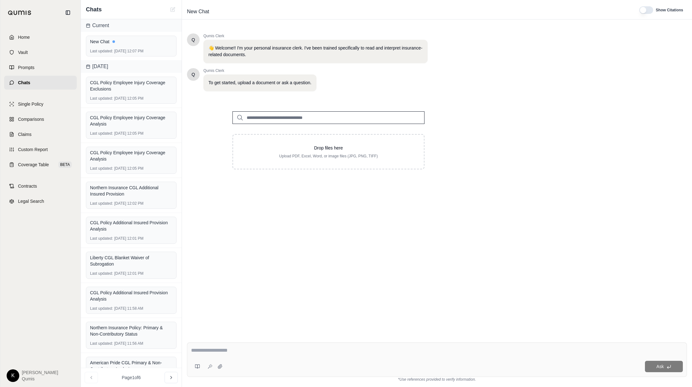
click at [274, 119] on input "search" at bounding box center [328, 117] width 192 height 13
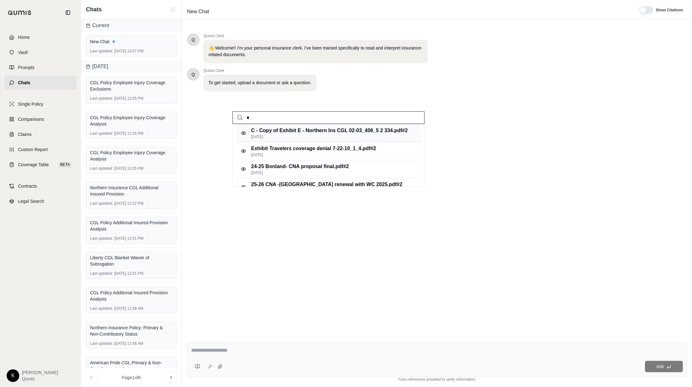
type input "*"
click at [279, 132] on p "C - Copy of Exhibit E - Northern Ins CGL 02-03_406_5 2 334.pdf #2" at bounding box center [329, 131] width 157 height 8
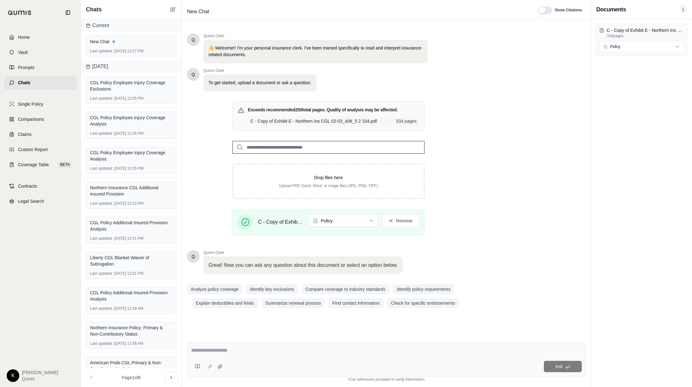
click at [278, 357] on div "Ask" at bounding box center [386, 360] width 399 height 34
paste textarea "**********"
type textarea "**********"
click at [561, 369] on span "Ask" at bounding box center [558, 366] width 7 height 5
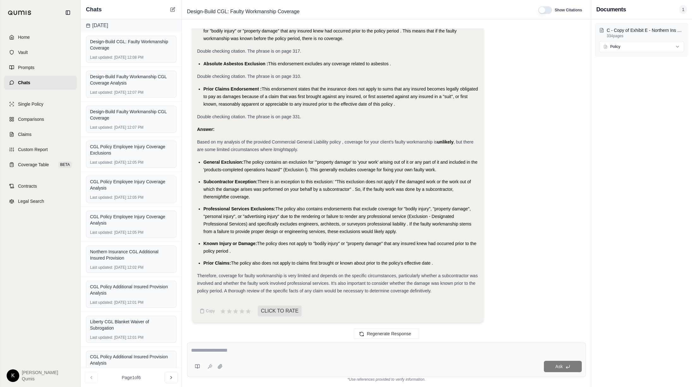
scroll to position [521, 0]
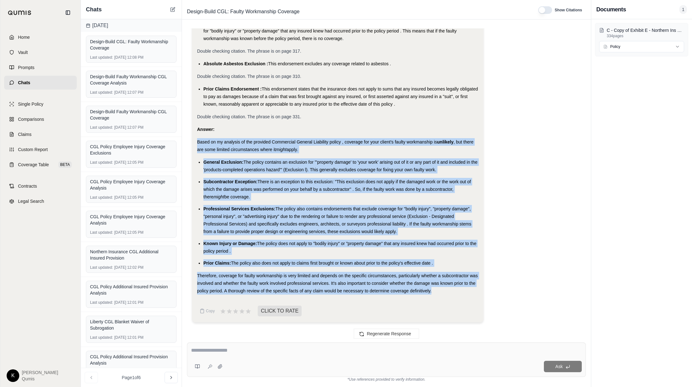
drag, startPoint x: 197, startPoint y: 142, endPoint x: 458, endPoint y: 292, distance: 300.6
copy div "Based on my analysis of the provided Commercial General Liability policy , cove…"
click at [170, 10] on icon at bounding box center [172, 9] width 5 height 5
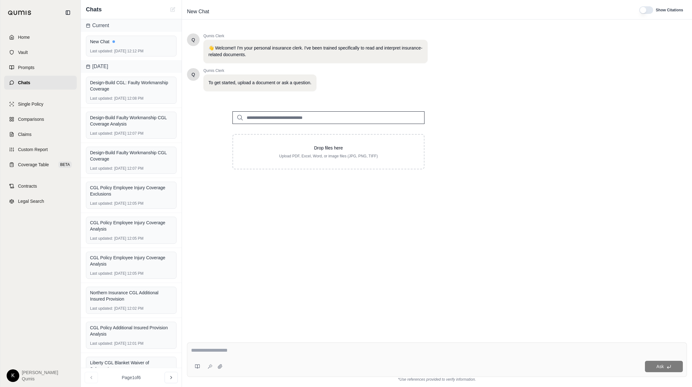
click at [278, 116] on input "search" at bounding box center [328, 117] width 192 height 13
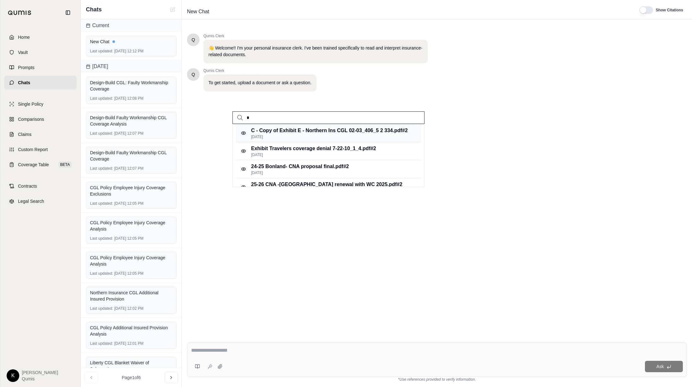
type input "*"
click at [290, 128] on p "C - Copy of Exhibit E - Northern Ins CGL 02-03_406_5 2 334.pdf #2" at bounding box center [329, 131] width 157 height 8
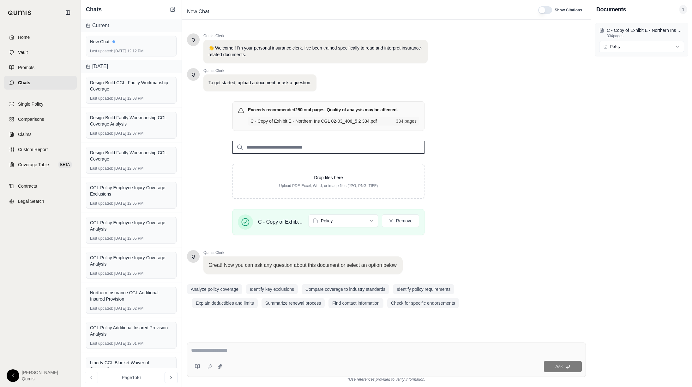
click at [228, 355] on div at bounding box center [386, 352] width 391 height 10
click at [226, 351] on textarea at bounding box center [386, 351] width 391 height 8
paste textarea "**********"
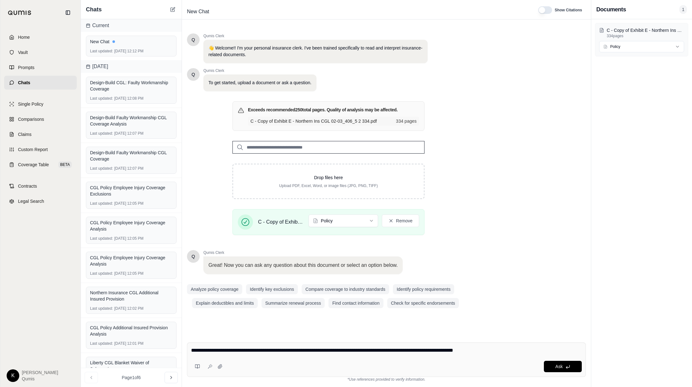
type textarea "**********"
click at [545, 308] on div "Q Qumis Clerk 👋 Welcome!! I'm your personal insurance clerk. I've been trained …" at bounding box center [386, 180] width 399 height 304
click at [560, 367] on span "Ask" at bounding box center [558, 366] width 7 height 5
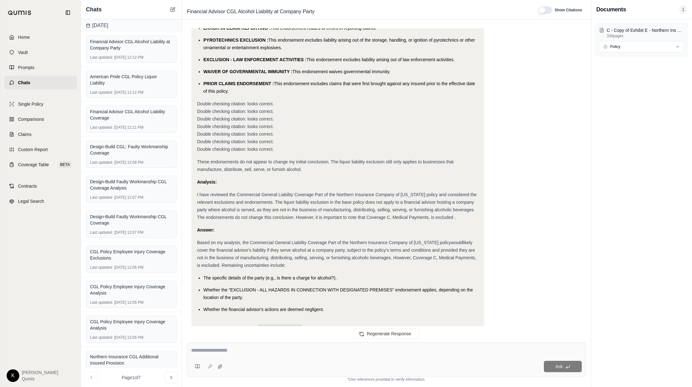
scroll to position [551, 0]
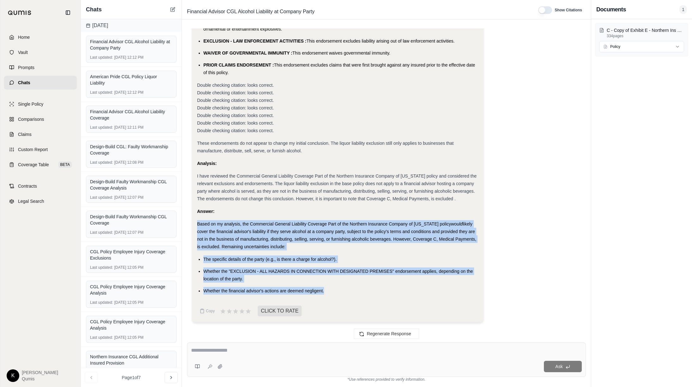
drag, startPoint x: 196, startPoint y: 224, endPoint x: 397, endPoint y: 293, distance: 211.9
copy div "Based on my analysis, the Commercial General Liability Coverage Part of the Nor…"
click at [173, 10] on icon at bounding box center [172, 9] width 5 height 5
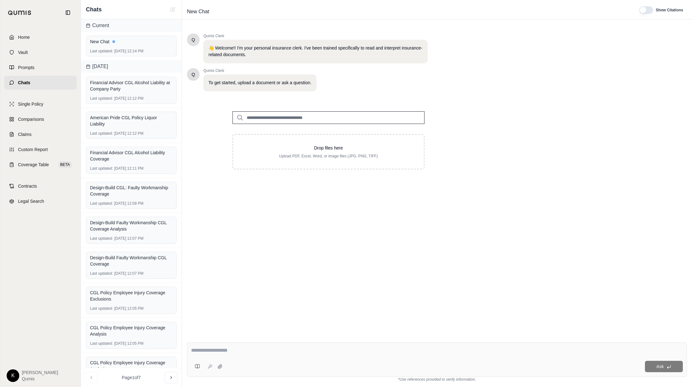
click at [272, 116] on input "search" at bounding box center [328, 117] width 192 height 13
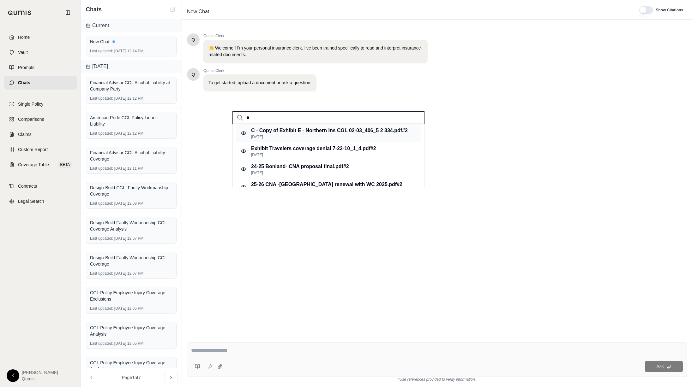
type input "*"
click at [282, 128] on p "C - Copy of Exhibit E - Northern Ins CGL 02-03_406_5 2 334.pdf #2" at bounding box center [329, 131] width 157 height 8
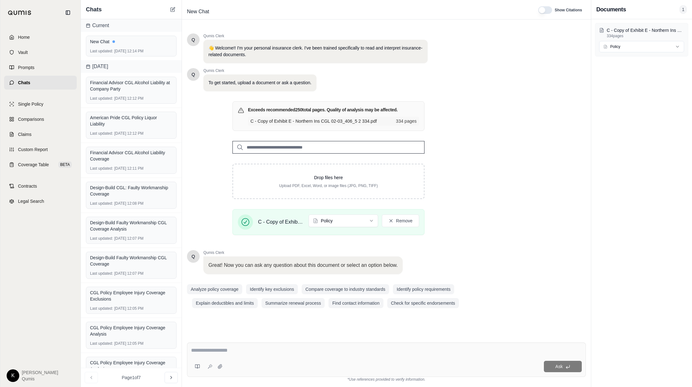
click at [252, 349] on textarea at bounding box center [386, 351] width 391 height 8
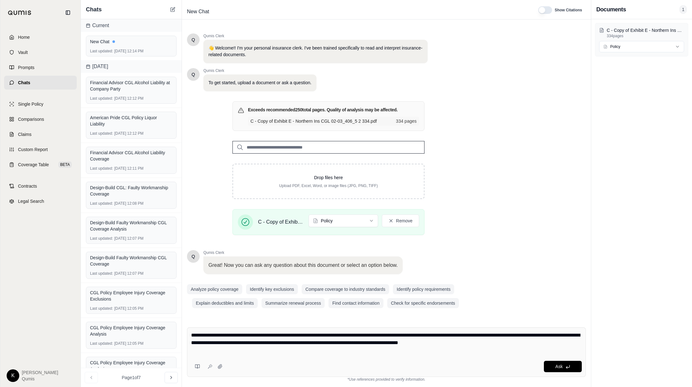
type textarea "**********"
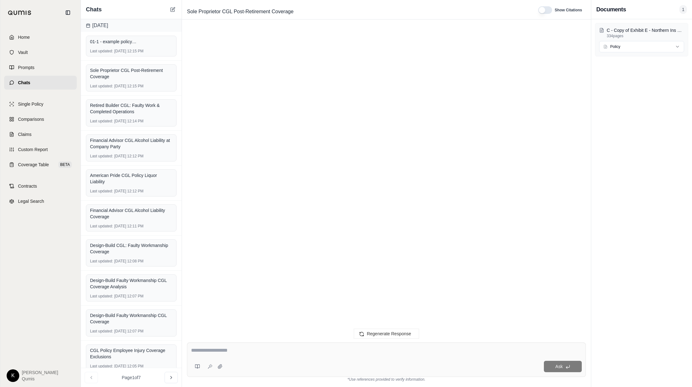
scroll to position [635, 0]
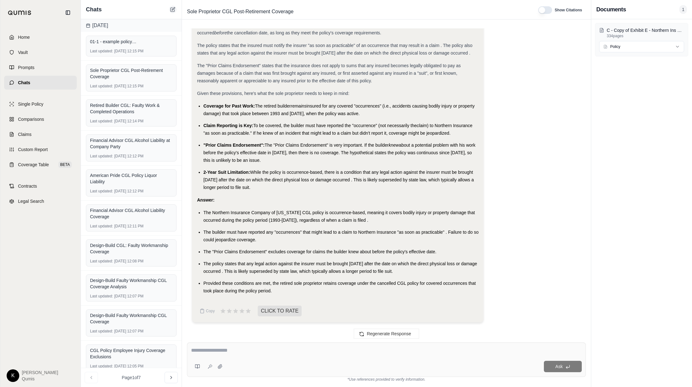
click at [172, 6] on button at bounding box center [173, 10] width 8 height 8
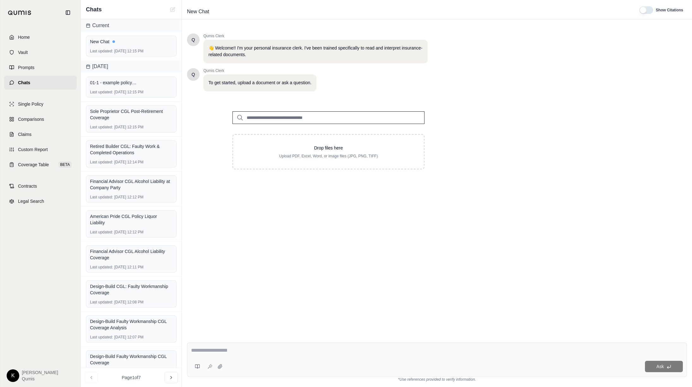
click at [266, 121] on input "search" at bounding box center [328, 117] width 192 height 13
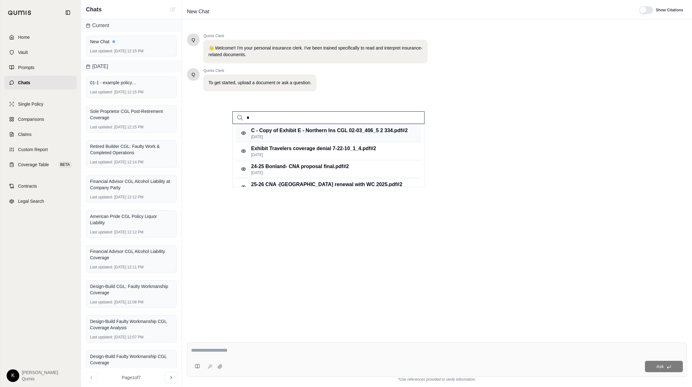
type input "*"
click at [275, 131] on p "C - Copy of Exhibit E - Northern Ins CGL 02-03_406_5 2 334.pdf #2" at bounding box center [329, 131] width 157 height 8
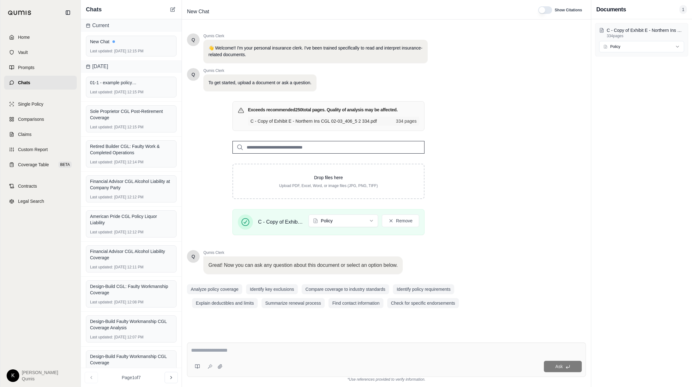
click at [262, 361] on div "Ask" at bounding box center [403, 366] width 356 height 11
click at [222, 352] on textarea at bounding box center [386, 351] width 391 height 8
paste textarea "**********"
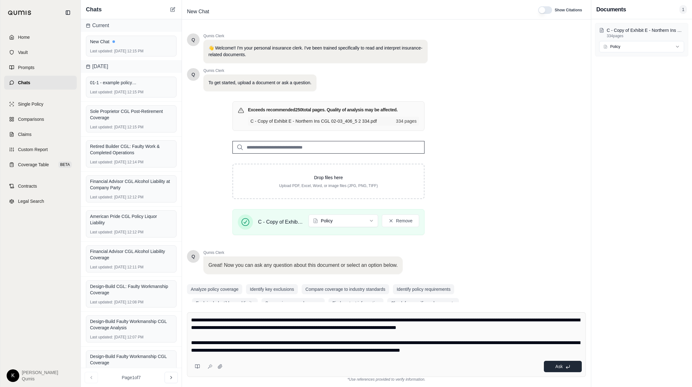
type textarea "**********"
click at [565, 372] on button "Ask" at bounding box center [563, 366] width 38 height 11
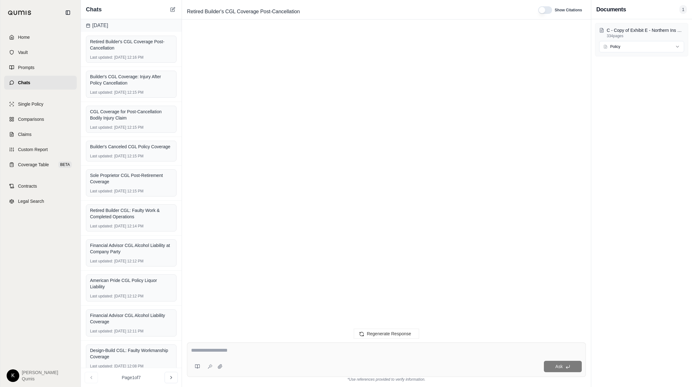
scroll to position [282, 0]
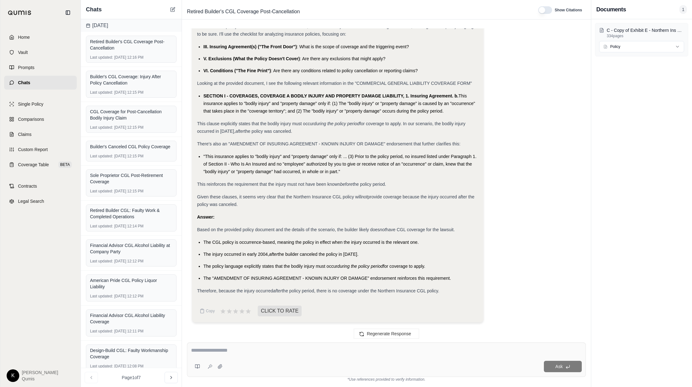
drag, startPoint x: 197, startPoint y: 230, endPoint x: 451, endPoint y: 299, distance: 263.4
click at [451, 299] on div "Analysis: Okay, let's analyze this scenario step by step. The key question is w…" at bounding box center [337, 73] width 281 height 451
copy div "Based on the provided policy document and the details of the scenario, the buil…"
click at [169, 8] on button at bounding box center [173, 10] width 8 height 8
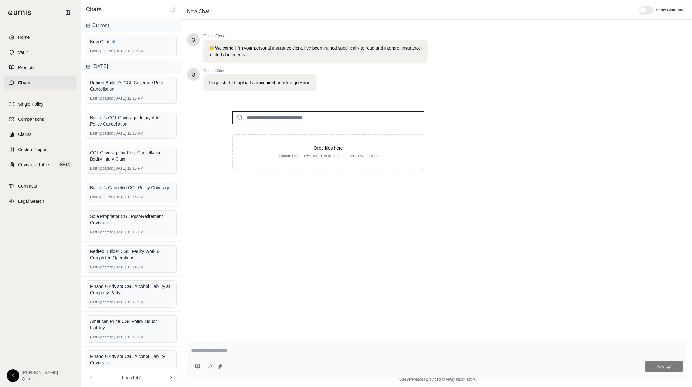
click at [283, 118] on input "search" at bounding box center [328, 117] width 192 height 13
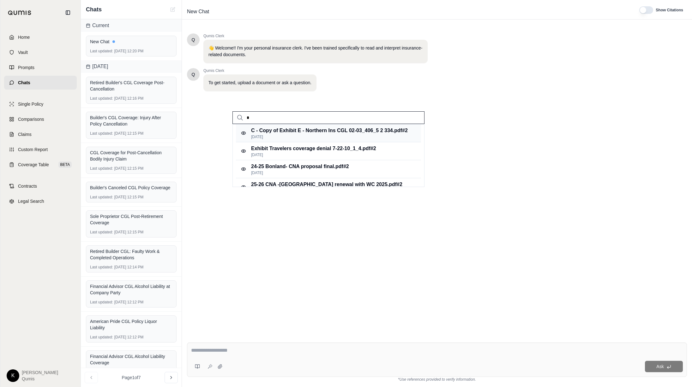
type input "*"
click at [285, 131] on p "C - Copy of Exhibit E - Northern Ins CGL 02-03_406_5 2 334.pdf #2" at bounding box center [329, 131] width 157 height 8
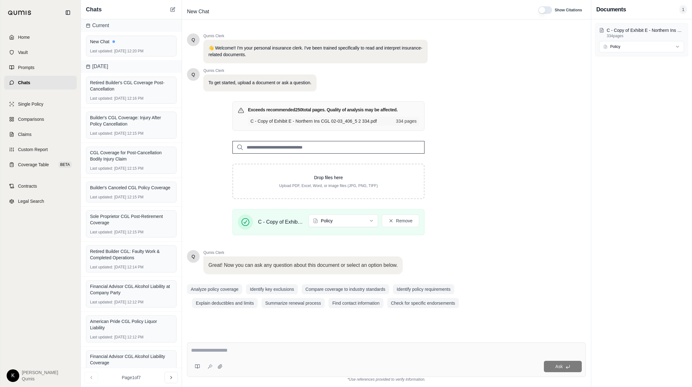
click at [253, 349] on textarea at bounding box center [386, 351] width 391 height 8
type textarea "**********"
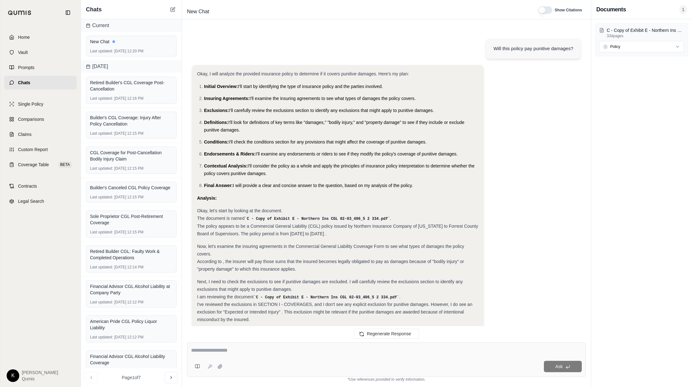
scroll to position [327, 0]
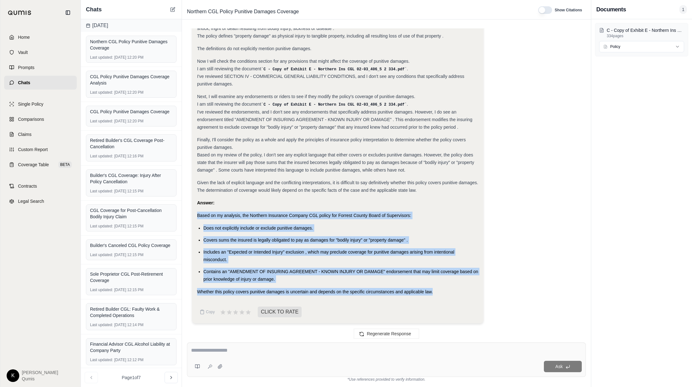
drag, startPoint x: 198, startPoint y: 215, endPoint x: 451, endPoint y: 292, distance: 265.2
click at [452, 292] on div "Okay, I will analyze the provided insurance policy to determine if it covers pu…" at bounding box center [337, 19] width 281 height 553
click at [174, 9] on icon at bounding box center [173, 8] width 3 height 3
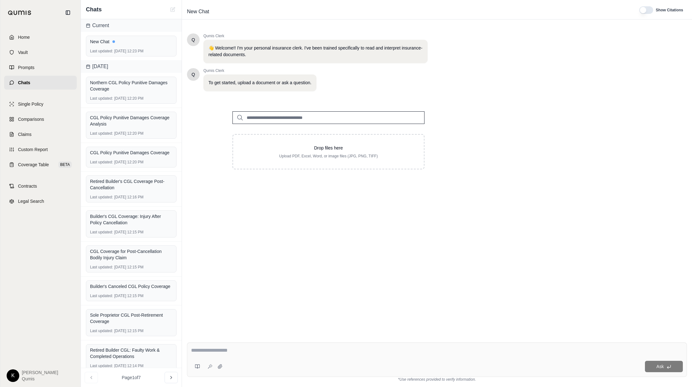
click at [263, 115] on input "search" at bounding box center [328, 117] width 192 height 13
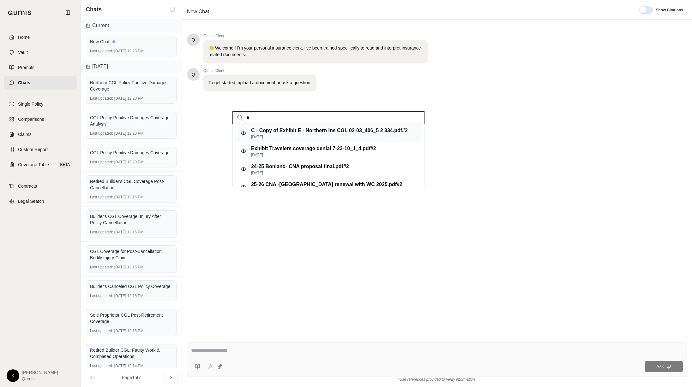
type input "*"
click at [268, 130] on p "C - Copy of Exhibit E - Northern Ins CGL 02-03_406_5 2 334.pdf #2" at bounding box center [329, 131] width 157 height 8
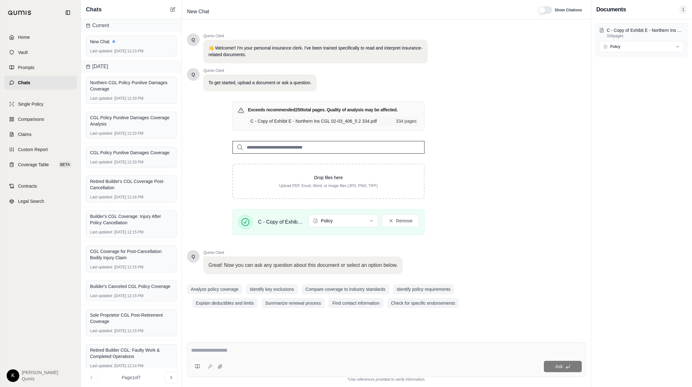
click at [229, 349] on textarea at bounding box center [386, 351] width 391 height 8
type textarea "**********"
click at [559, 369] on button "Ask" at bounding box center [563, 366] width 38 height 11
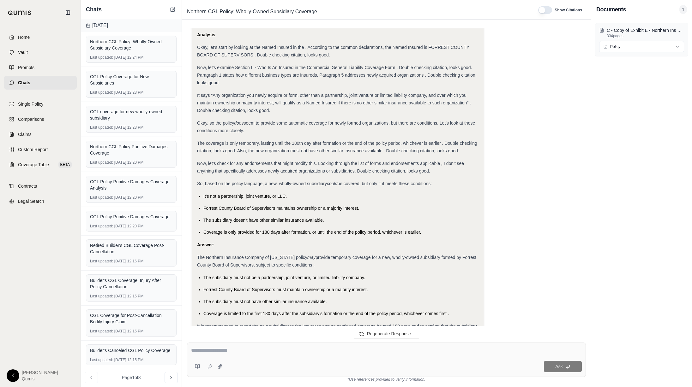
scroll to position [176, 0]
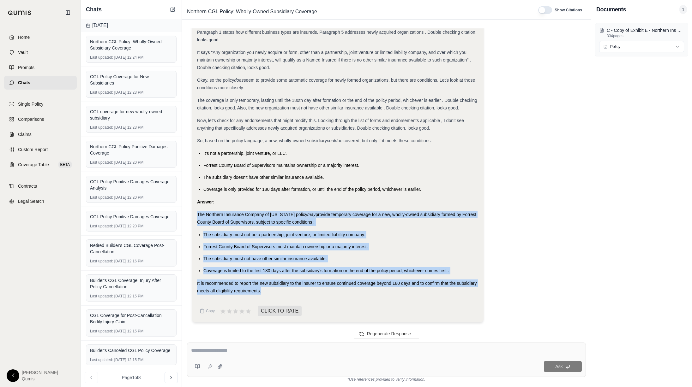
drag, startPoint x: 197, startPoint y: 215, endPoint x: 495, endPoint y: 289, distance: 306.8
click at [495, 289] on div "Okay, I need to determine if the Northern Insurance Company of New York policy …" at bounding box center [386, 108] width 389 height 438
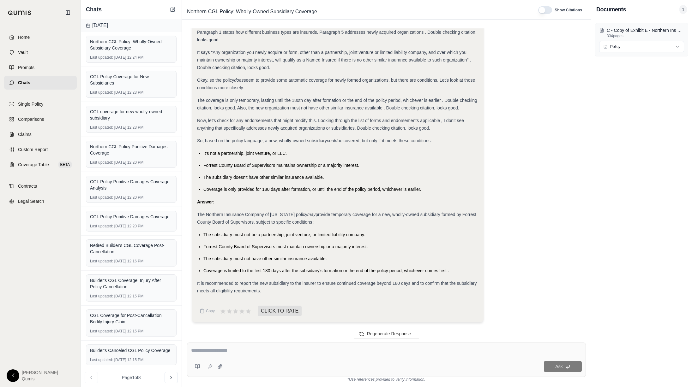
click at [170, 5] on div "Chats" at bounding box center [131, 9] width 101 height 19
drag, startPoint x: 171, startPoint y: 9, endPoint x: 173, endPoint y: 19, distance: 9.6
click at [171, 9] on icon at bounding box center [172, 9] width 5 height 5
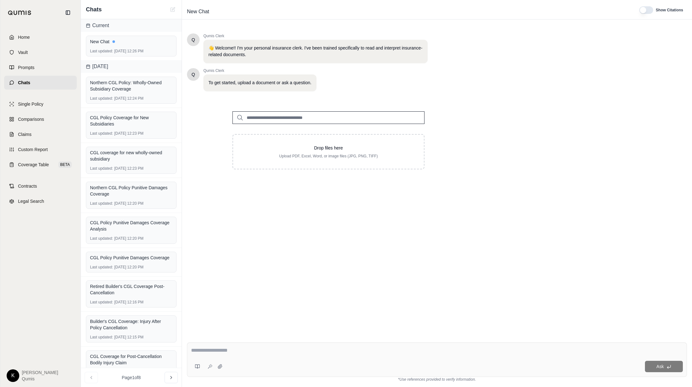
click at [253, 120] on input "search" at bounding box center [328, 117] width 192 height 13
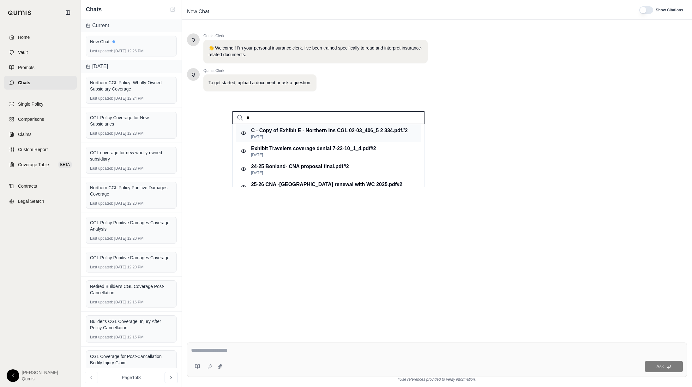
type input "*"
click at [262, 139] on p "[DATE]" at bounding box center [329, 136] width 157 height 5
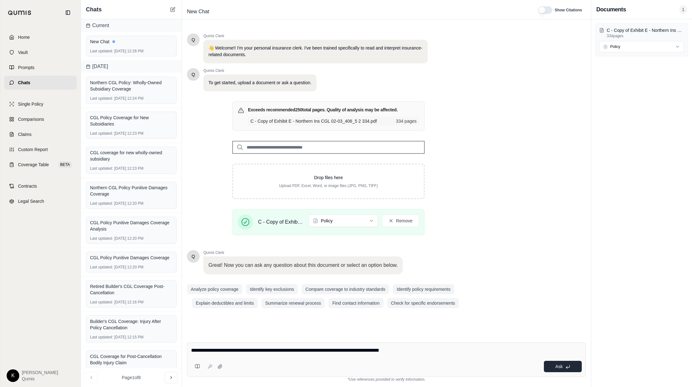
type textarea "**********"
click at [549, 368] on button "Ask" at bounding box center [563, 366] width 38 height 11
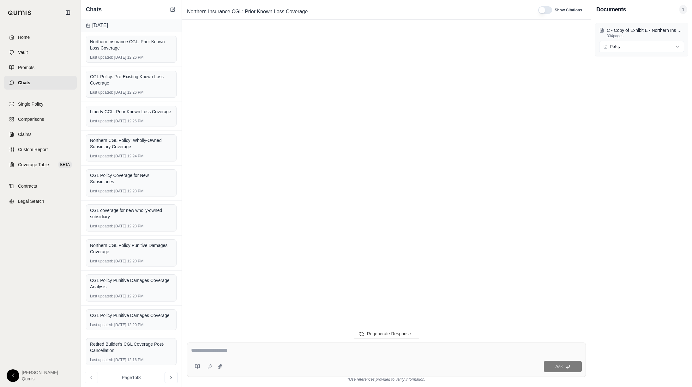
scroll to position [248, 0]
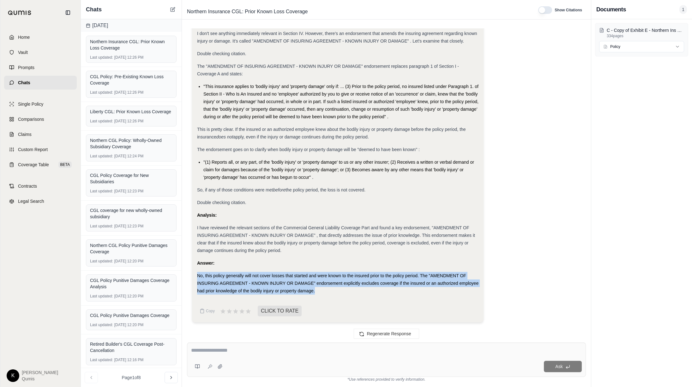
drag, startPoint x: 197, startPoint y: 274, endPoint x: 383, endPoint y: 301, distance: 188.2
click at [383, 301] on div "Okay, I need to determine if the Northern Insurance Company of New York policy …" at bounding box center [337, 74] width 281 height 488
click at [176, 10] on button at bounding box center [173, 10] width 8 height 8
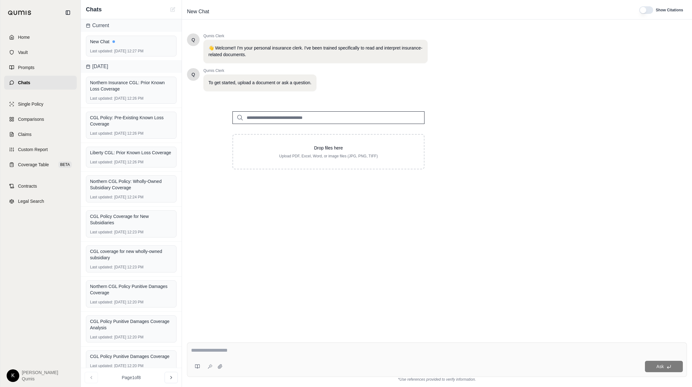
click at [274, 118] on input "search" at bounding box center [328, 117] width 192 height 13
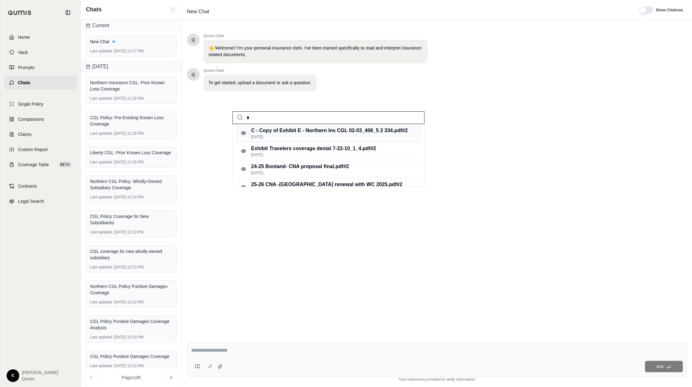
type input "*"
click at [277, 131] on p "C - Copy of Exhibit E - Northern Ins CGL 02-03_406_5 2 334.pdf #2" at bounding box center [329, 131] width 157 height 8
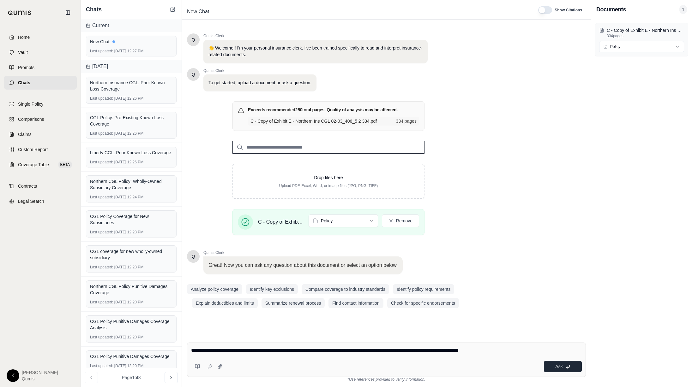
type textarea "**********"
click at [559, 367] on span "Ask" at bounding box center [558, 366] width 7 height 5
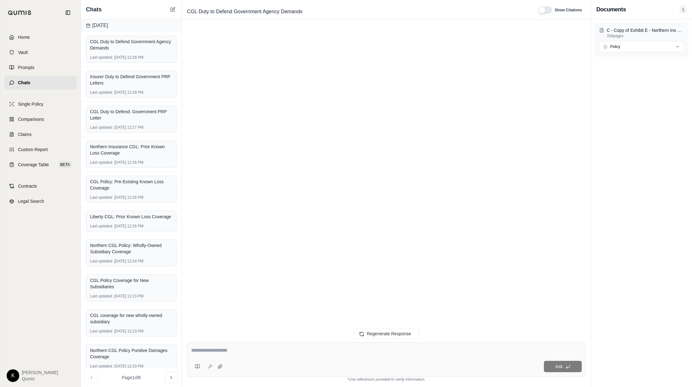
scroll to position [191, 0]
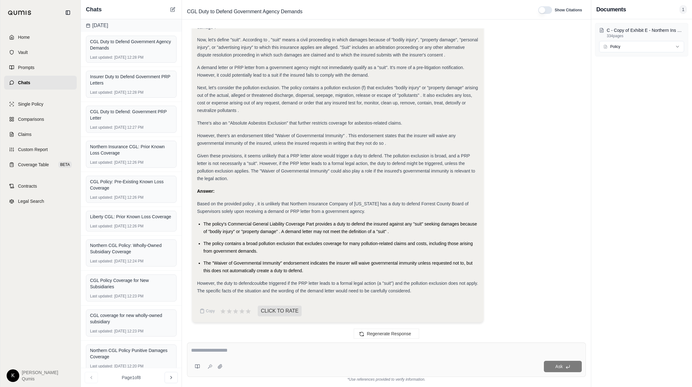
drag, startPoint x: 197, startPoint y: 203, endPoint x: 453, endPoint y: 294, distance: 271.0
click at [453, 294] on div "Analysis: Okay, let's analyze whether the Northern Insurance Company of New Yor…" at bounding box center [337, 91] width 281 height 408
